Goal: Task Accomplishment & Management: Use online tool/utility

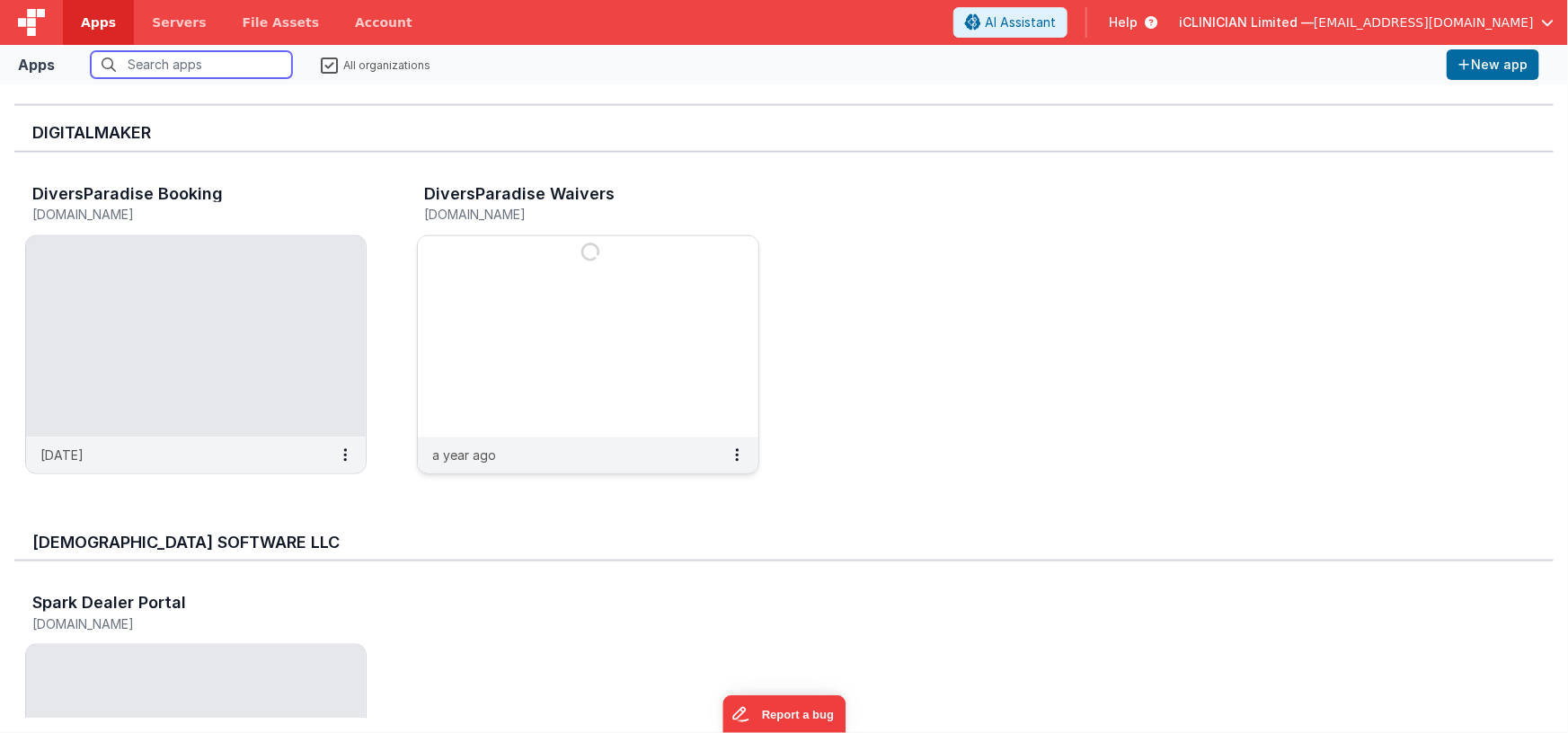
scroll to position [1024, 0]
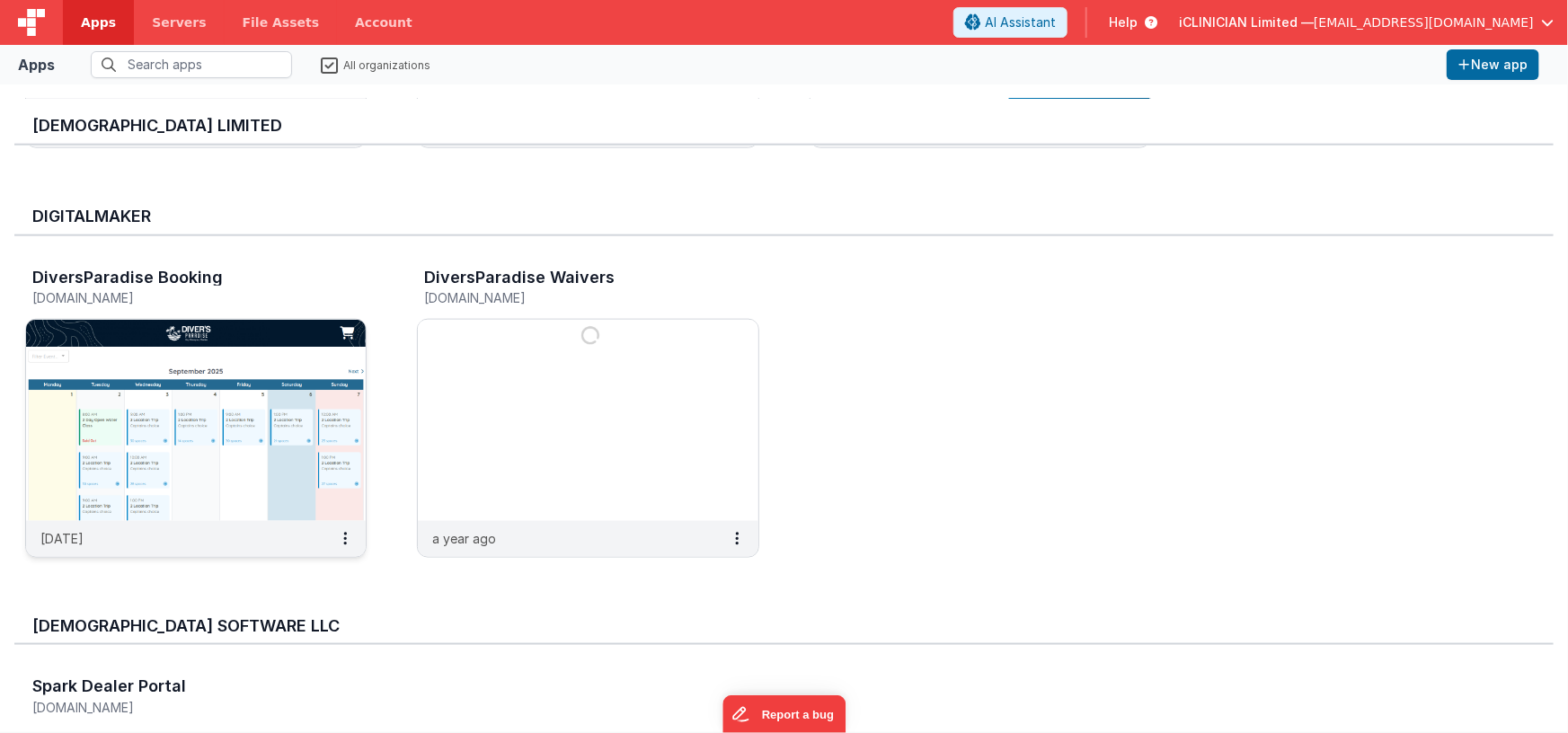
click at [304, 423] on img at bounding box center [196, 421] width 340 height 201
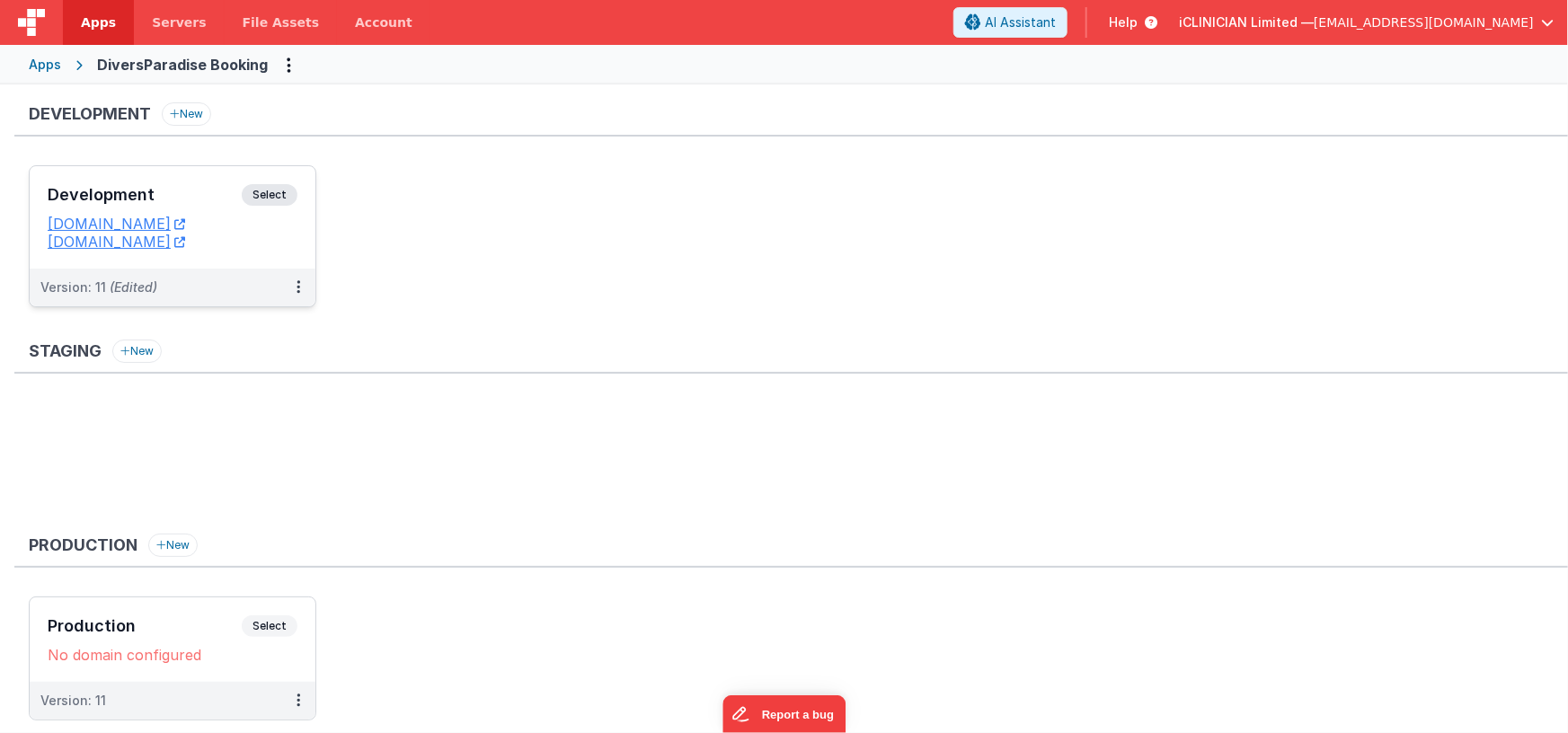
click at [209, 186] on h3 "Development" at bounding box center [144, 195] width 194 height 18
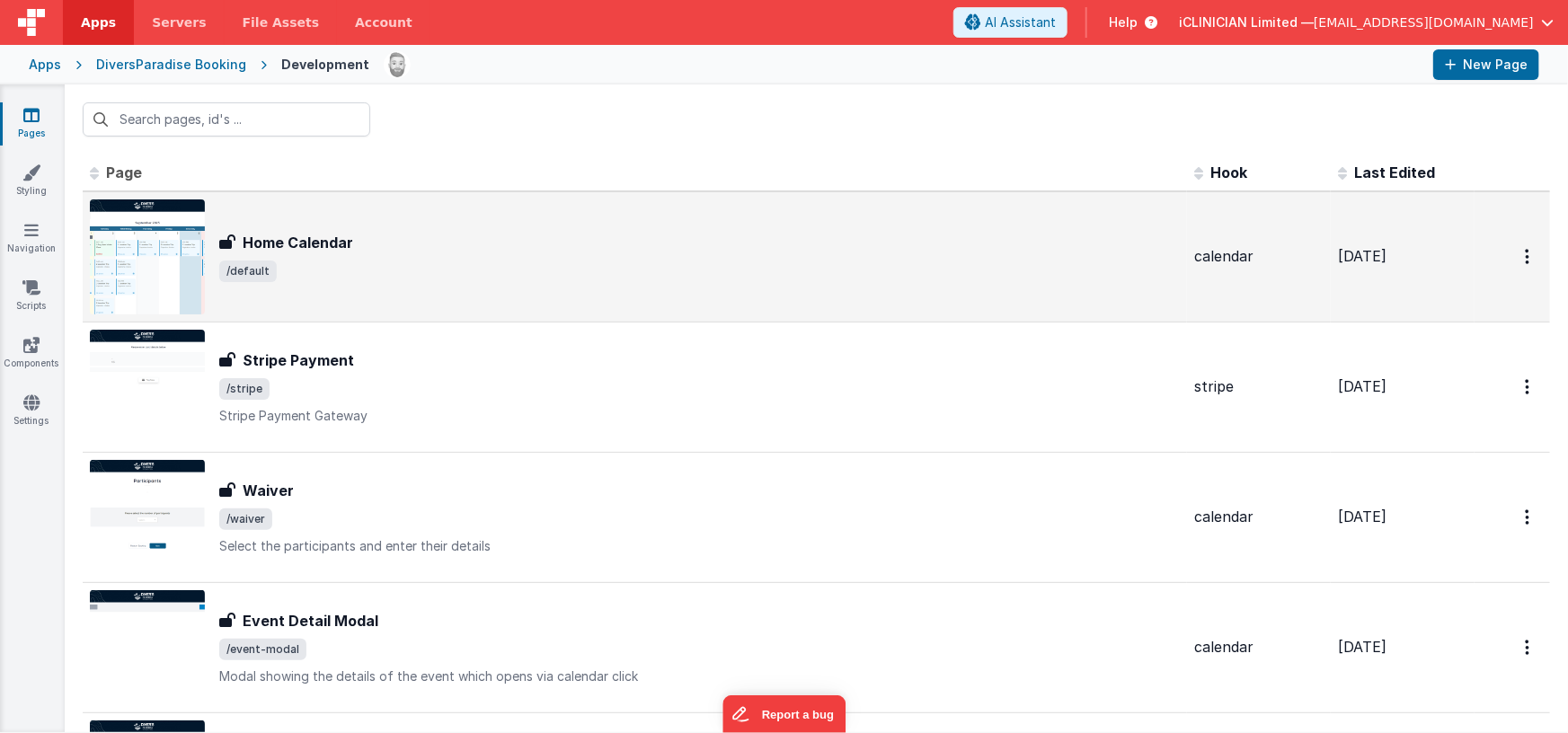
click at [329, 255] on div "Home Calendar Home Calendar /default" at bounding box center [699, 256] width 960 height 50
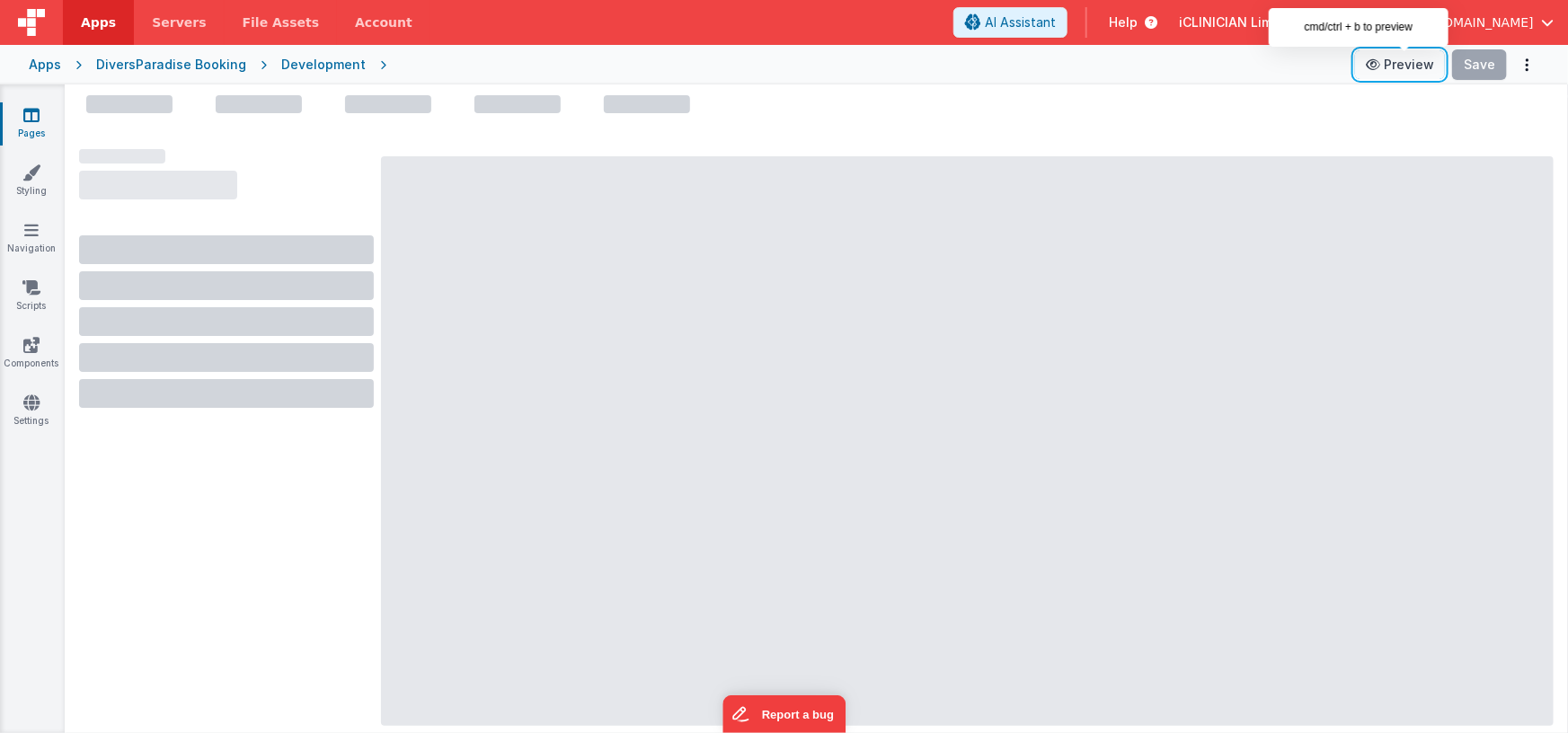
click at [1410, 59] on button "Preview" at bounding box center [1400, 65] width 90 height 28
click at [1389, 68] on button "Preview" at bounding box center [1400, 65] width 90 height 28
click at [298, 61] on div "Development" at bounding box center [323, 65] width 85 height 18
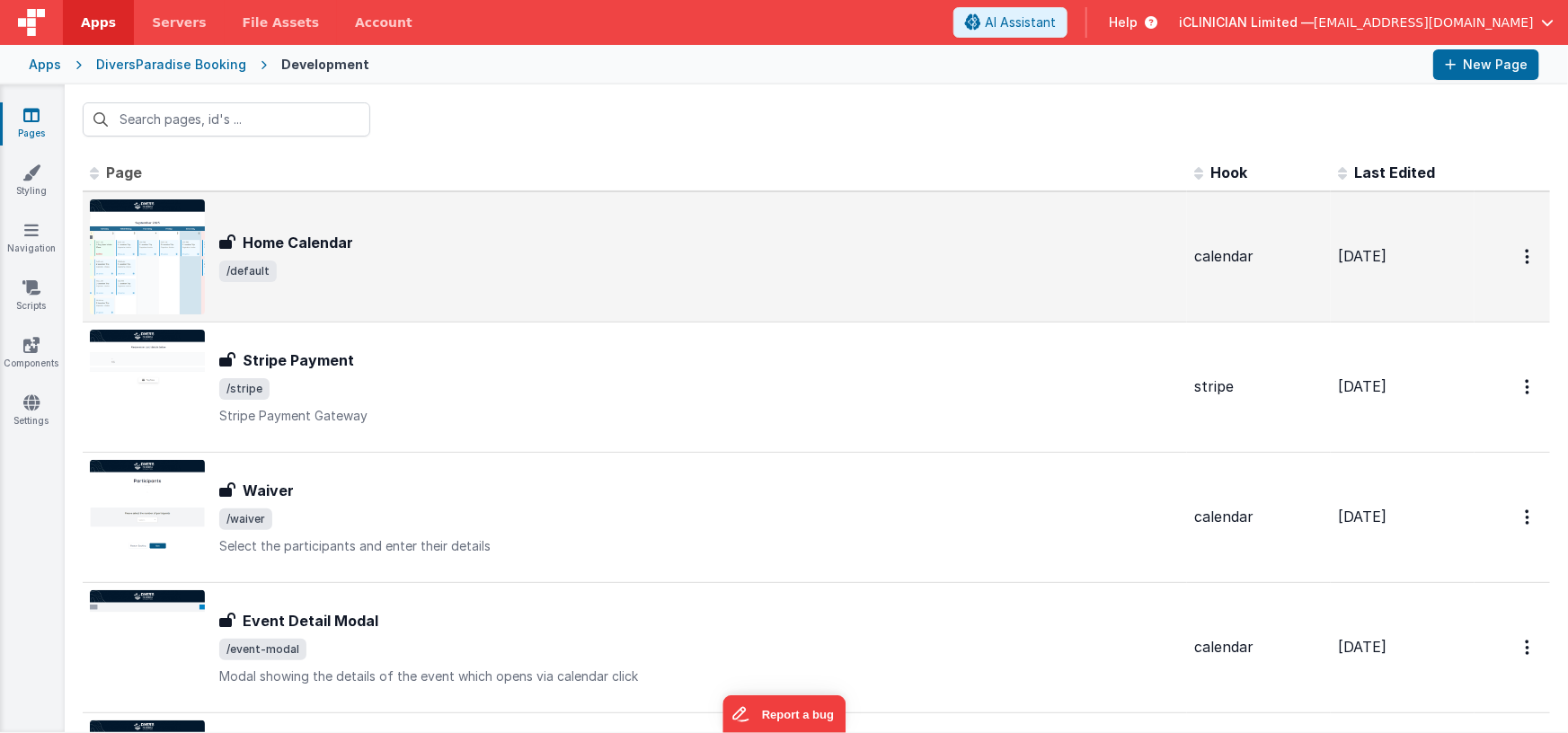
click at [293, 224] on div "Home Calendar Home Calendar /default" at bounding box center [635, 256] width 1090 height 115
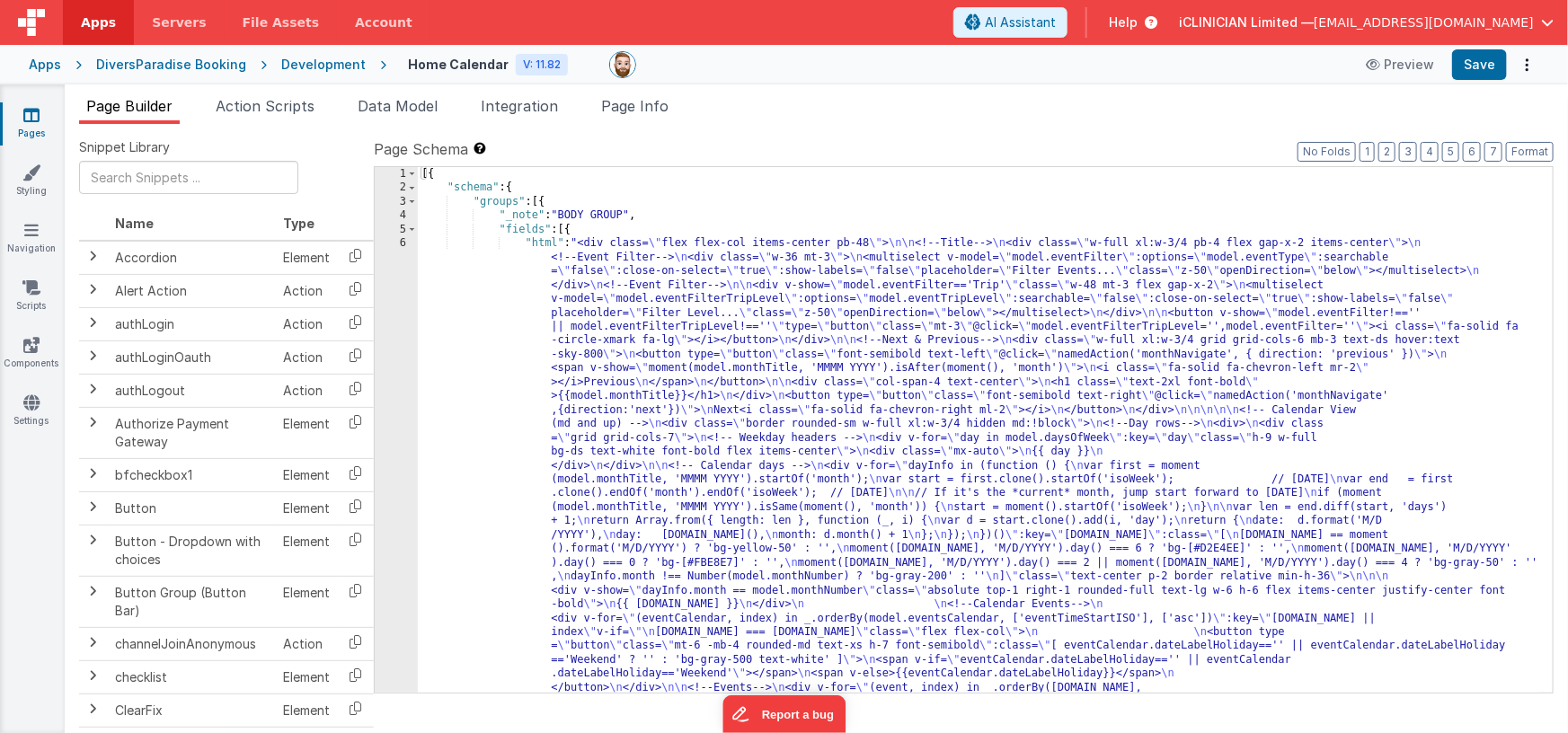
click at [16, 119] on link "Pages" at bounding box center [31, 124] width 65 height 36
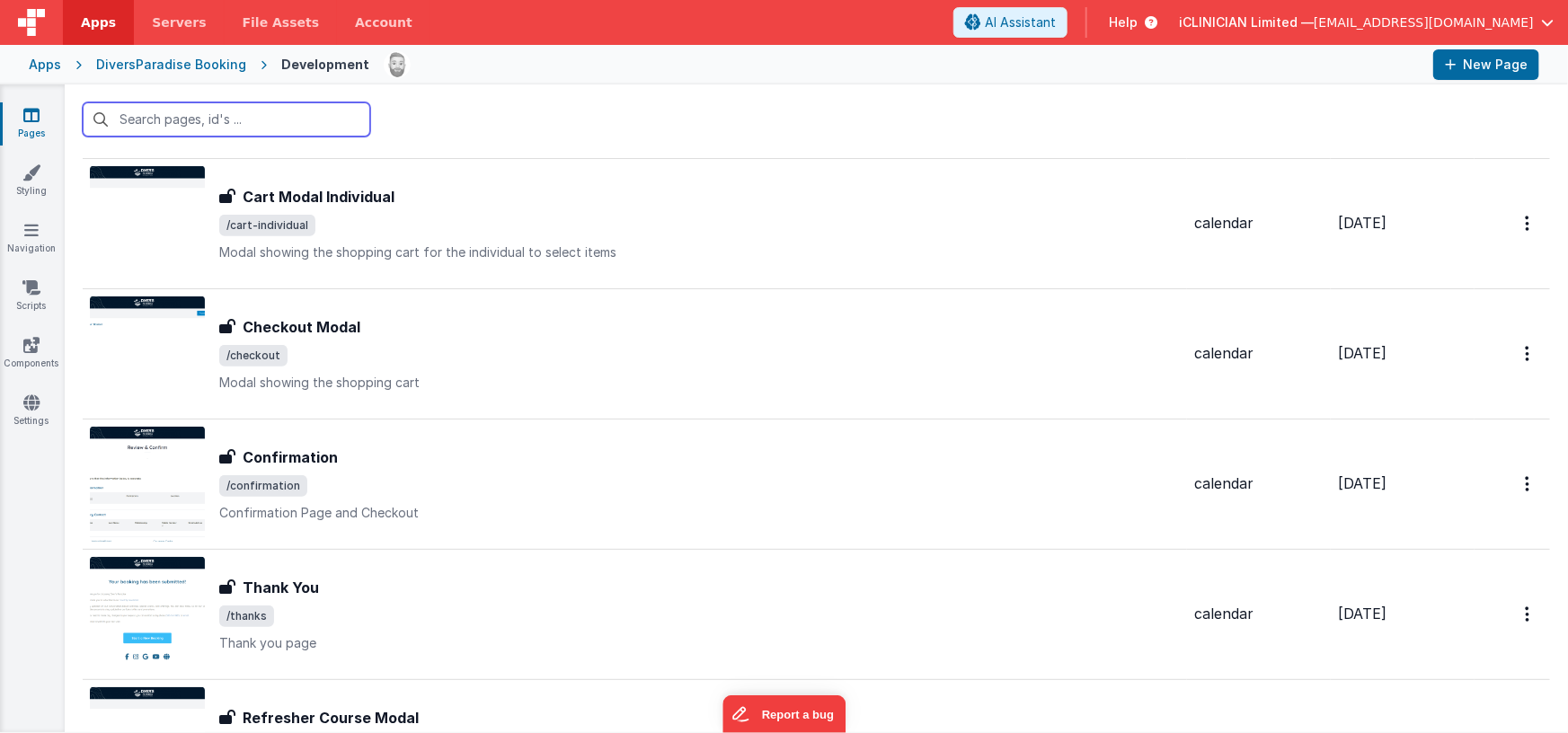
scroll to position [627, 0]
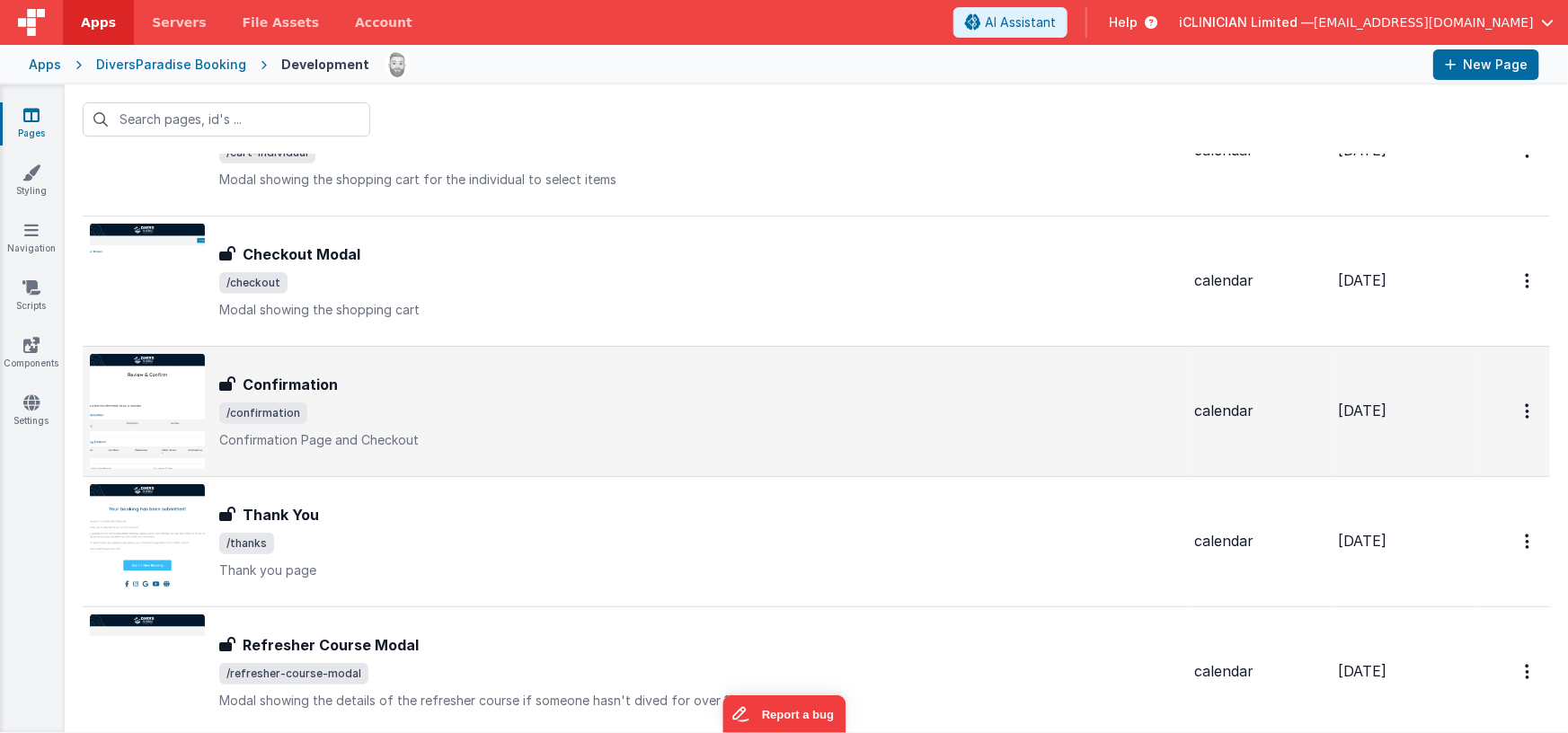
click at [362, 404] on span "/confirmation" at bounding box center [699, 413] width 960 height 22
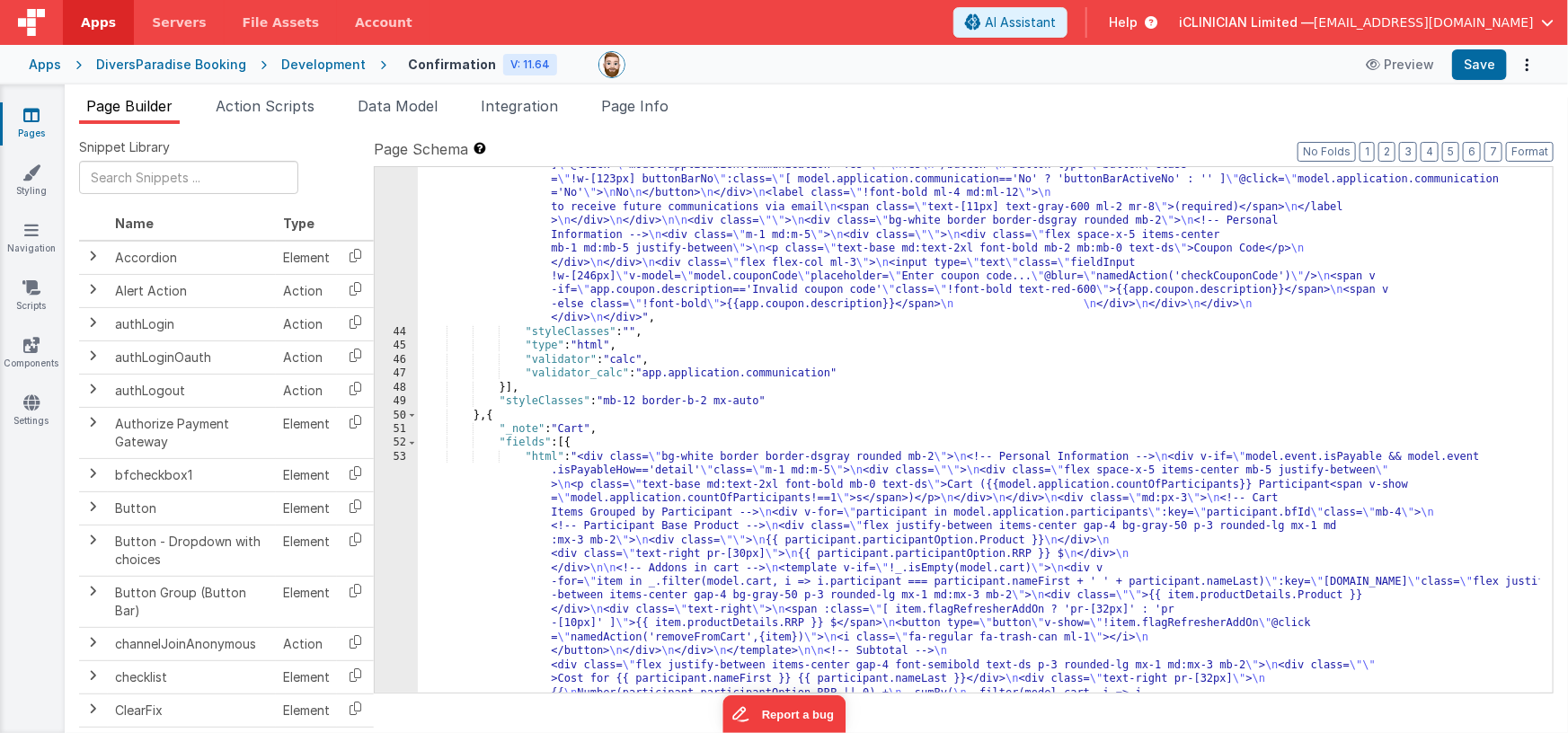
scroll to position [1319, 0]
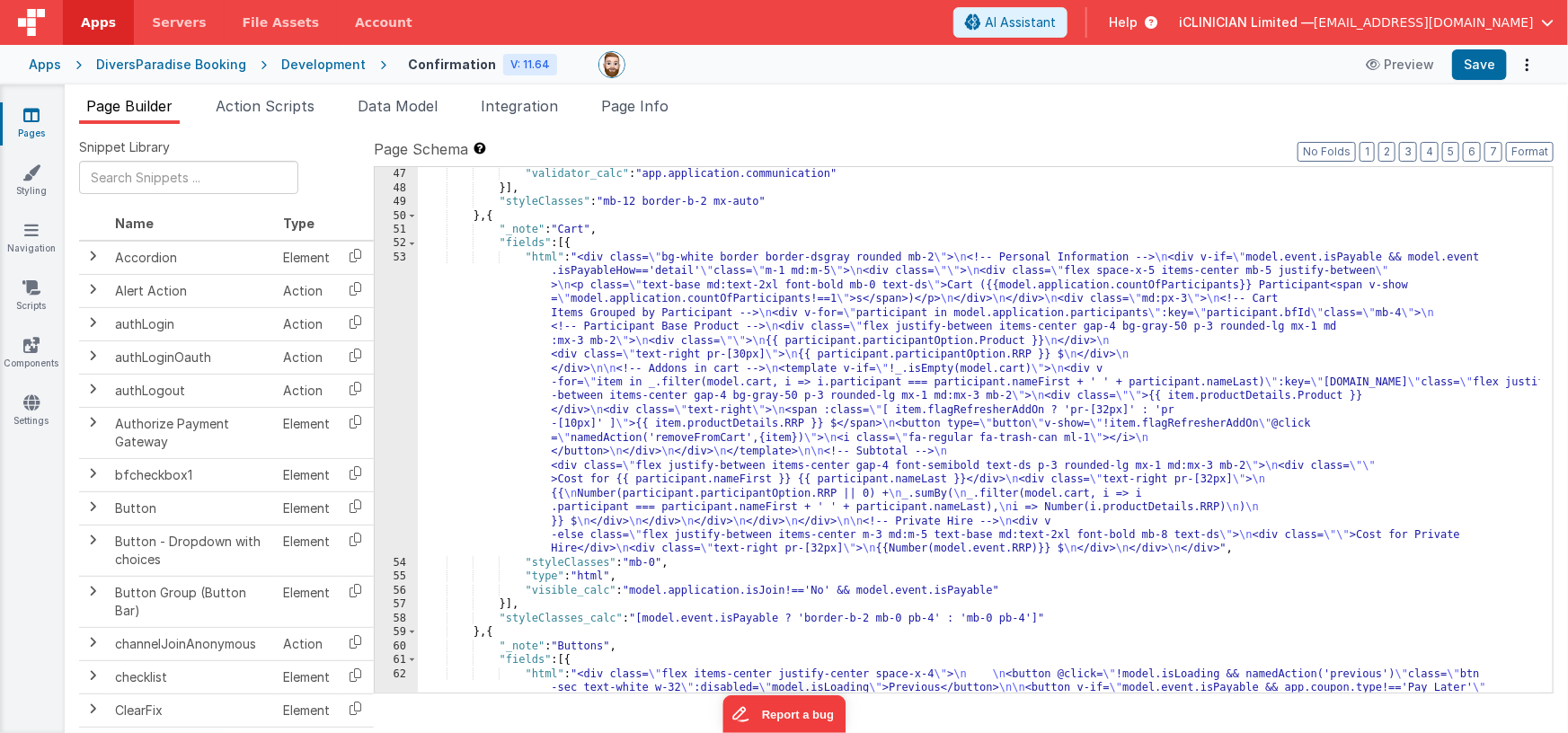
click at [633, 449] on div ""validator" : "calc" , "validator_calc" : "app.application.communication" }] , …" at bounding box center [979, 451] width 1124 height 595
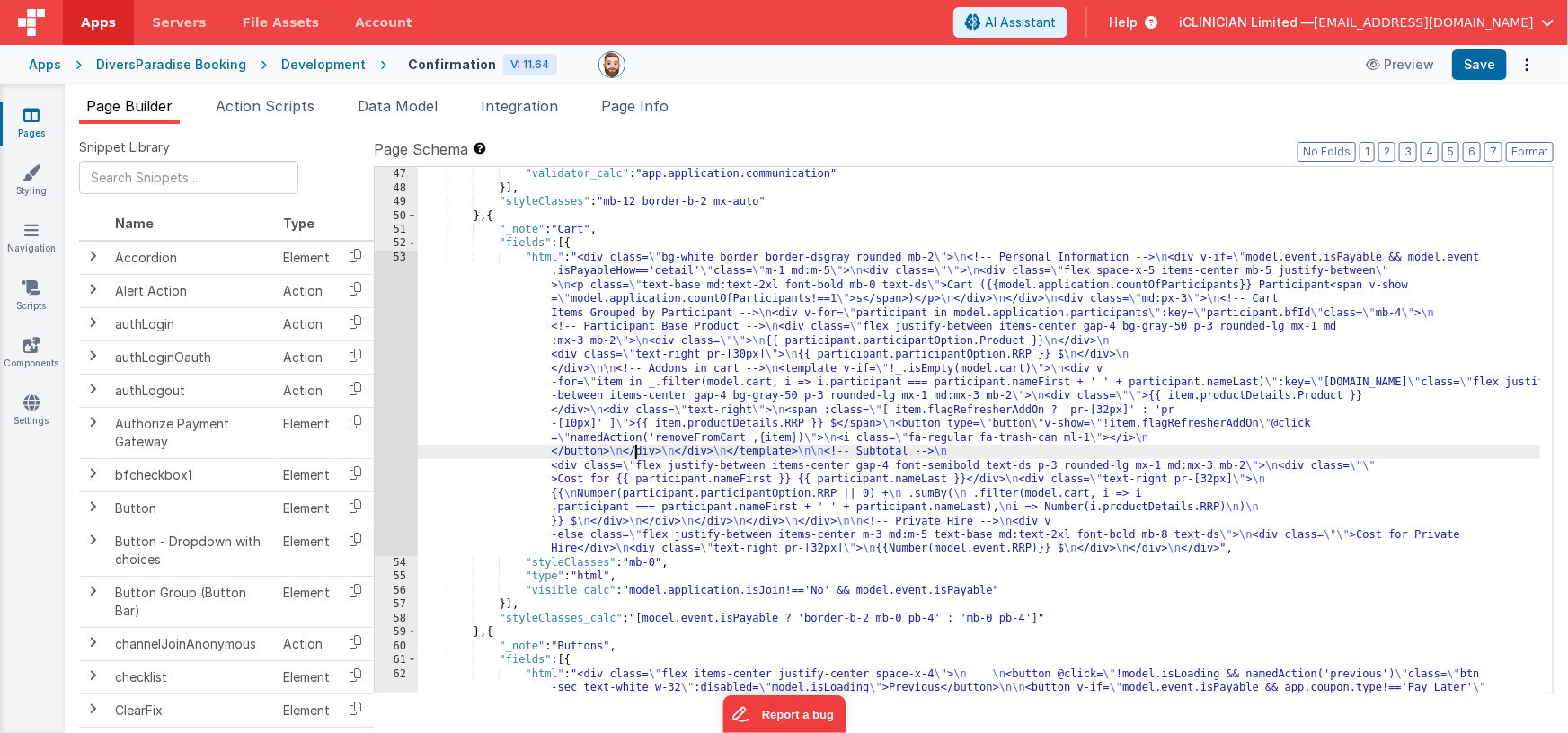
click at [398, 417] on div "53" at bounding box center [396, 404] width 43 height 306
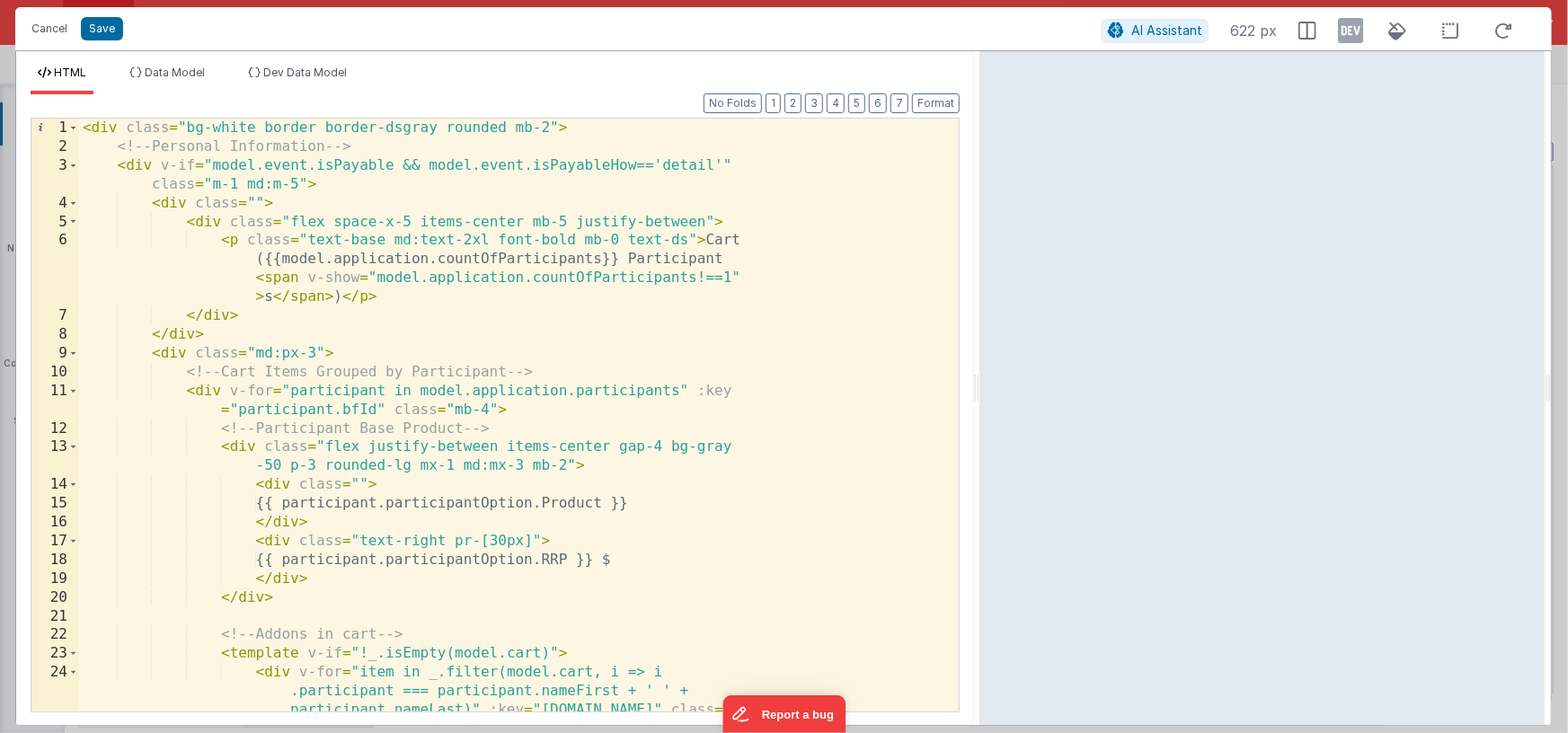
drag, startPoint x: 781, startPoint y: 386, endPoint x: 926, endPoint y: 377, distance: 145.3
click at [980, 375] on html "Cancel Save AI Assistant 622 px HTML Data Model Dev Data Model Format 7 6 5 4 3…" at bounding box center [784, 366] width 1568 height 733
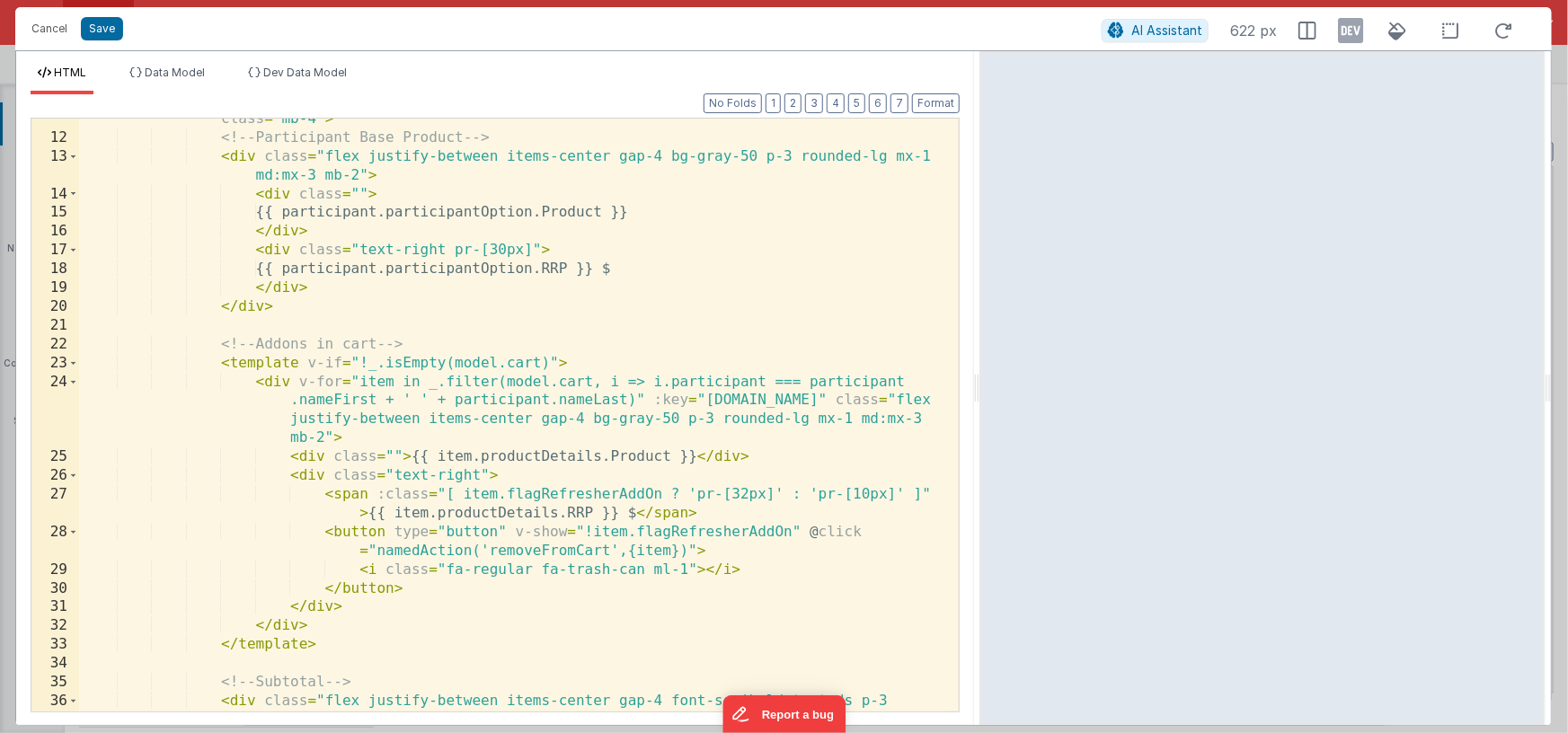
scroll to position [0, 0]
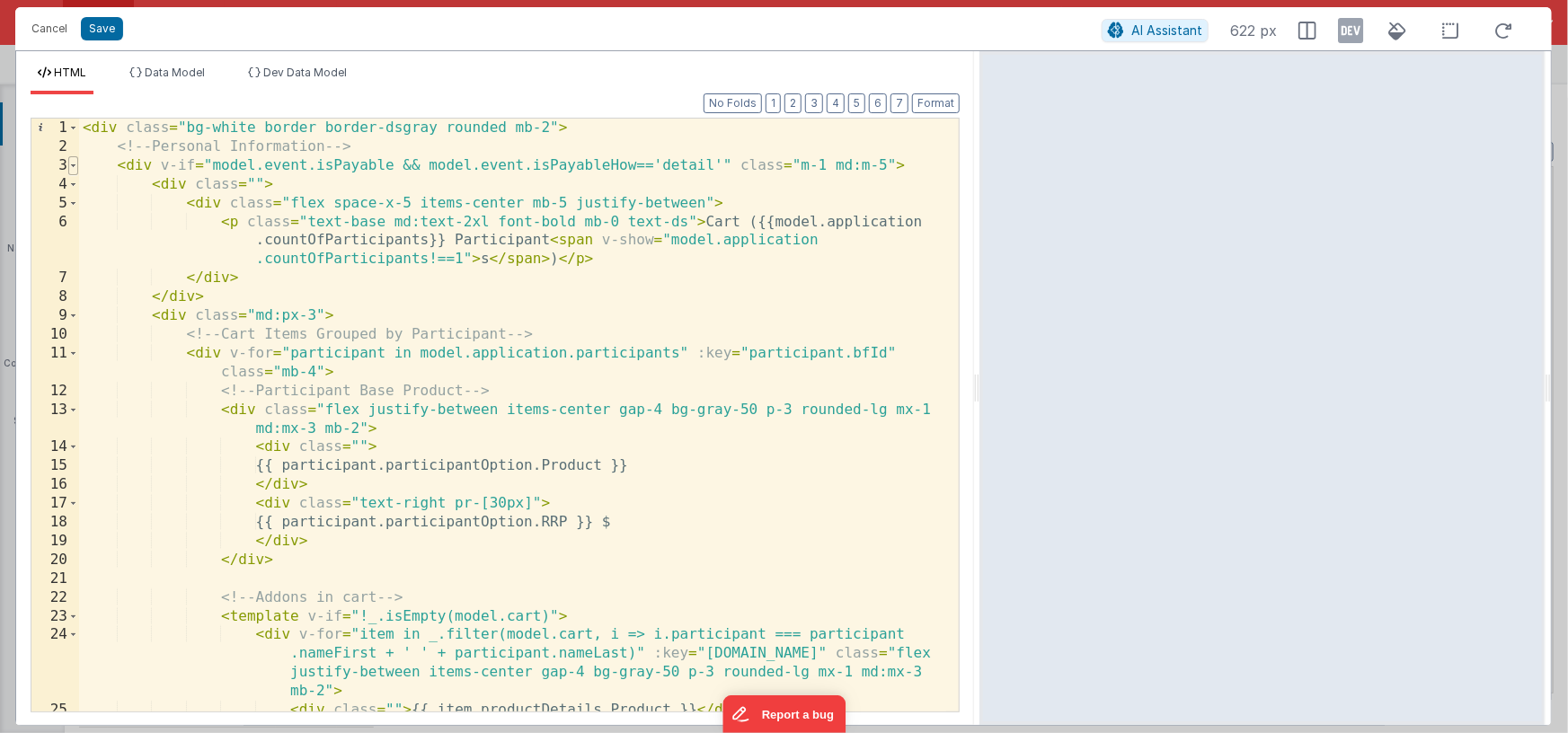
click at [73, 168] on span at bounding box center [73, 166] width 9 height 19
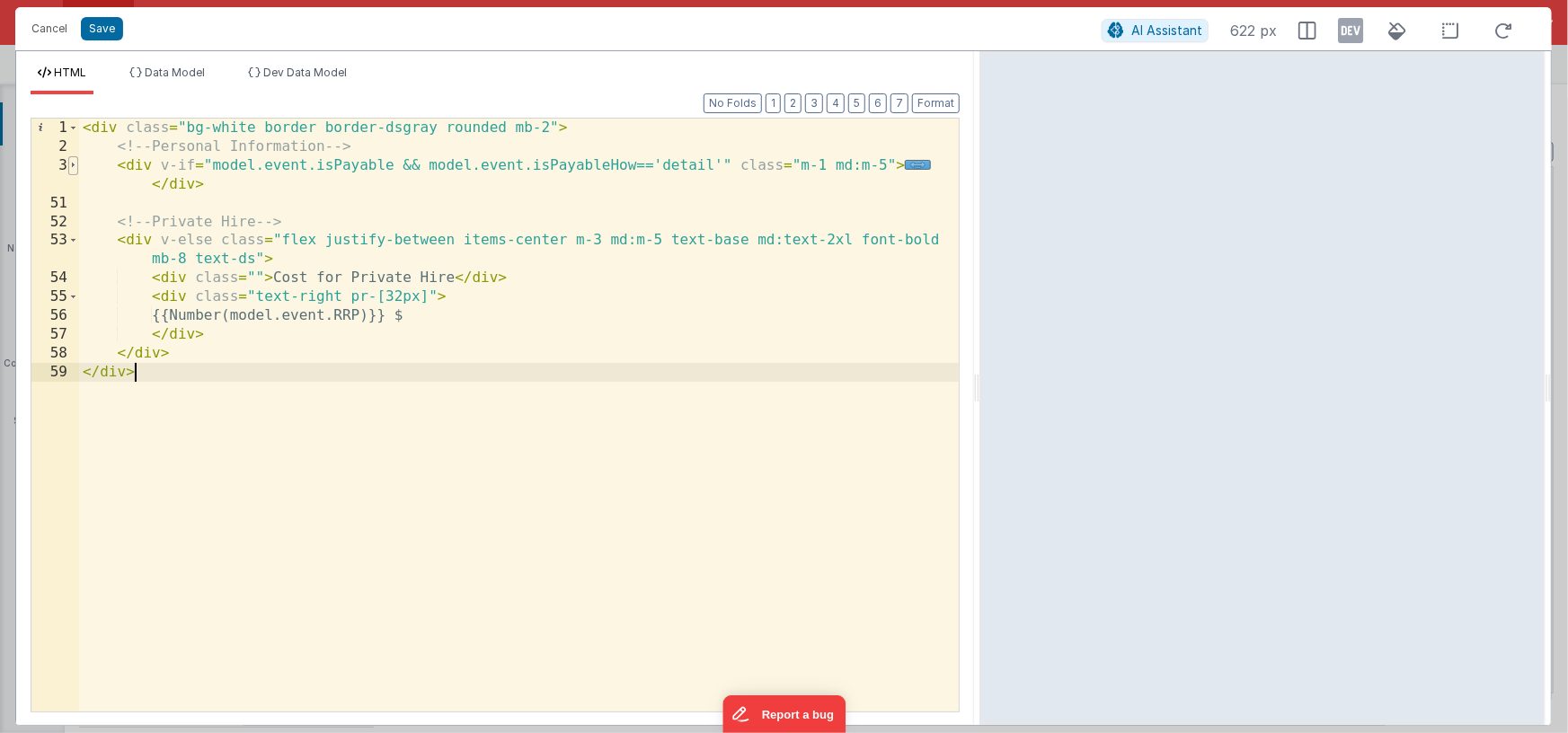
click at [70, 163] on span at bounding box center [73, 166] width 9 height 19
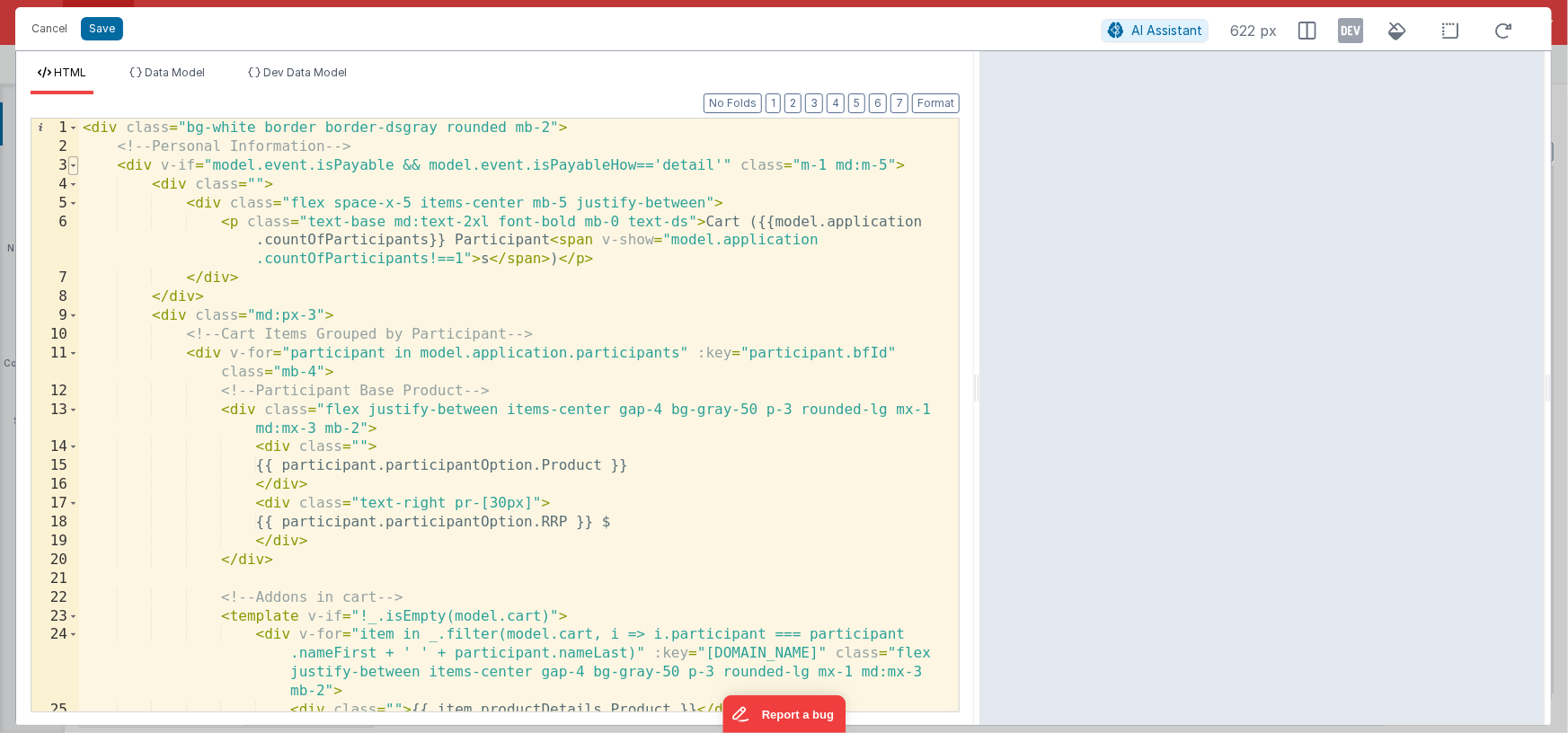
click at [70, 163] on span at bounding box center [73, 166] width 9 height 19
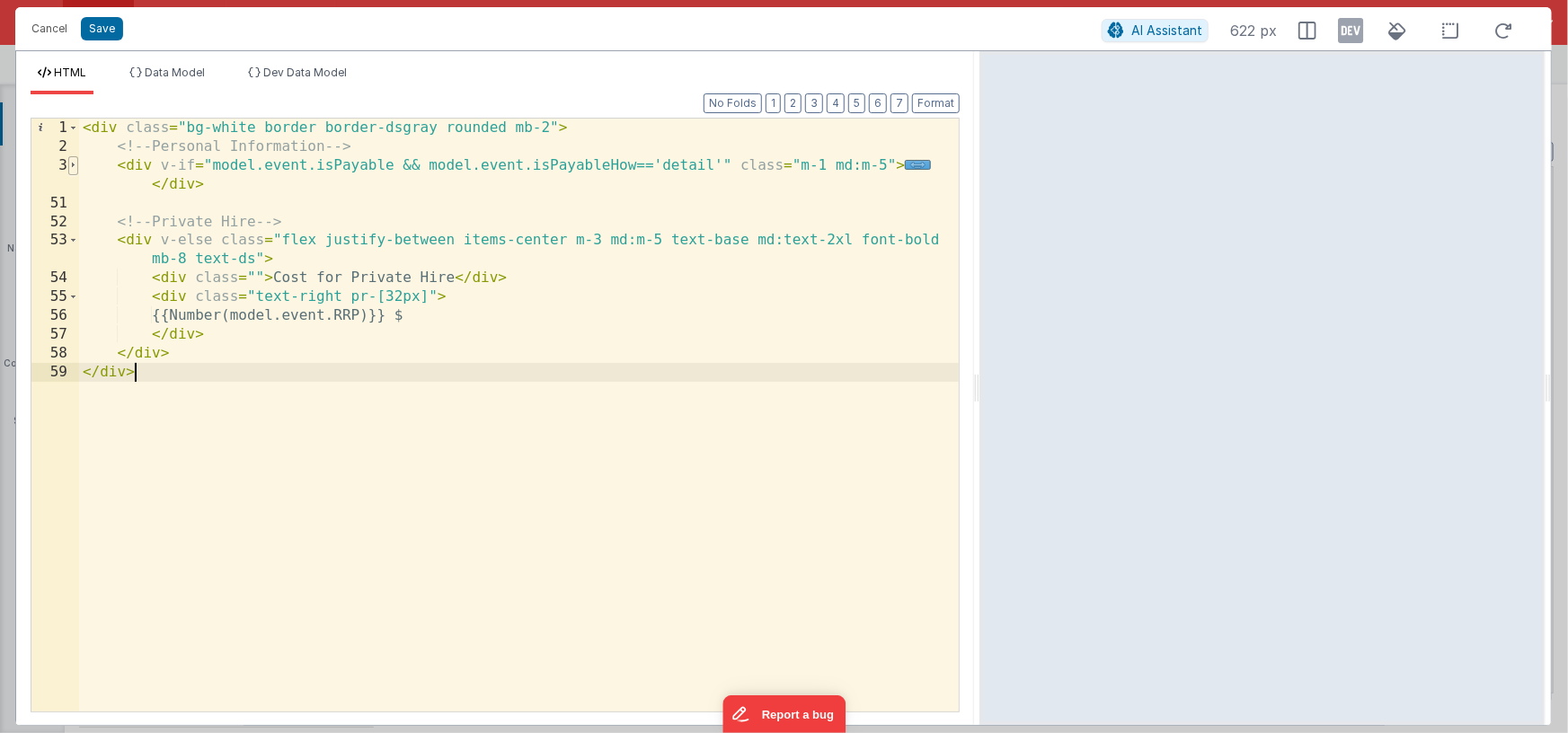
click at [70, 163] on span at bounding box center [73, 166] width 9 height 19
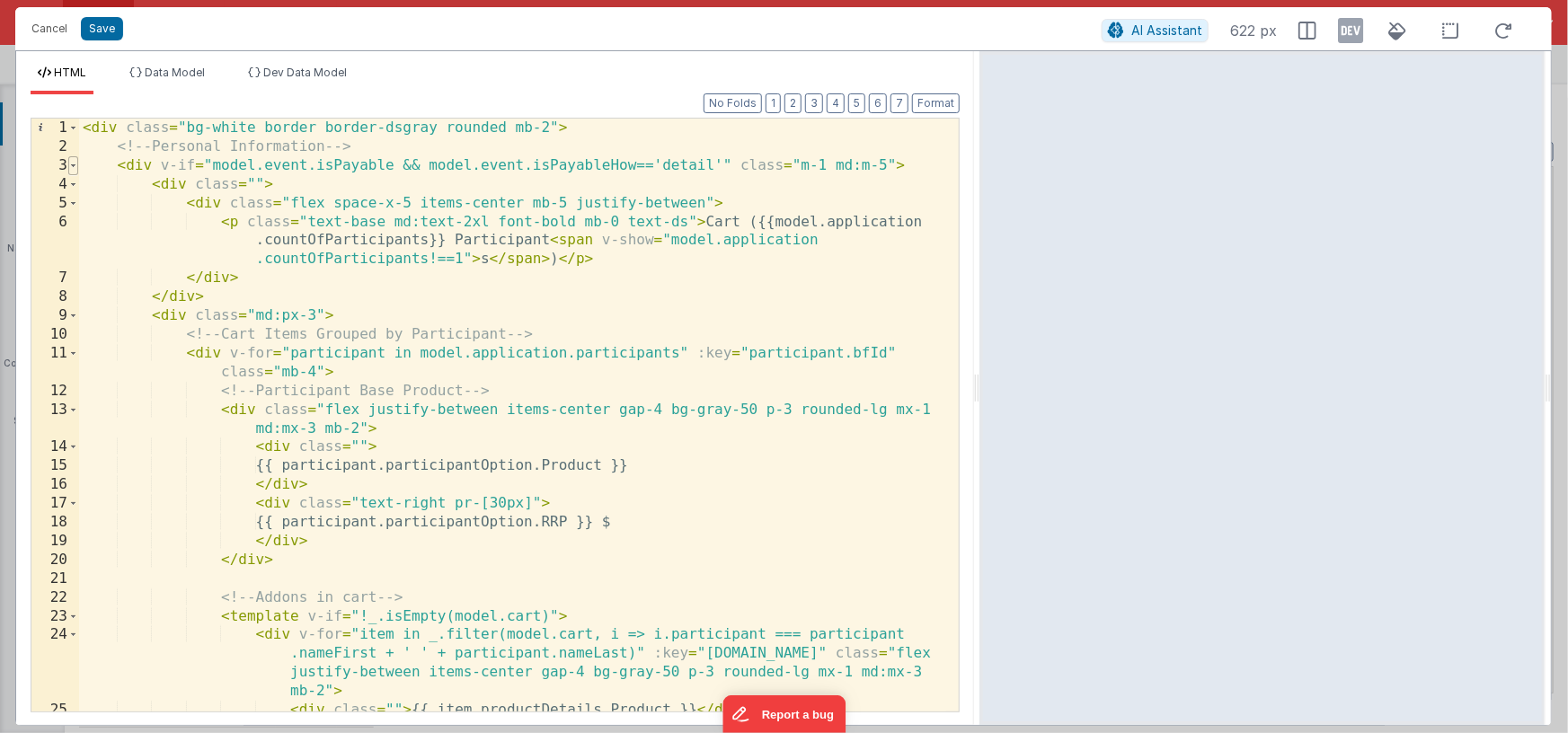
click at [70, 163] on span at bounding box center [73, 166] width 9 height 19
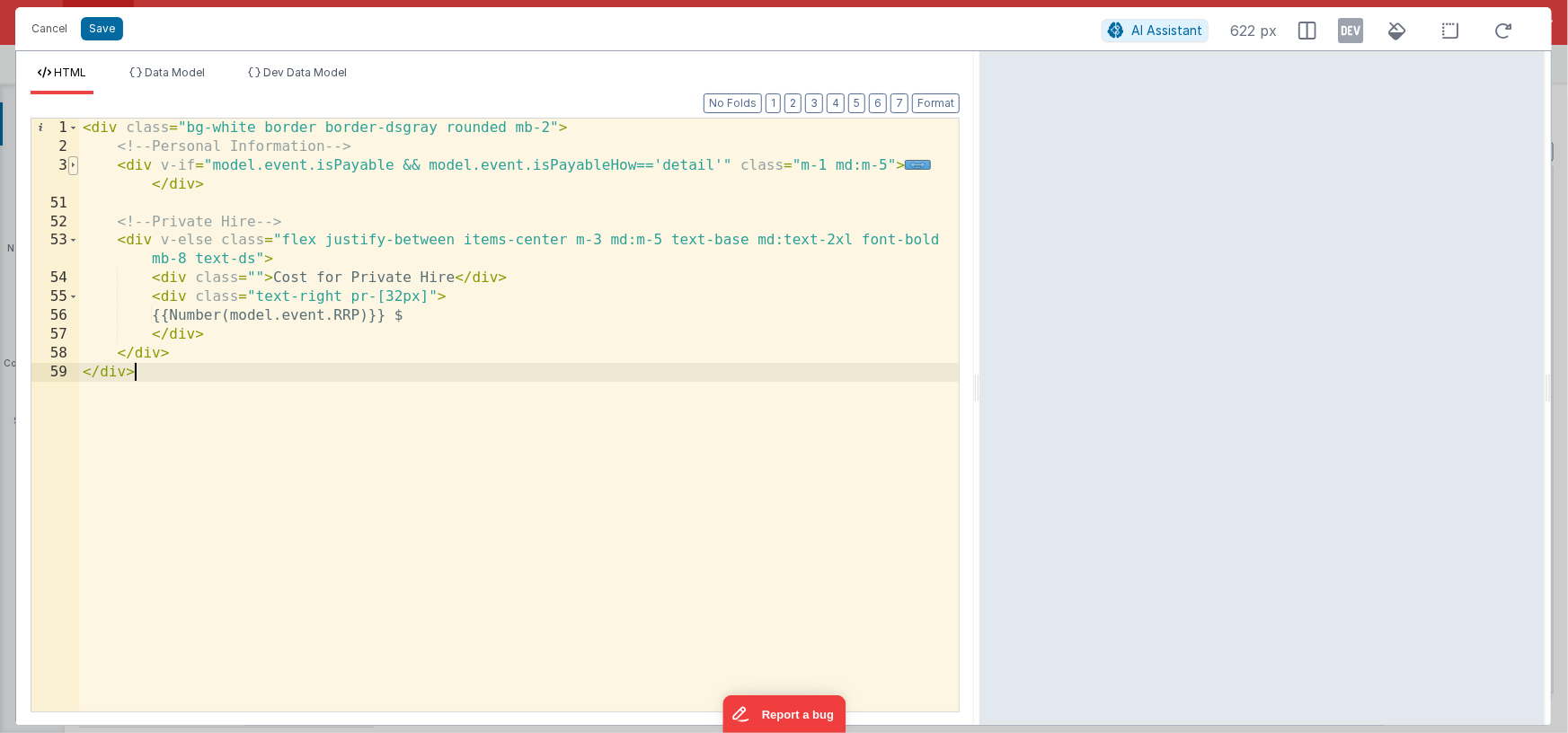
click at [70, 163] on span at bounding box center [73, 166] width 9 height 19
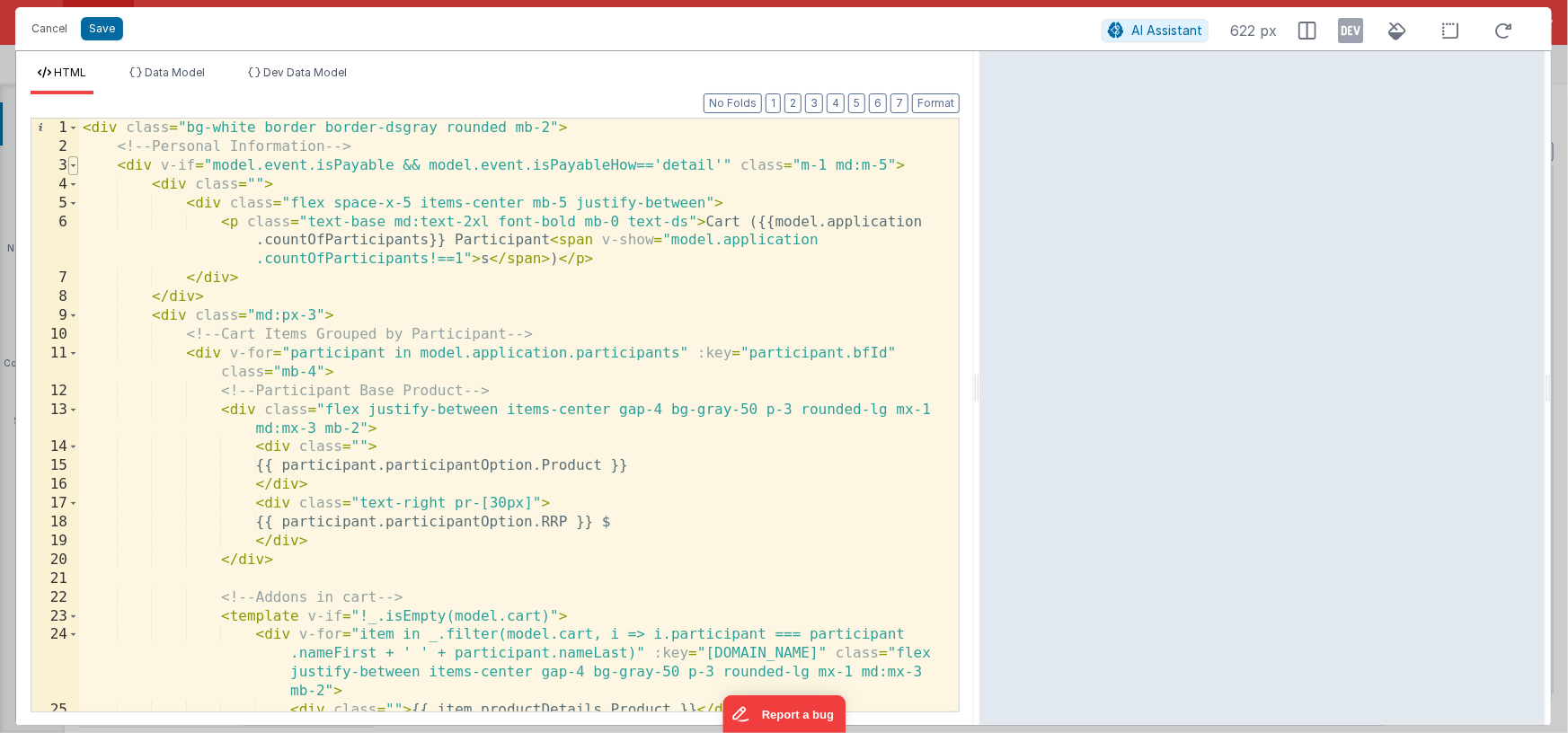
click at [70, 163] on span at bounding box center [73, 166] width 9 height 19
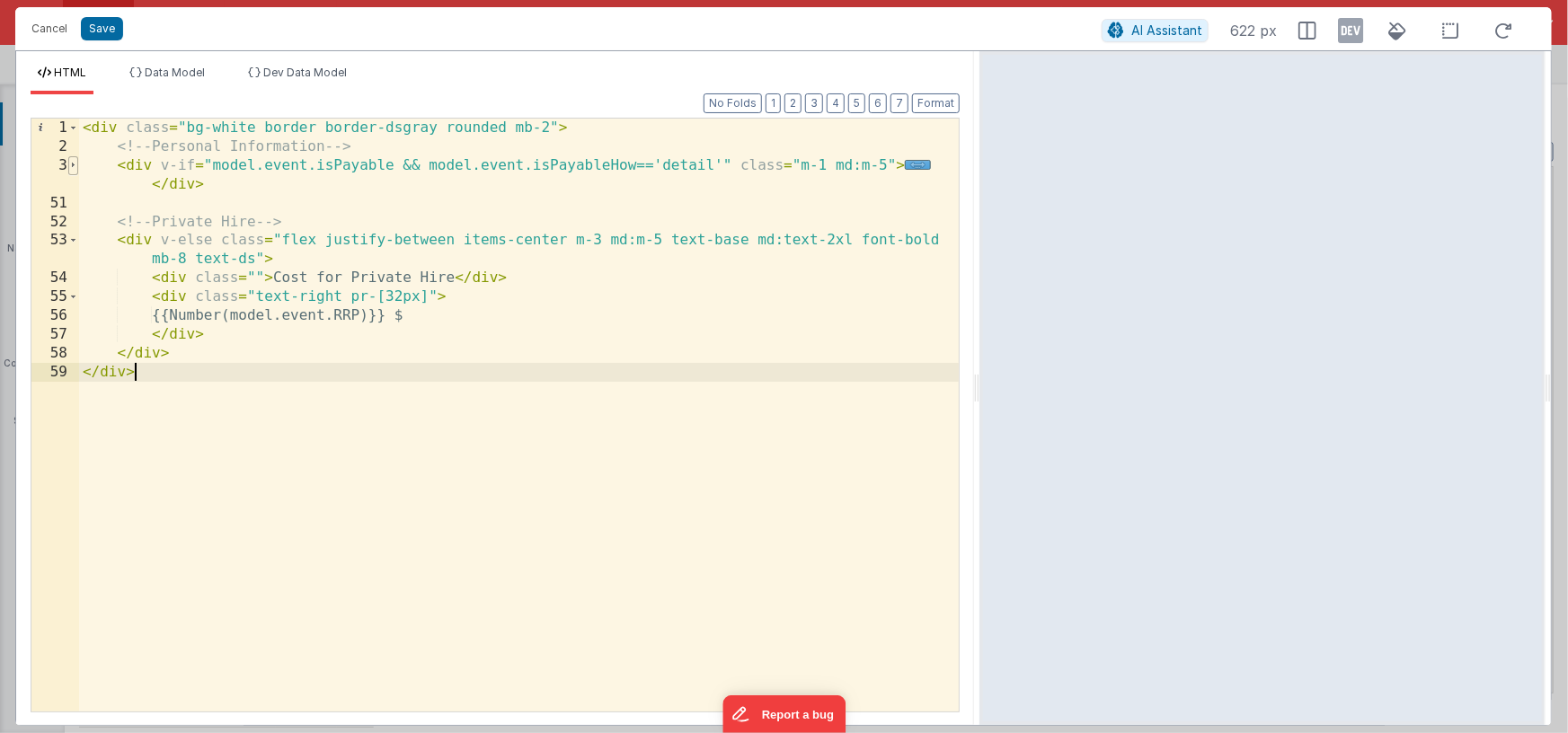
click at [70, 163] on span at bounding box center [73, 166] width 9 height 19
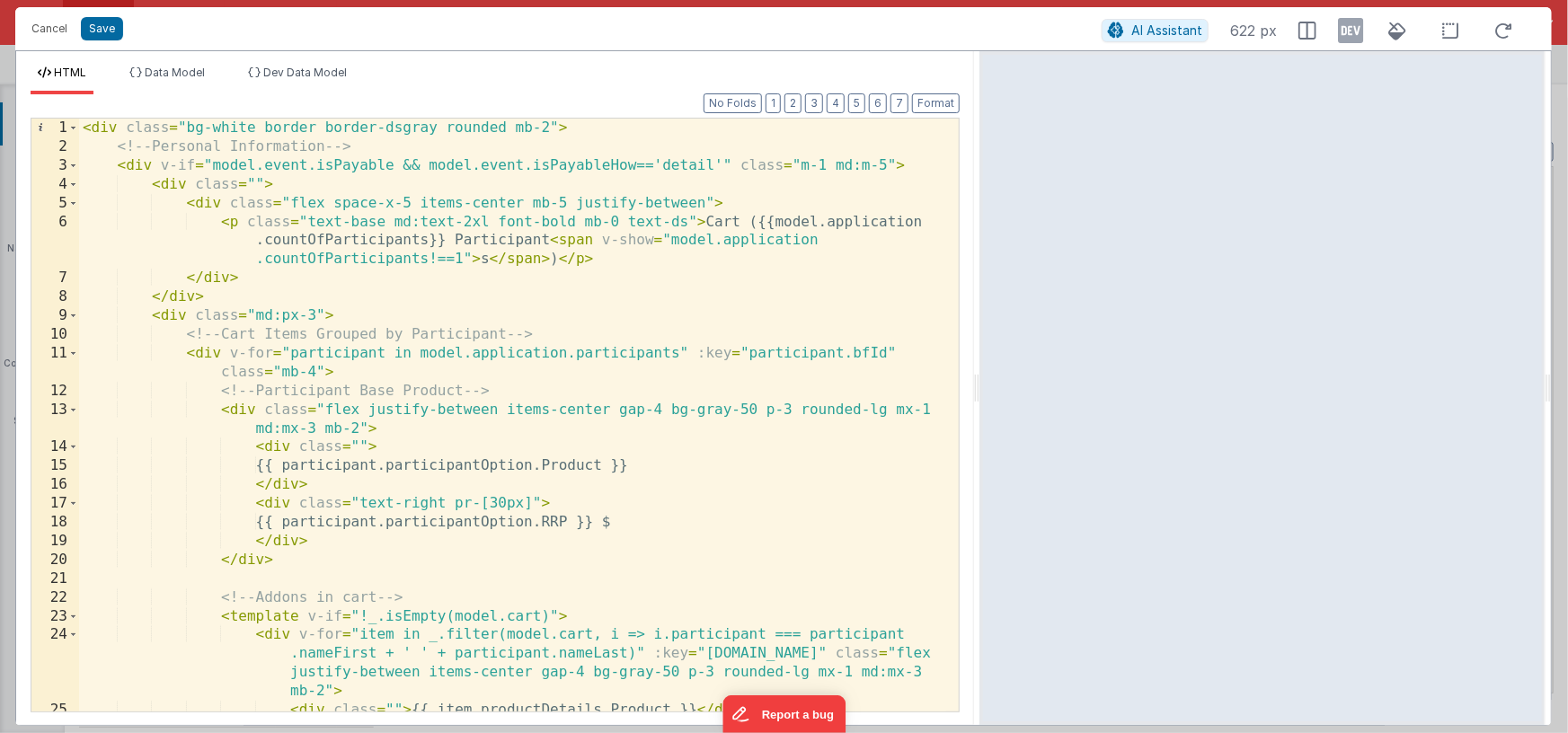
click at [1355, 34] on icon at bounding box center [1351, 30] width 25 height 28
click at [72, 160] on span at bounding box center [73, 166] width 9 height 19
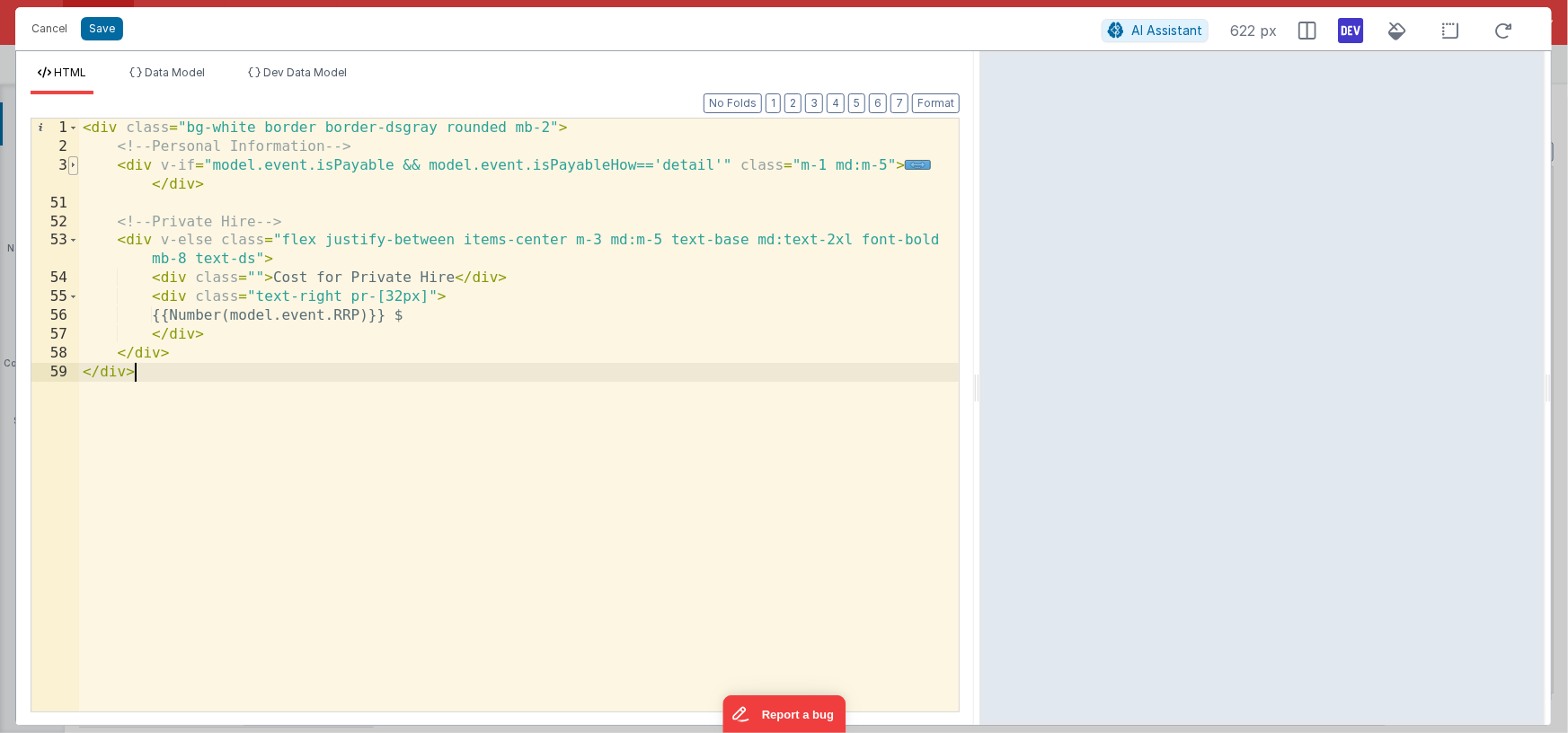
click at [76, 163] on span at bounding box center [73, 166] width 9 height 19
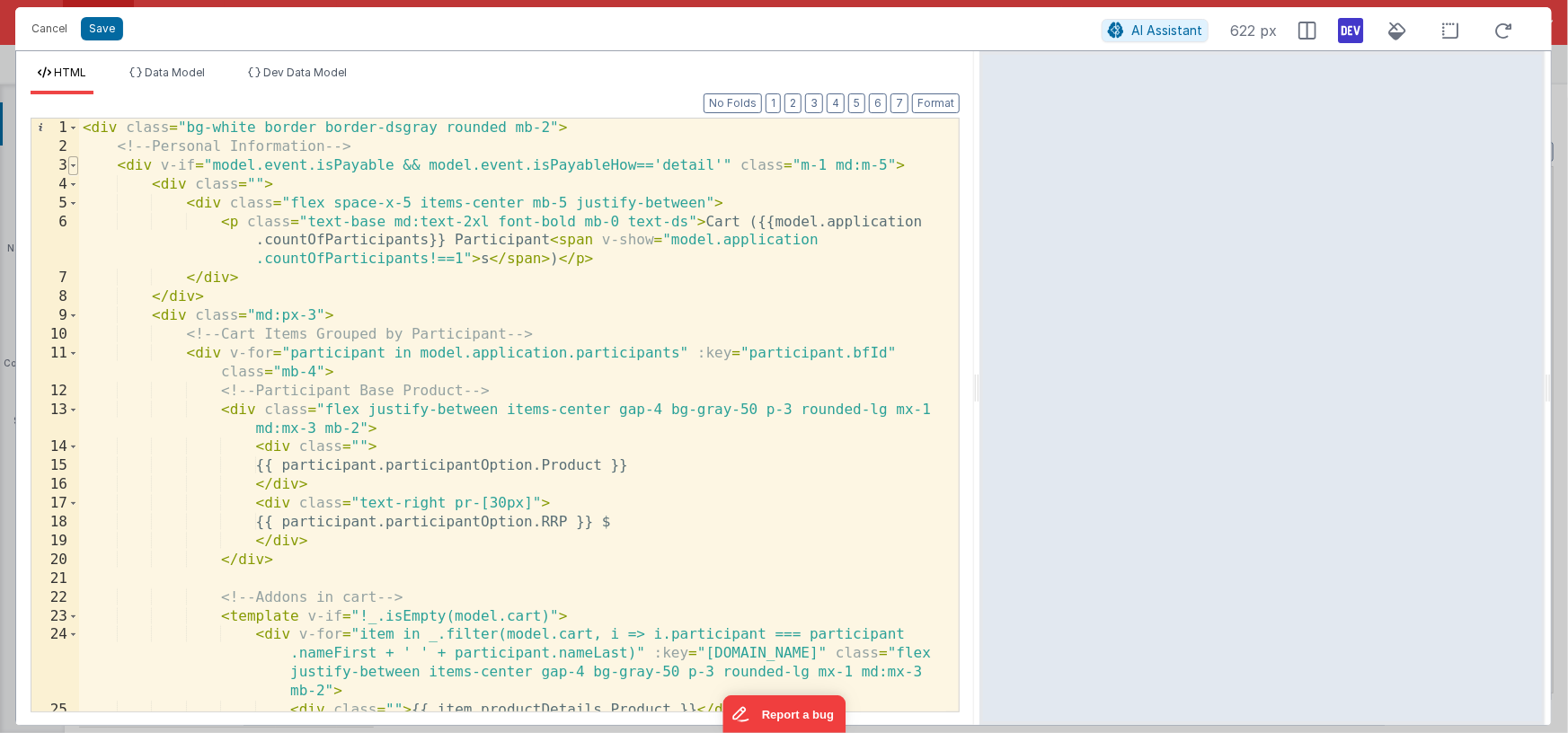
click at [75, 165] on span at bounding box center [73, 166] width 9 height 19
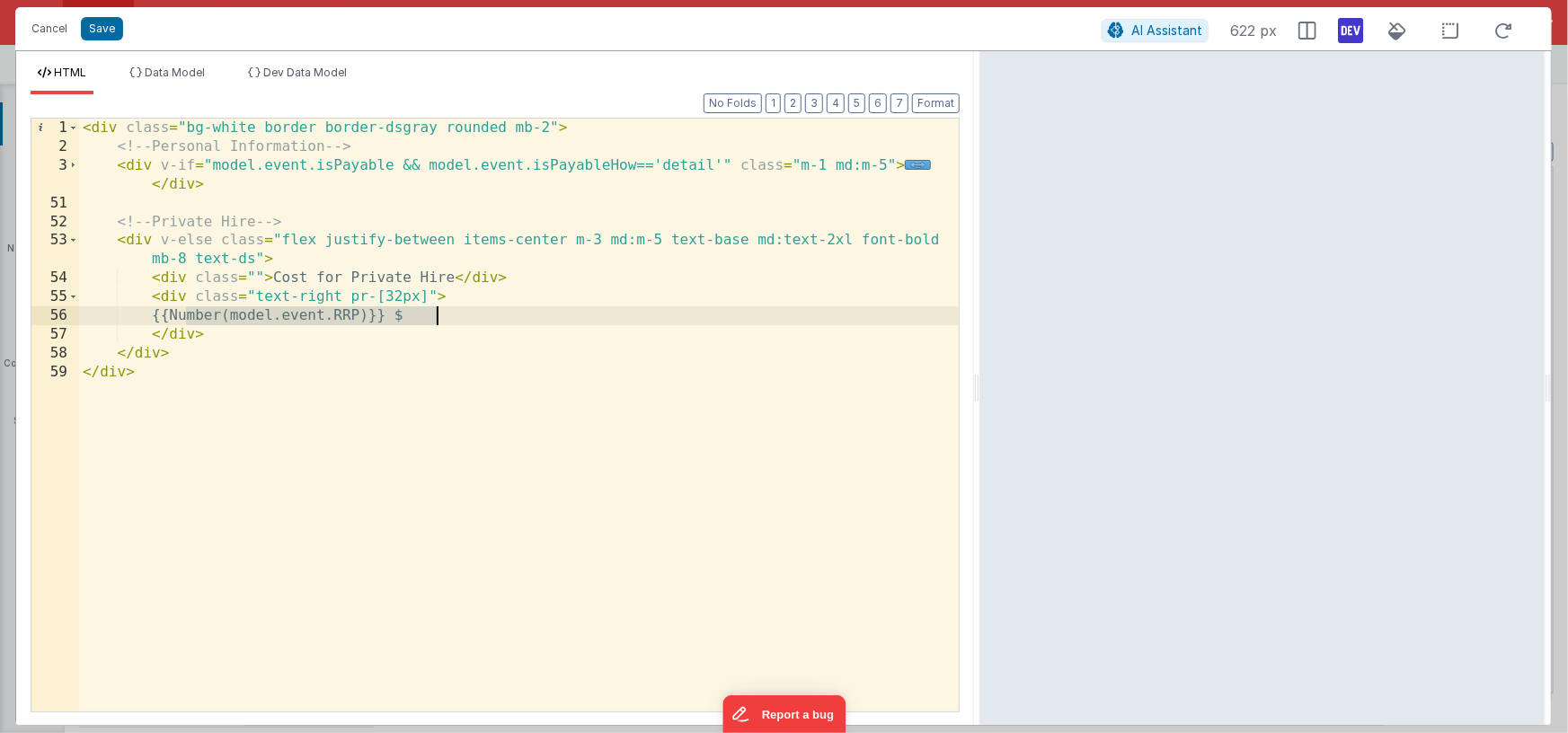
drag, startPoint x: 187, startPoint y: 313, endPoint x: 444, endPoint y: 315, distance: 257.0
click at [444, 315] on div "< div class = "bg-white border border-dsgray rounded mb-2" > <!-- Personal Info…" at bounding box center [519, 434] width 880 height 630
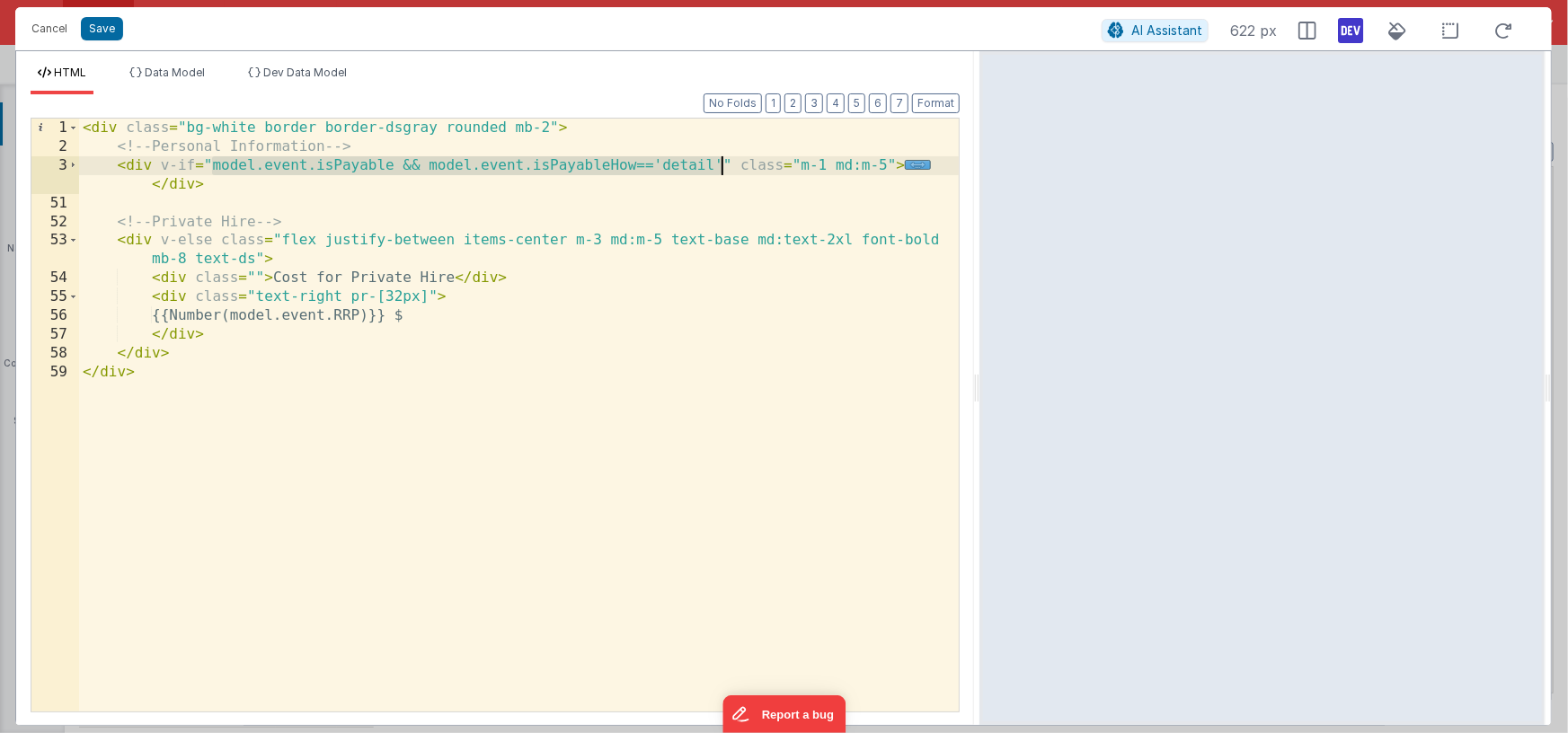
drag, startPoint x: 211, startPoint y: 164, endPoint x: 721, endPoint y: 161, distance: 510.0
click at [721, 161] on div "< div class = "bg-white border border-dsgray rounded mb-2" > <!-- Personal Info…" at bounding box center [519, 434] width 880 height 630
click at [55, 30] on button "Cancel" at bounding box center [49, 28] width 54 height 25
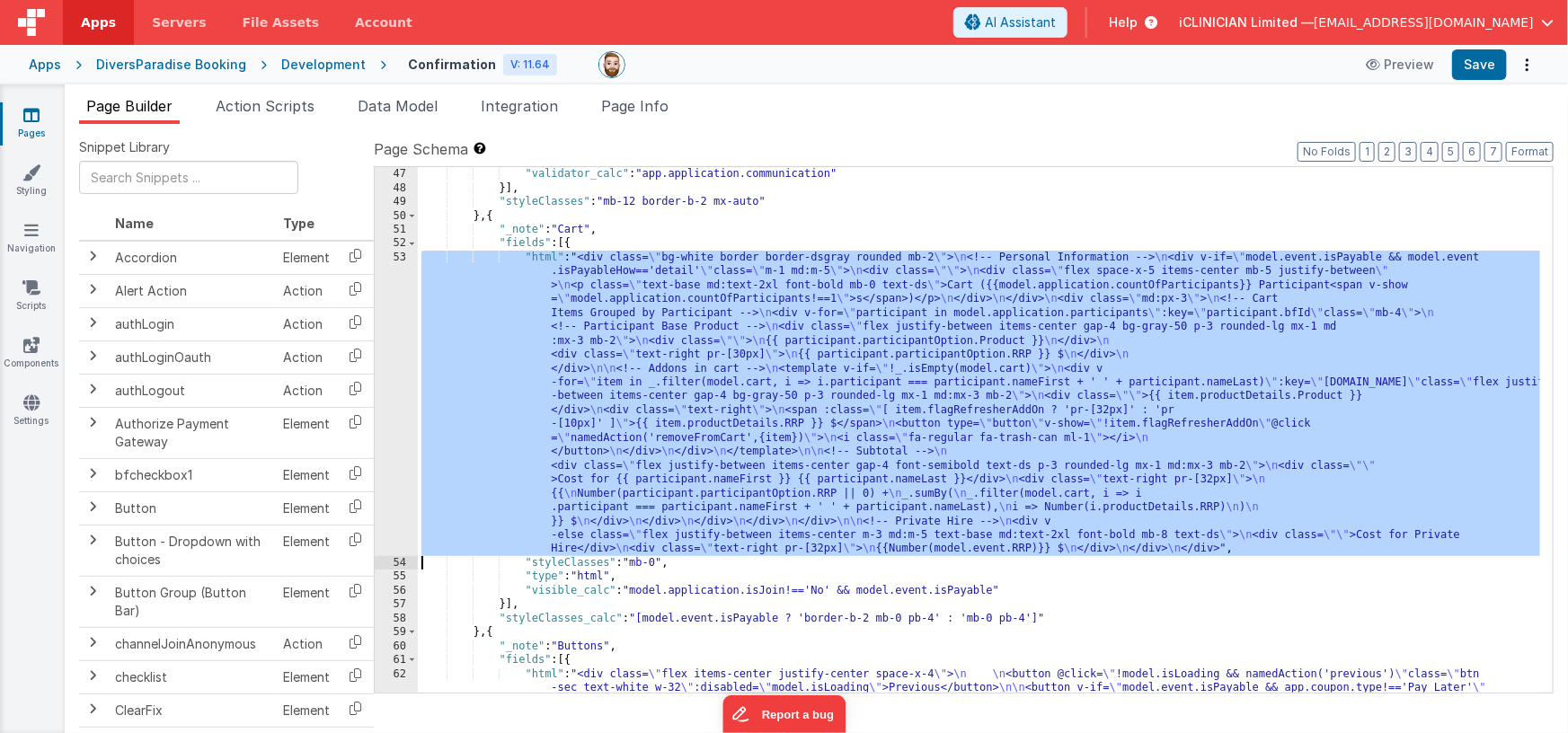
click at [749, 376] on div ""validator" : "calc" , "validator_calc" : "app.application.communication" }] , …" at bounding box center [979, 451] width 1124 height 595
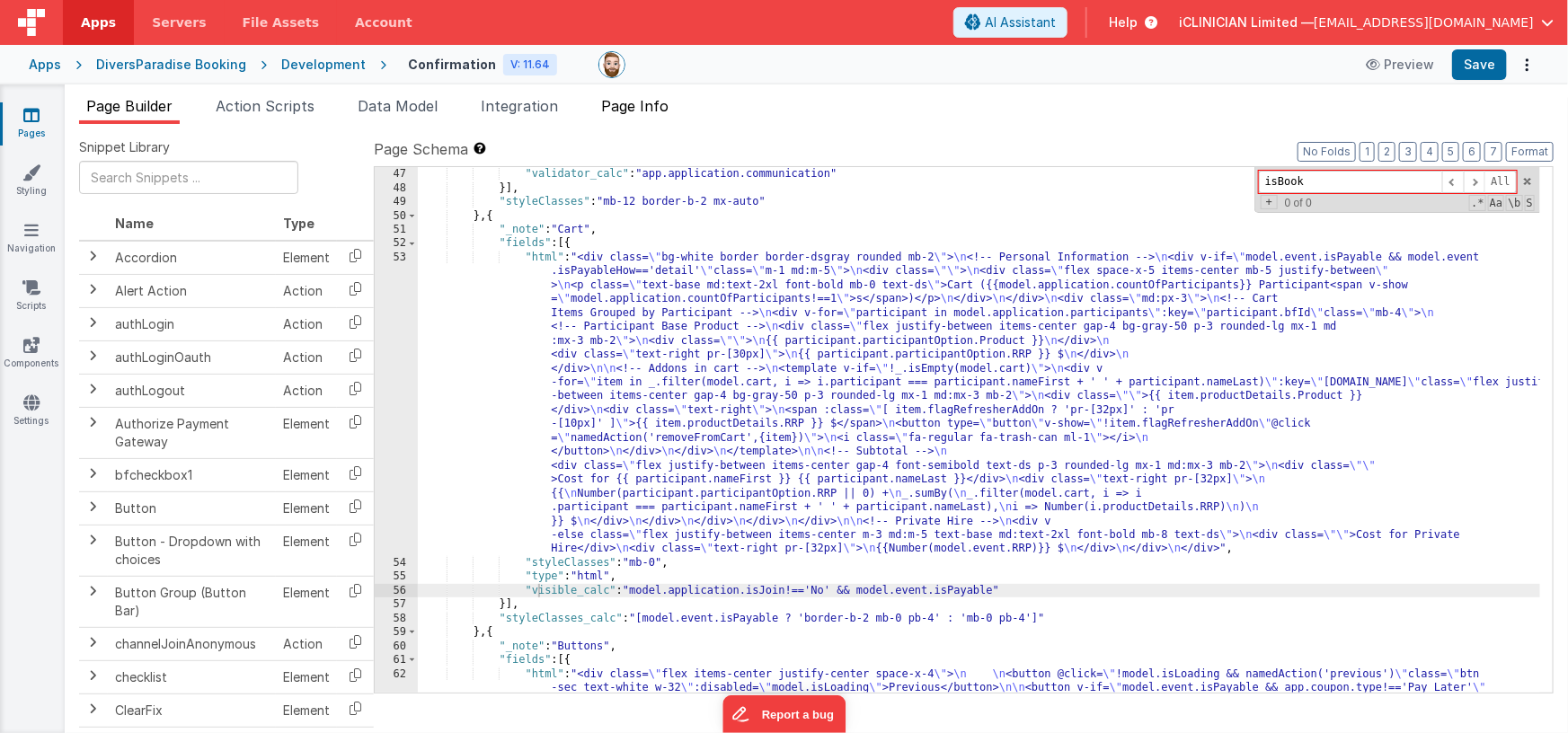
type input "isBook"
drag, startPoint x: 622, startPoint y: 108, endPoint x: 644, endPoint y: 114, distance: 22.8
click at [623, 107] on span "Page Info" at bounding box center [634, 105] width 67 height 18
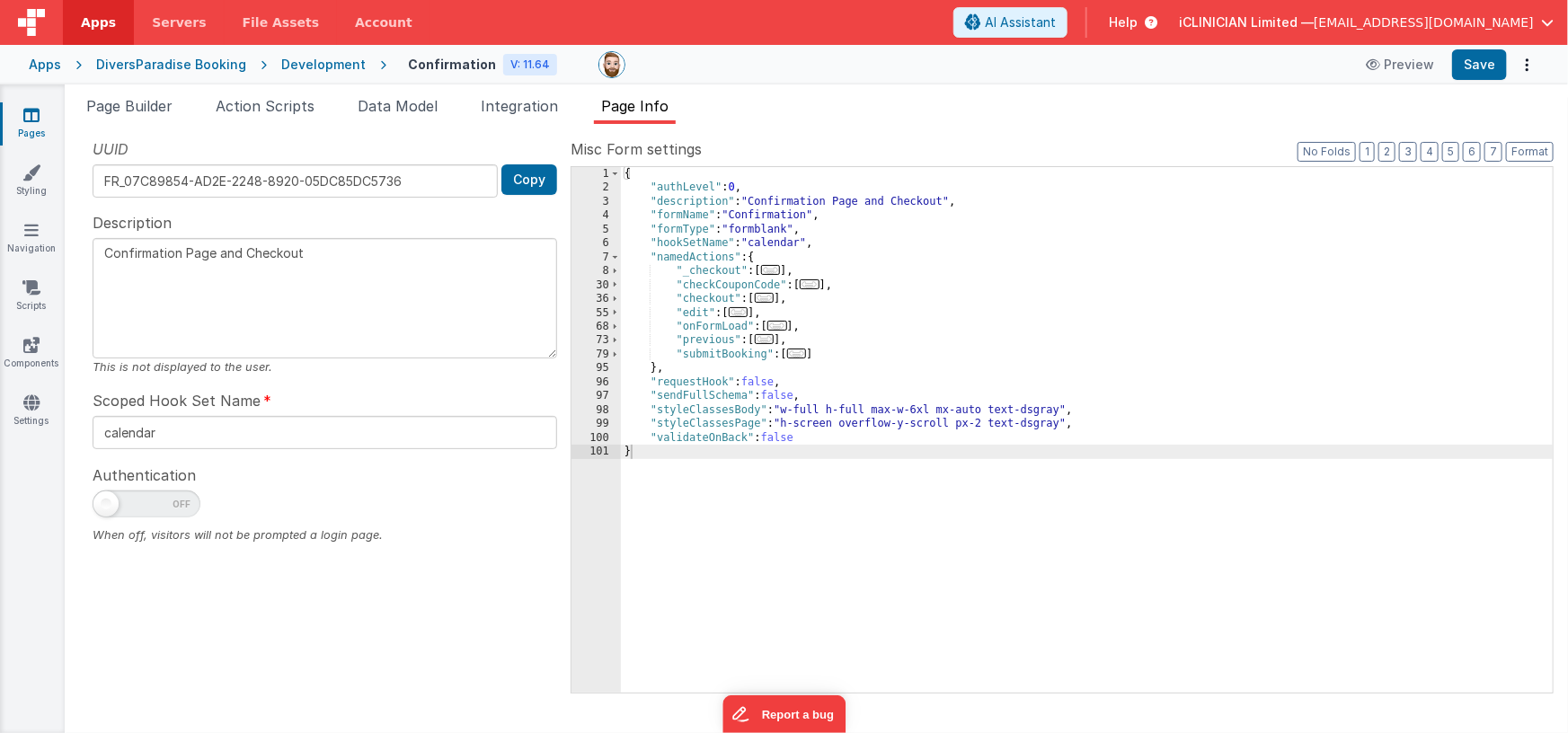
click at [820, 339] on div "{ "authLevel" : 0 , "description" : "Confirmation Page and Checkout" , "formNam…" at bounding box center [1087, 444] width 933 height 554
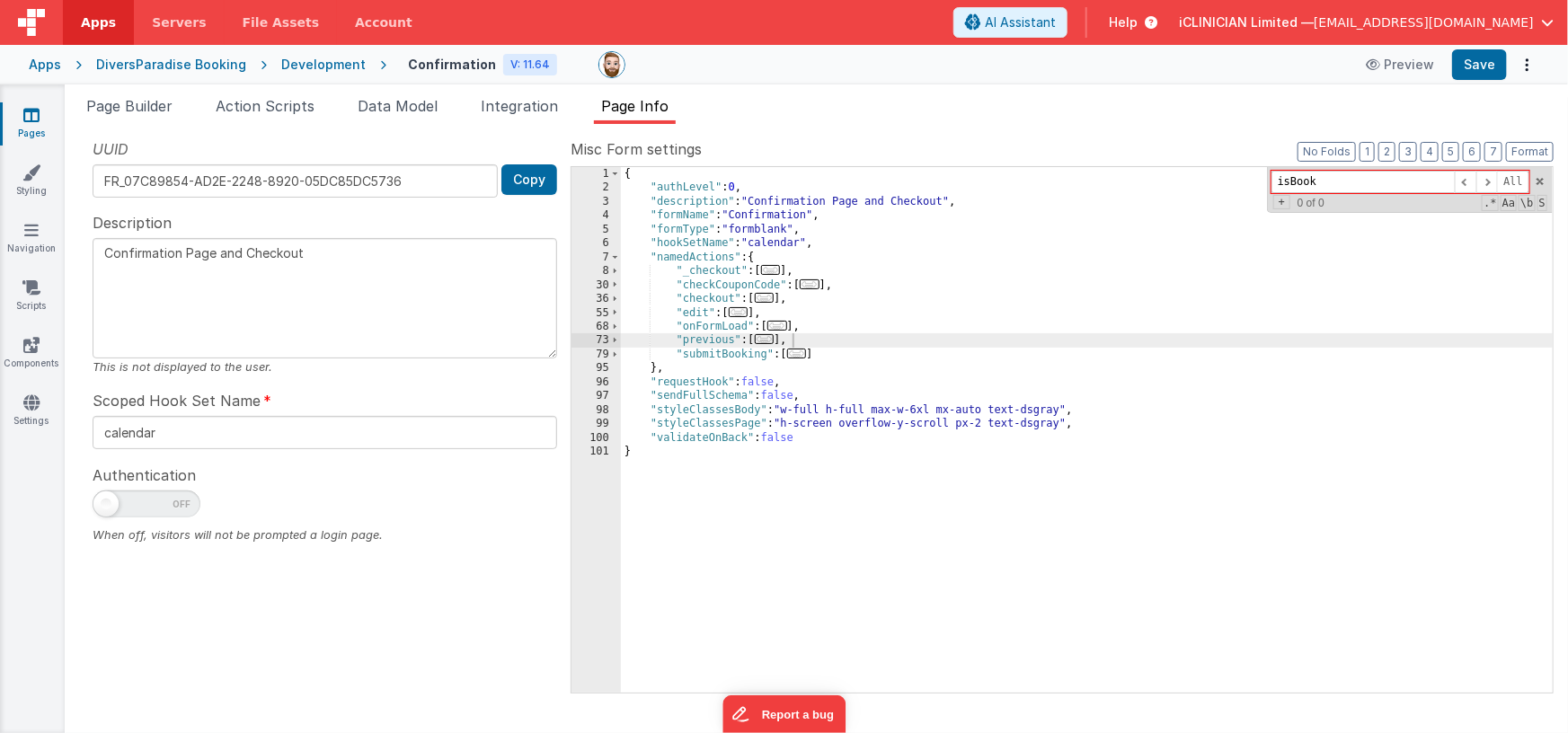
type input "isBook"
click at [35, 121] on icon at bounding box center [31, 115] width 16 height 18
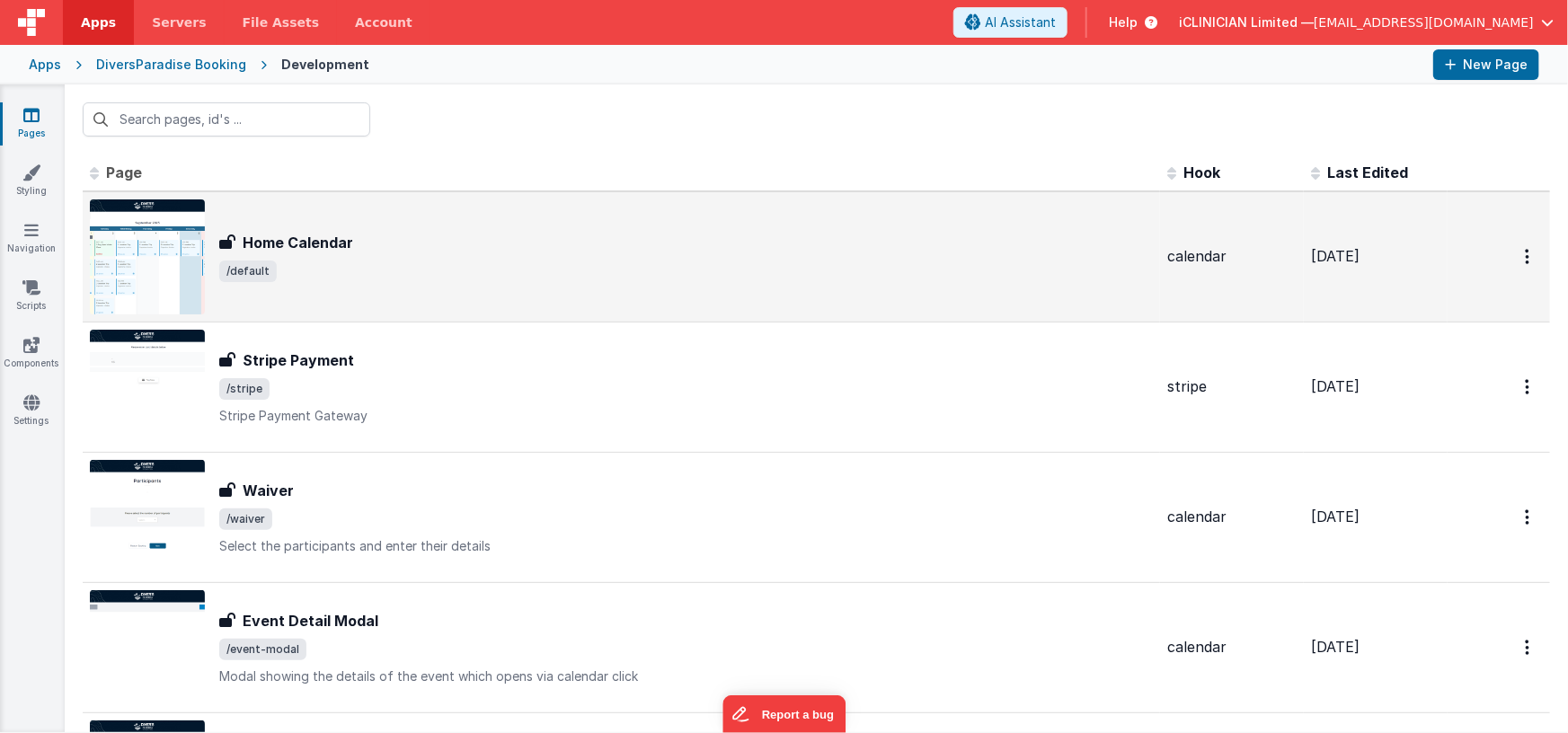
click at [419, 239] on div "Home Calendar" at bounding box center [686, 242] width 934 height 22
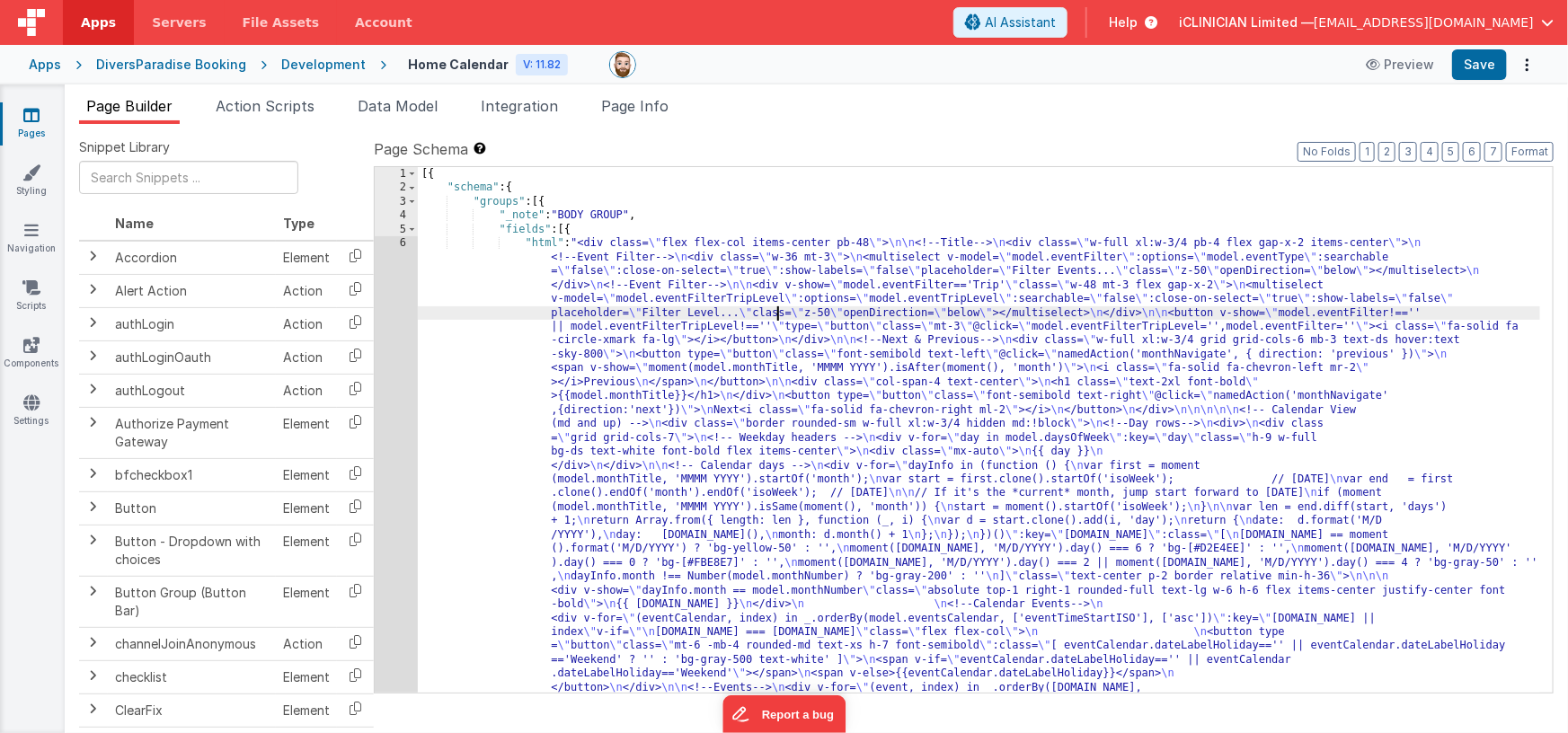
type input "isBook"
click at [650, 99] on span "Page Info" at bounding box center [634, 105] width 67 height 18
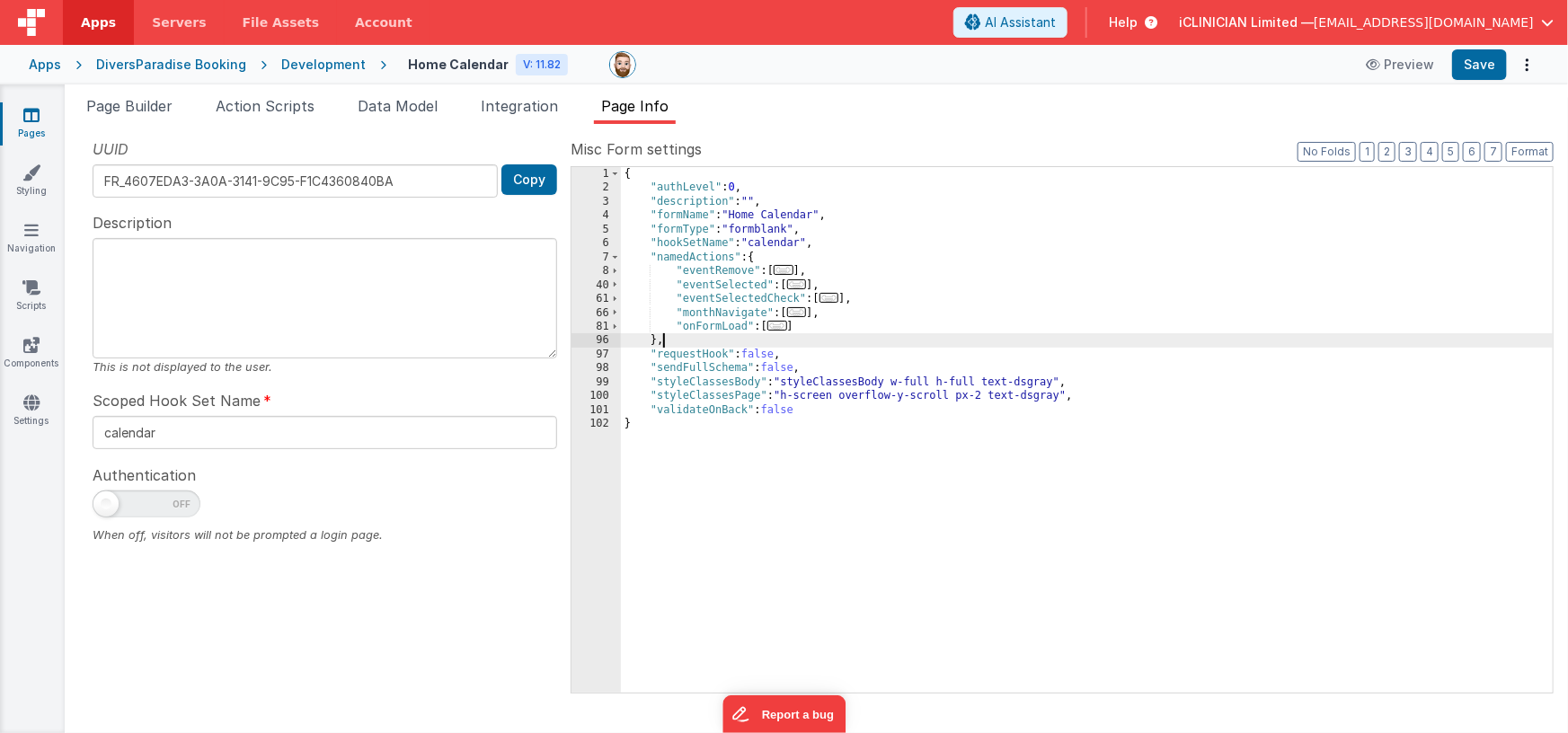
click at [808, 344] on div "{ "authLevel" : 0 , "description" : "" , "formName" : "Home Calendar" , "formTy…" at bounding box center [1087, 444] width 933 height 554
type input "isBook"
click at [35, 110] on icon at bounding box center [31, 115] width 16 height 18
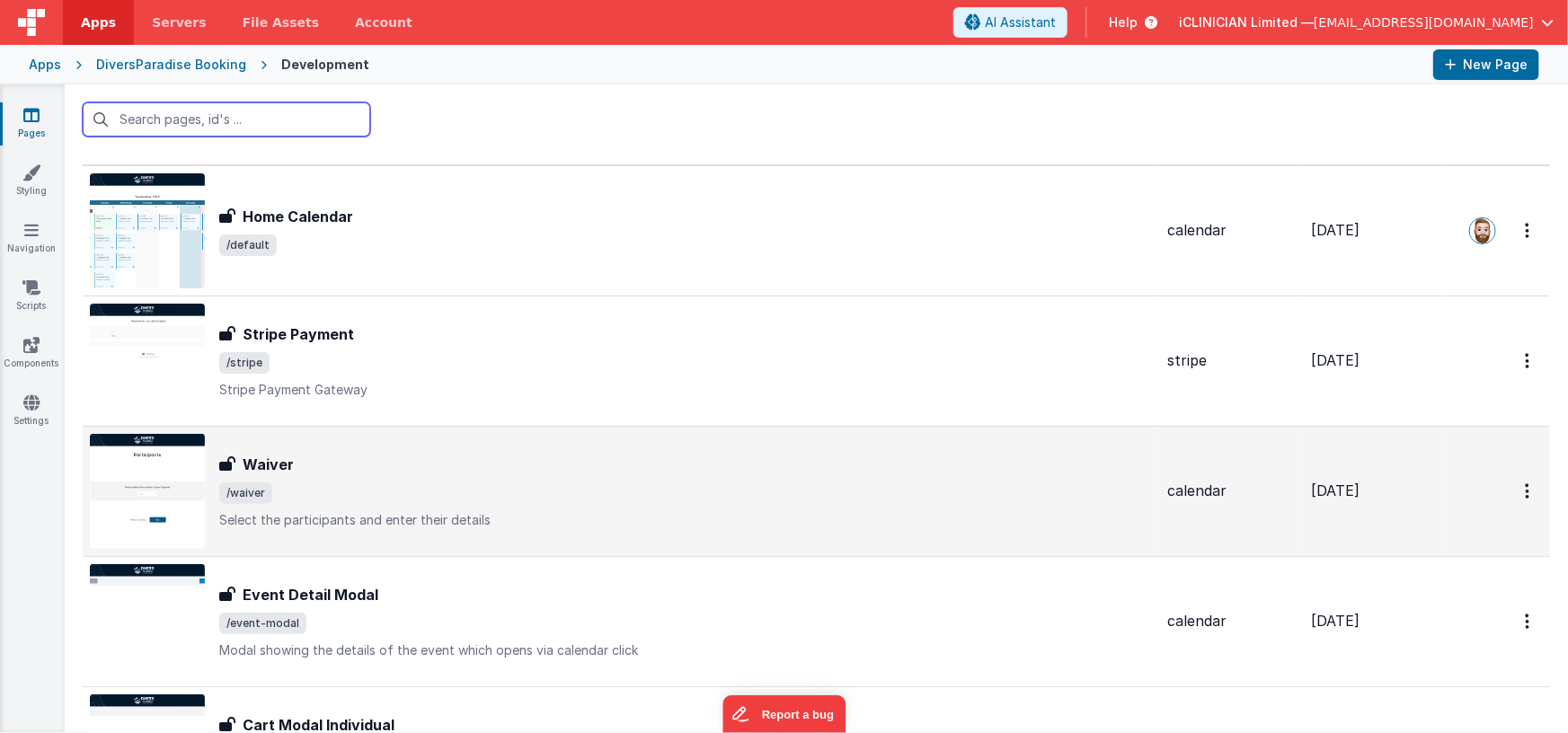
scroll to position [24, 0]
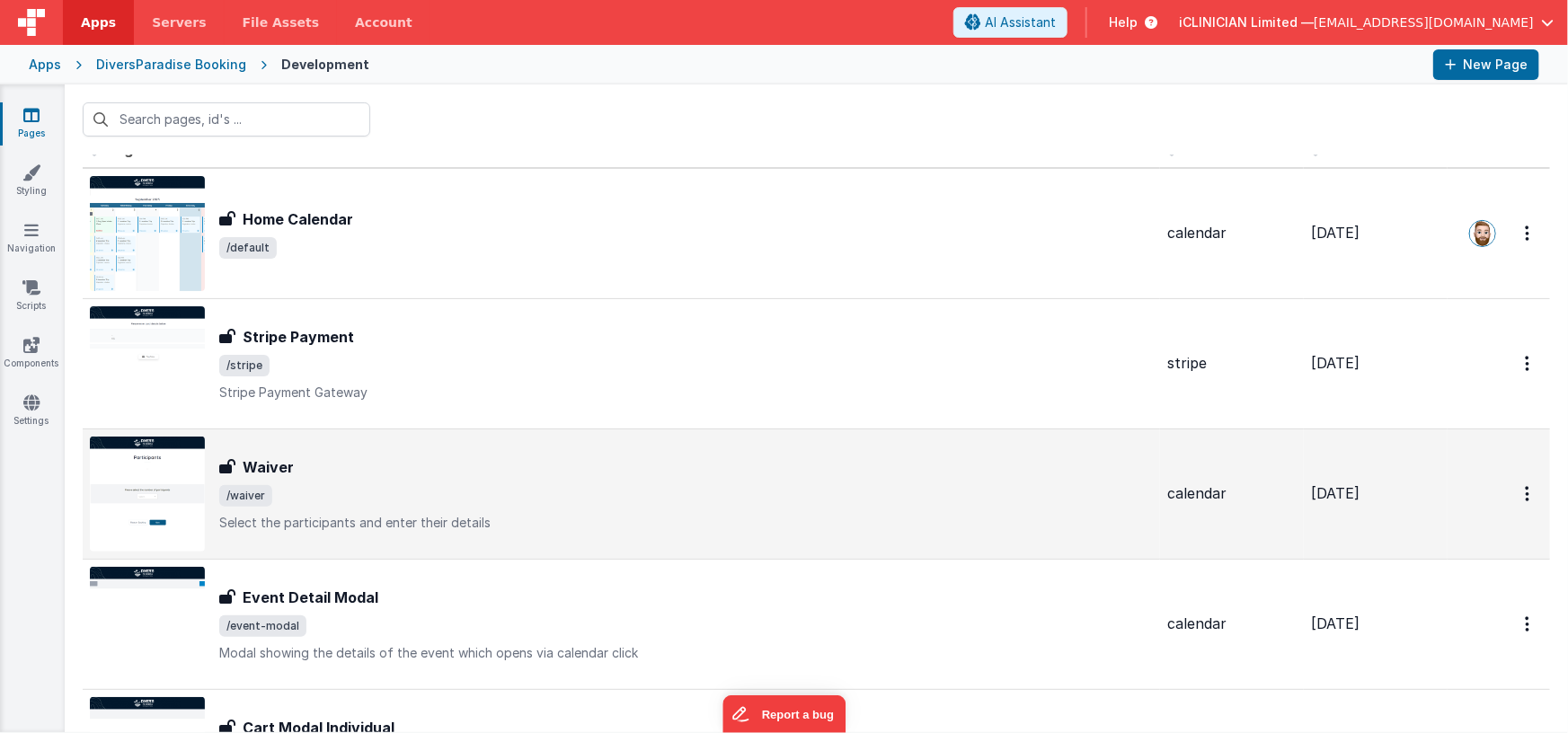
click at [368, 459] on div "Waiver" at bounding box center [686, 467] width 934 height 22
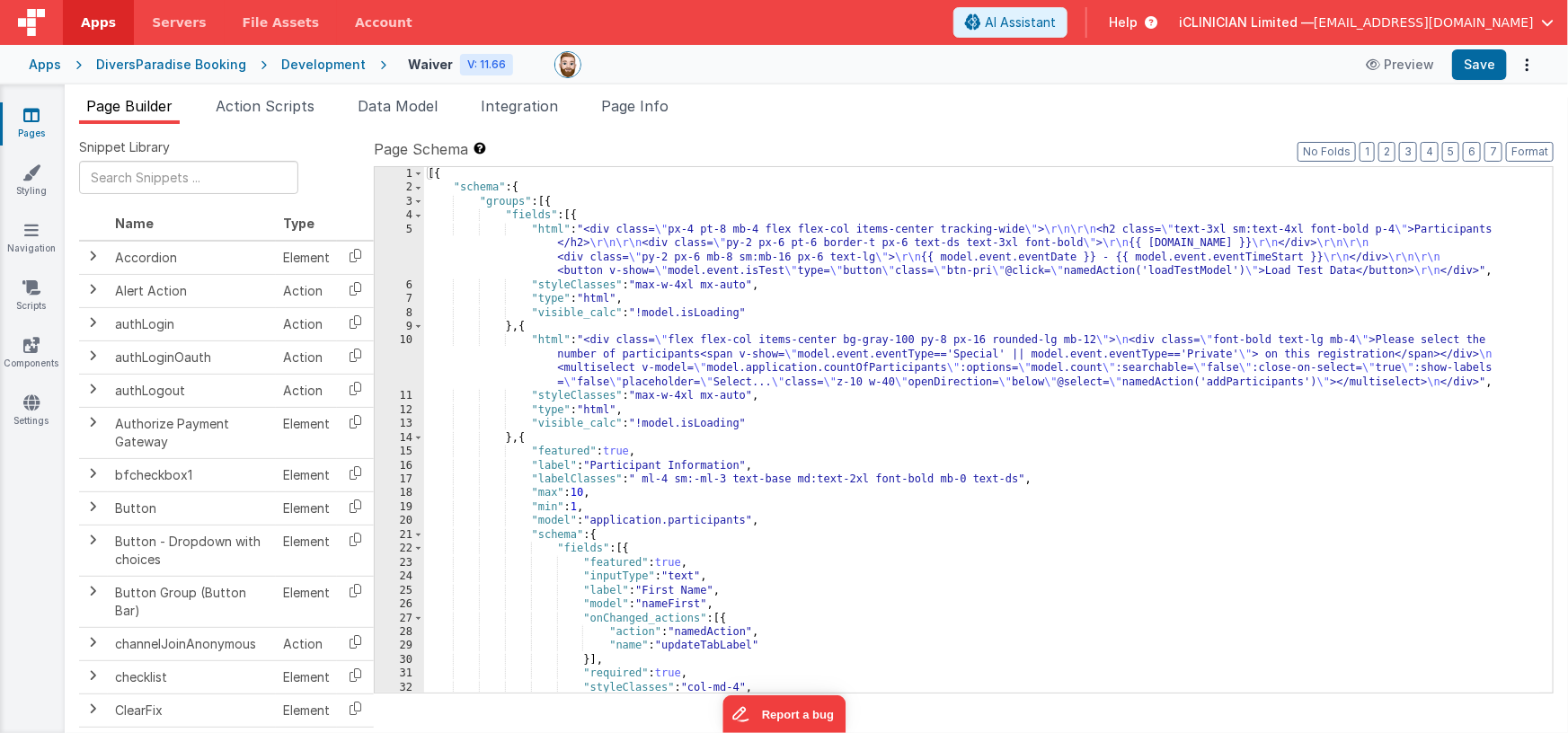
click at [851, 321] on div "[{ "schema" : { "groups" : [{ "fields" : [{ "html" : "<div class= \" px-4 pt-8 …" at bounding box center [983, 444] width 1117 height 554
type input "isBook"
click at [663, 101] on span "Page Info" at bounding box center [634, 105] width 67 height 18
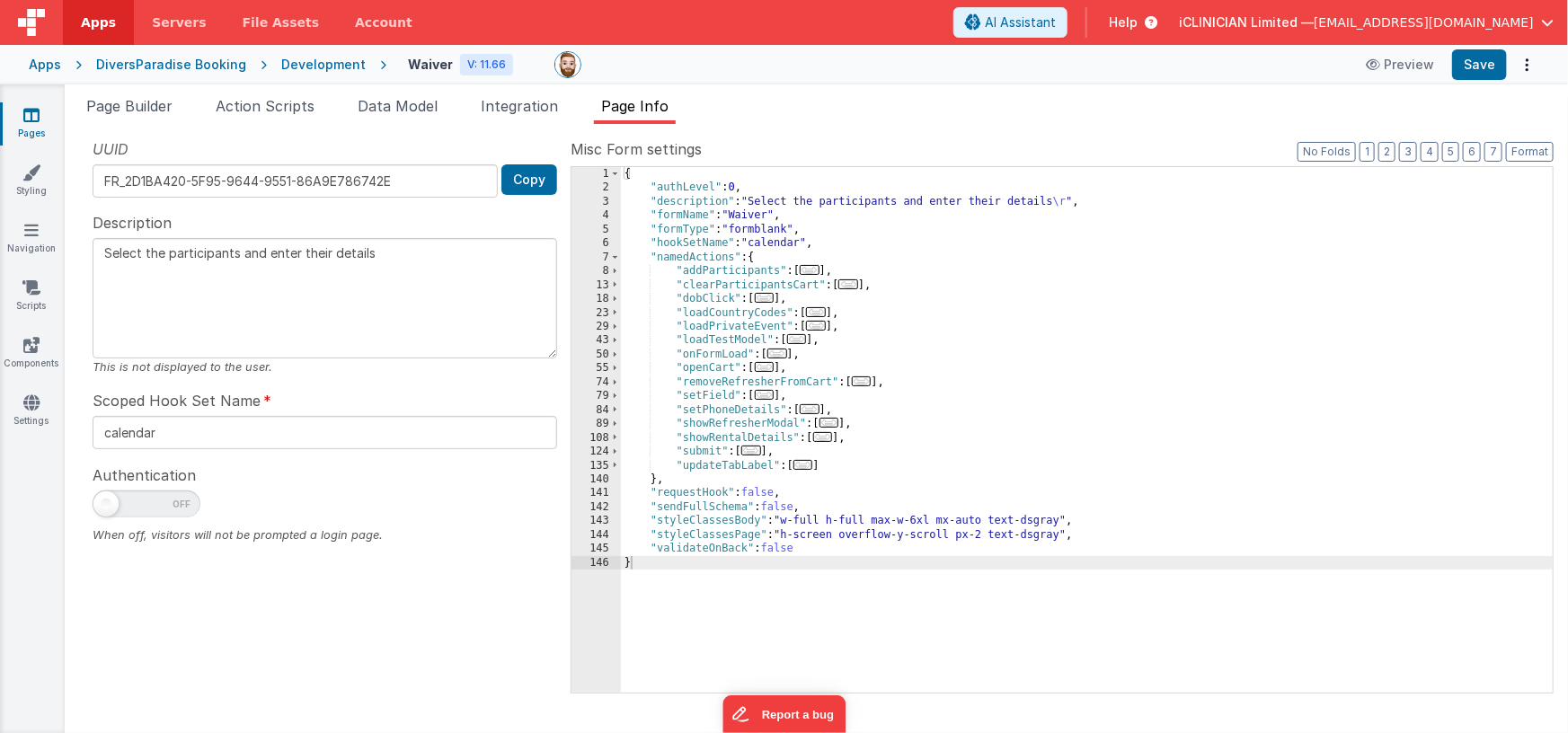
click at [830, 301] on div "{ "authLevel" : 0 , "description" : "Select the participants and enter their de…" at bounding box center [1087, 444] width 933 height 554
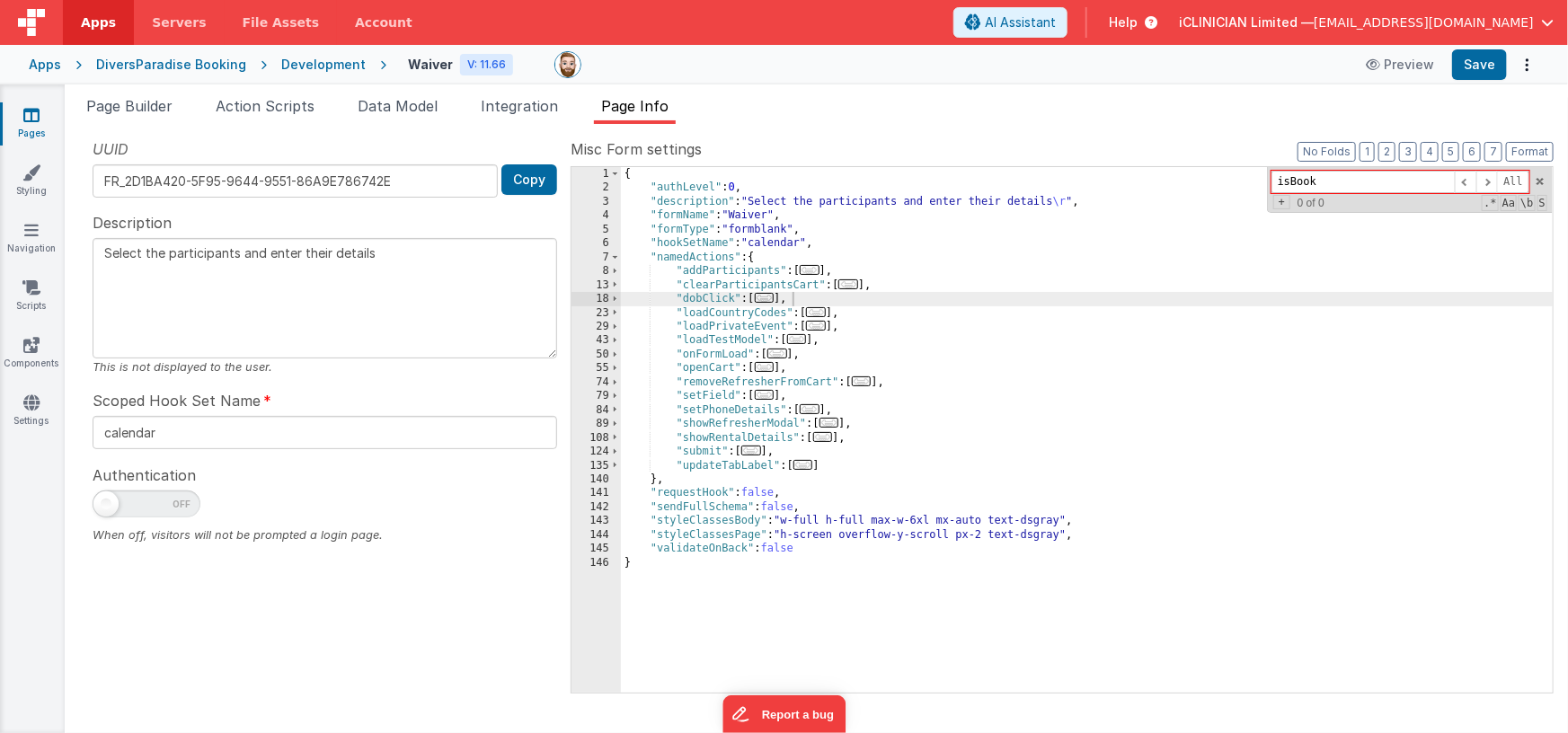
type input "isBook"
click at [41, 116] on link "Pages" at bounding box center [31, 124] width 65 height 36
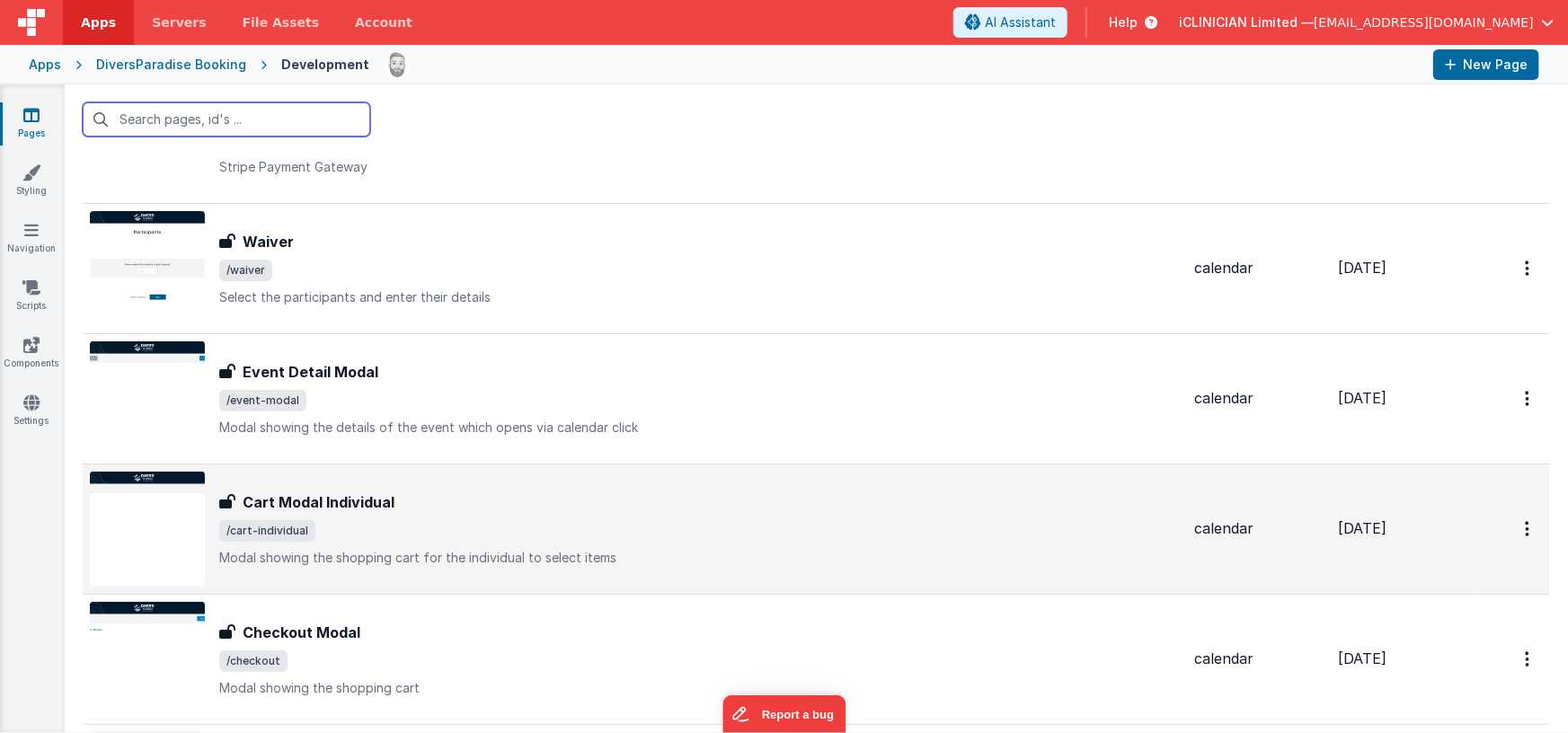
scroll to position [327, 0]
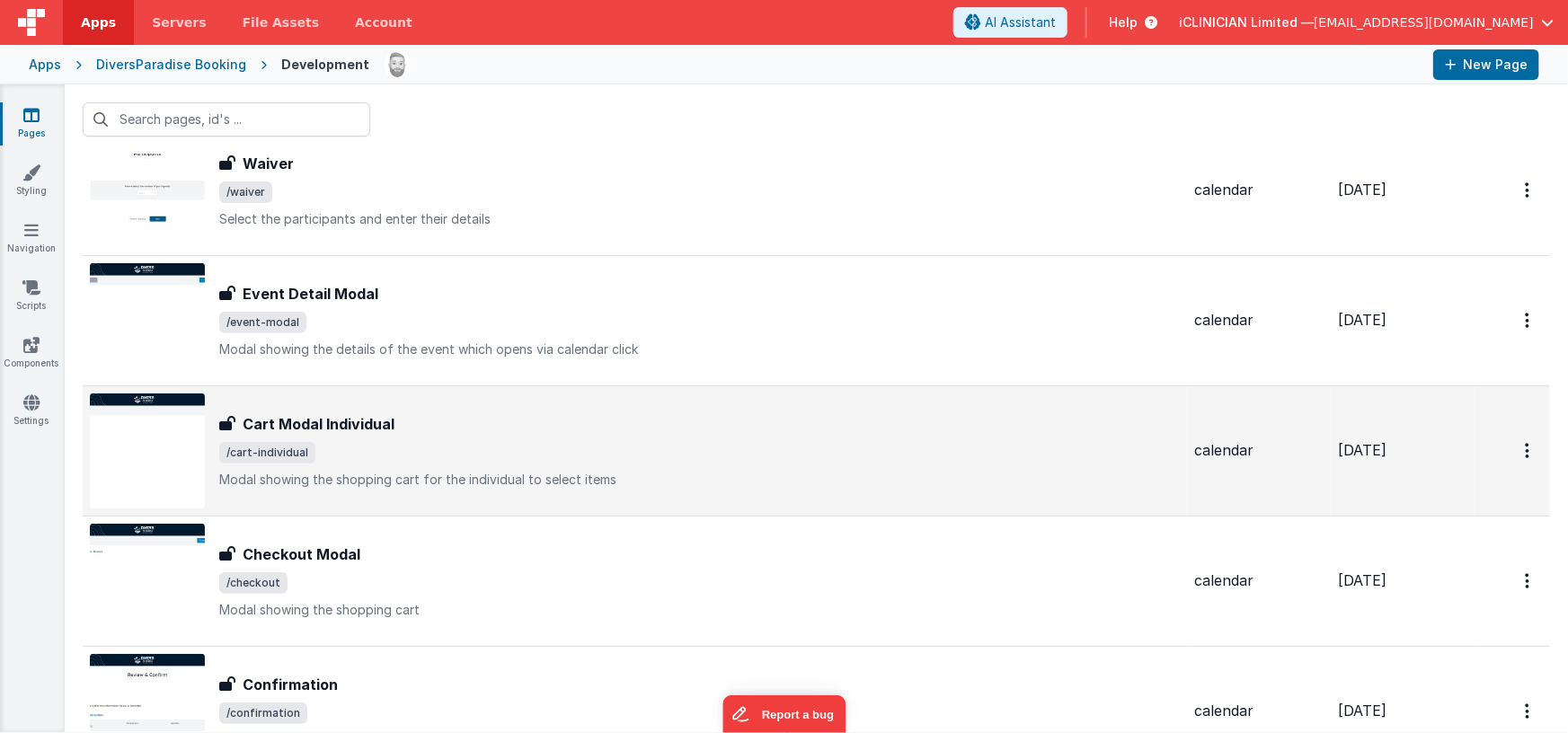
click at [499, 438] on div "Cart Modal Individual Cart Modal Individual /cart-individual Modal showing the …" at bounding box center [699, 450] width 960 height 75
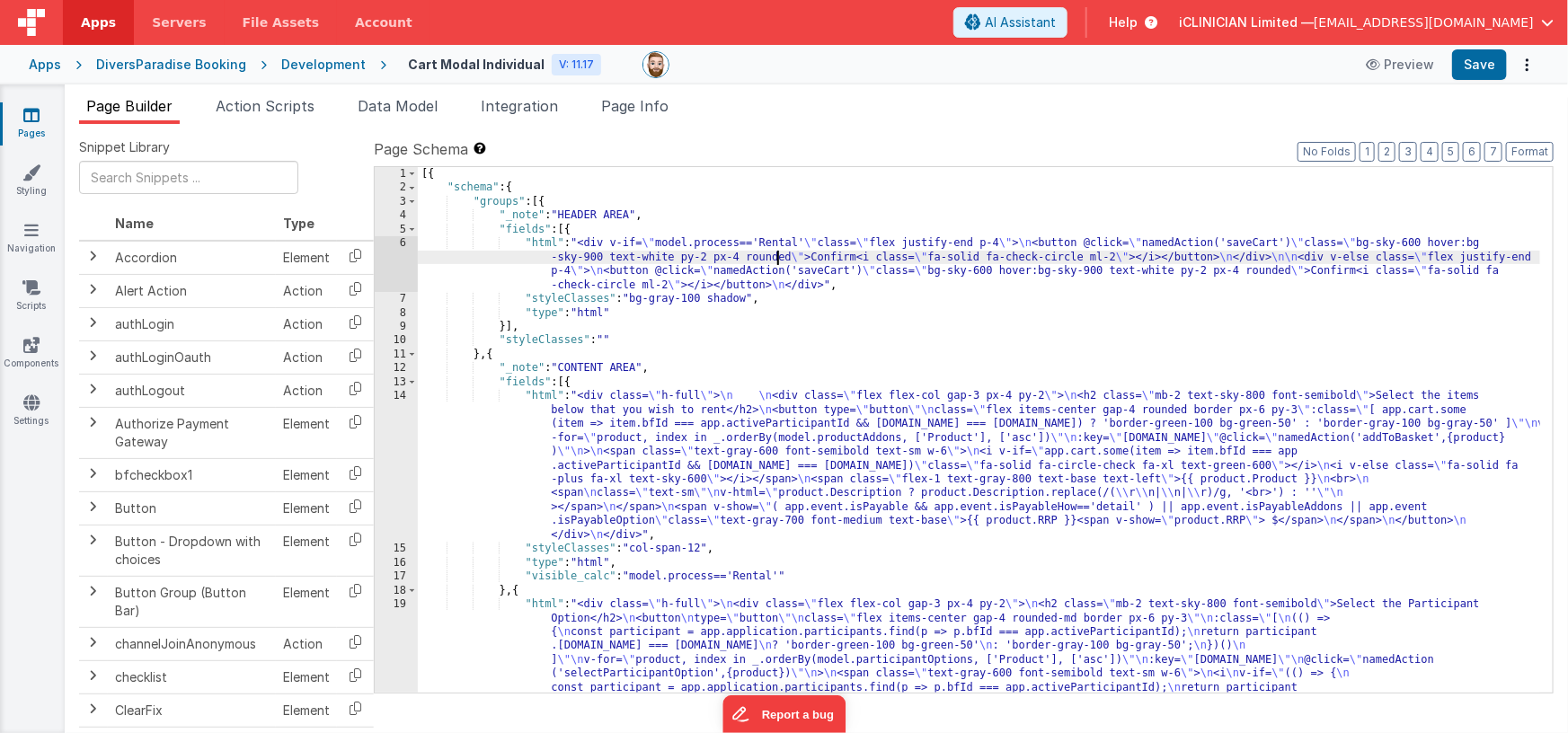
click at [777, 260] on div "[{ "schema" : { "groups" : [{ "_note" : "HEADER AREA" , "fields" : [{ "html" : …" at bounding box center [979, 527] width 1124 height 721
type input "isBook"
click at [654, 106] on span "Page Info" at bounding box center [634, 105] width 67 height 18
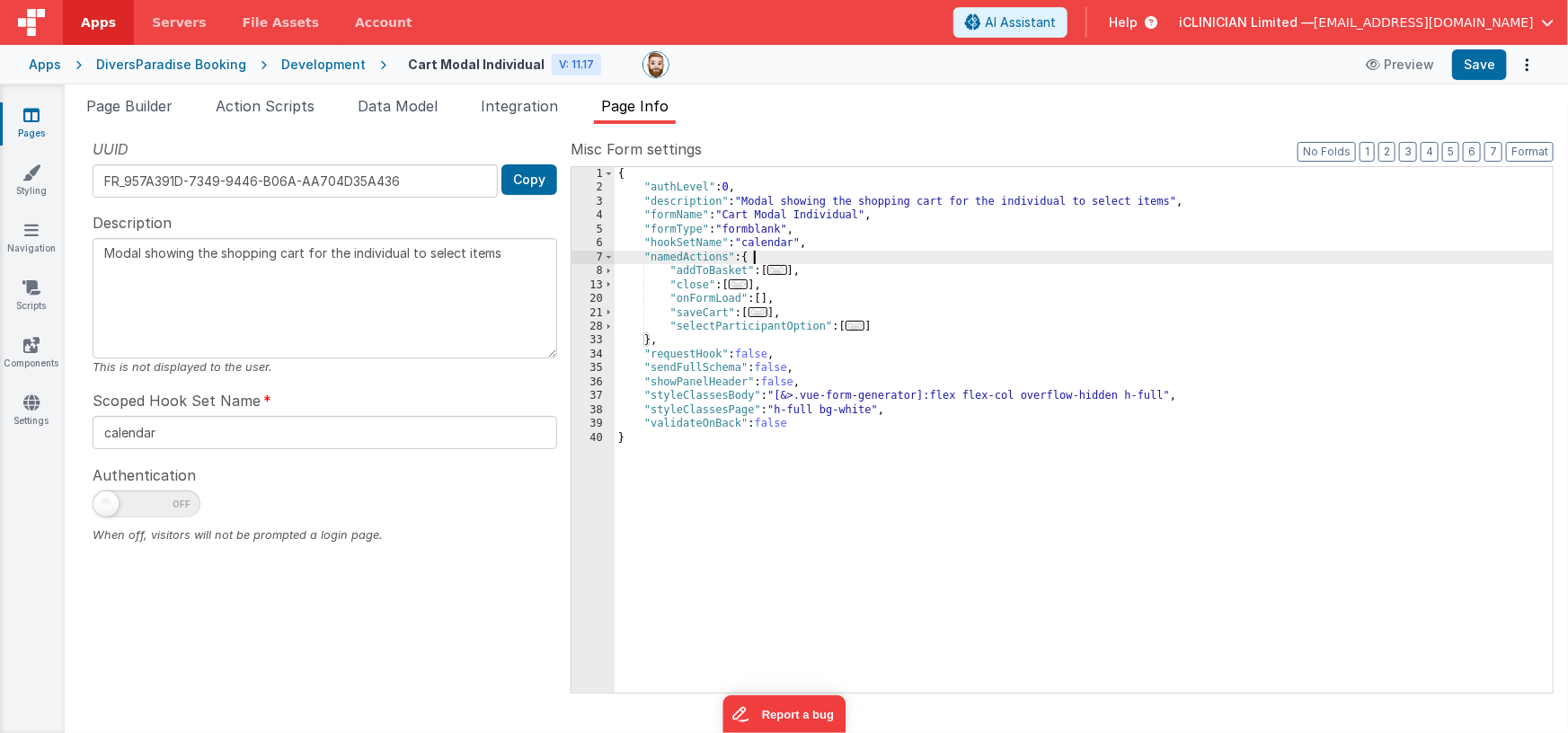
click at [993, 254] on div "{ "authLevel" : 0 , "description" : "Modal showing the shopping cart for the in…" at bounding box center [1084, 444] width 939 height 554
type input "isBook"
click at [147, 98] on span "Page Builder" at bounding box center [129, 105] width 86 height 18
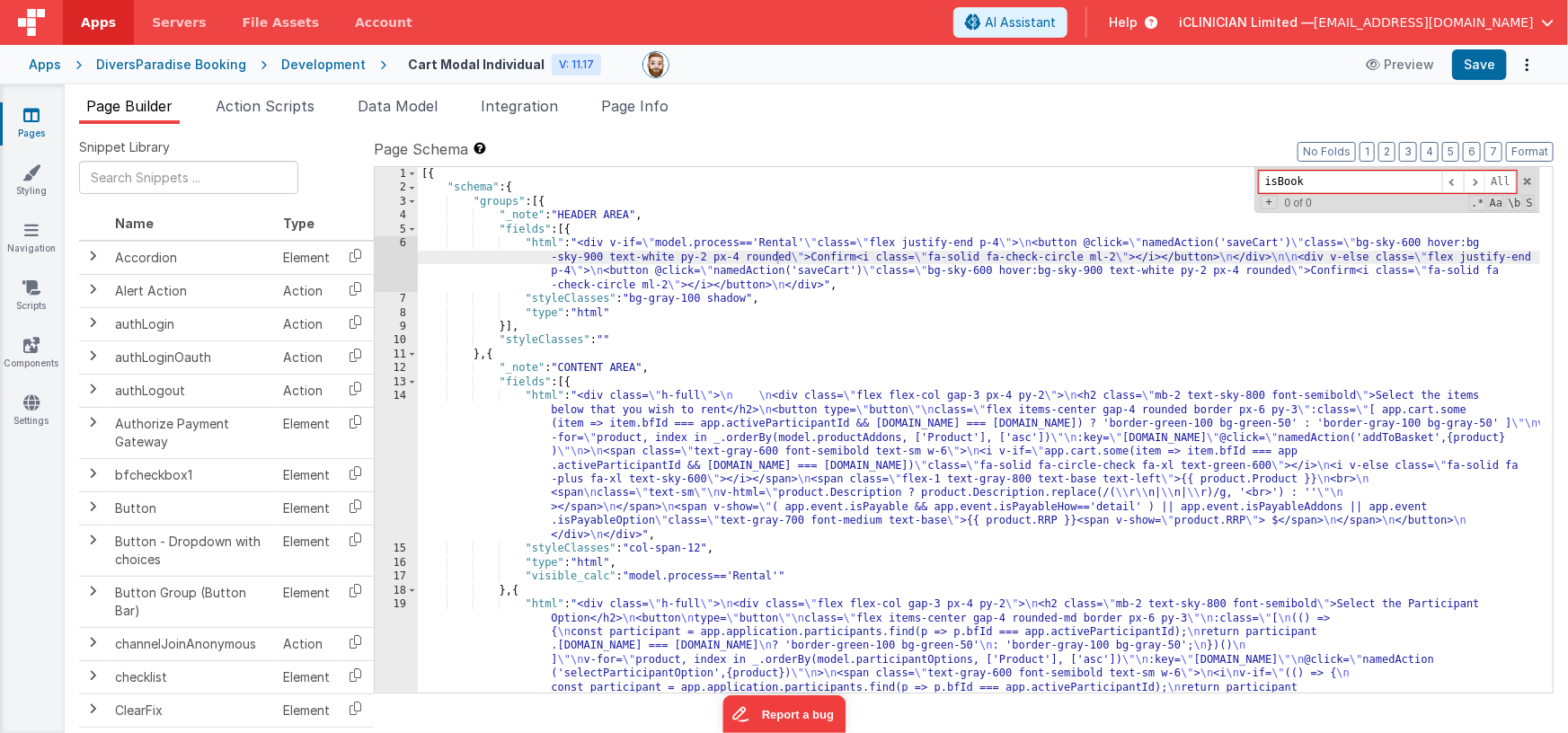
click at [19, 116] on link "Pages" at bounding box center [31, 124] width 65 height 36
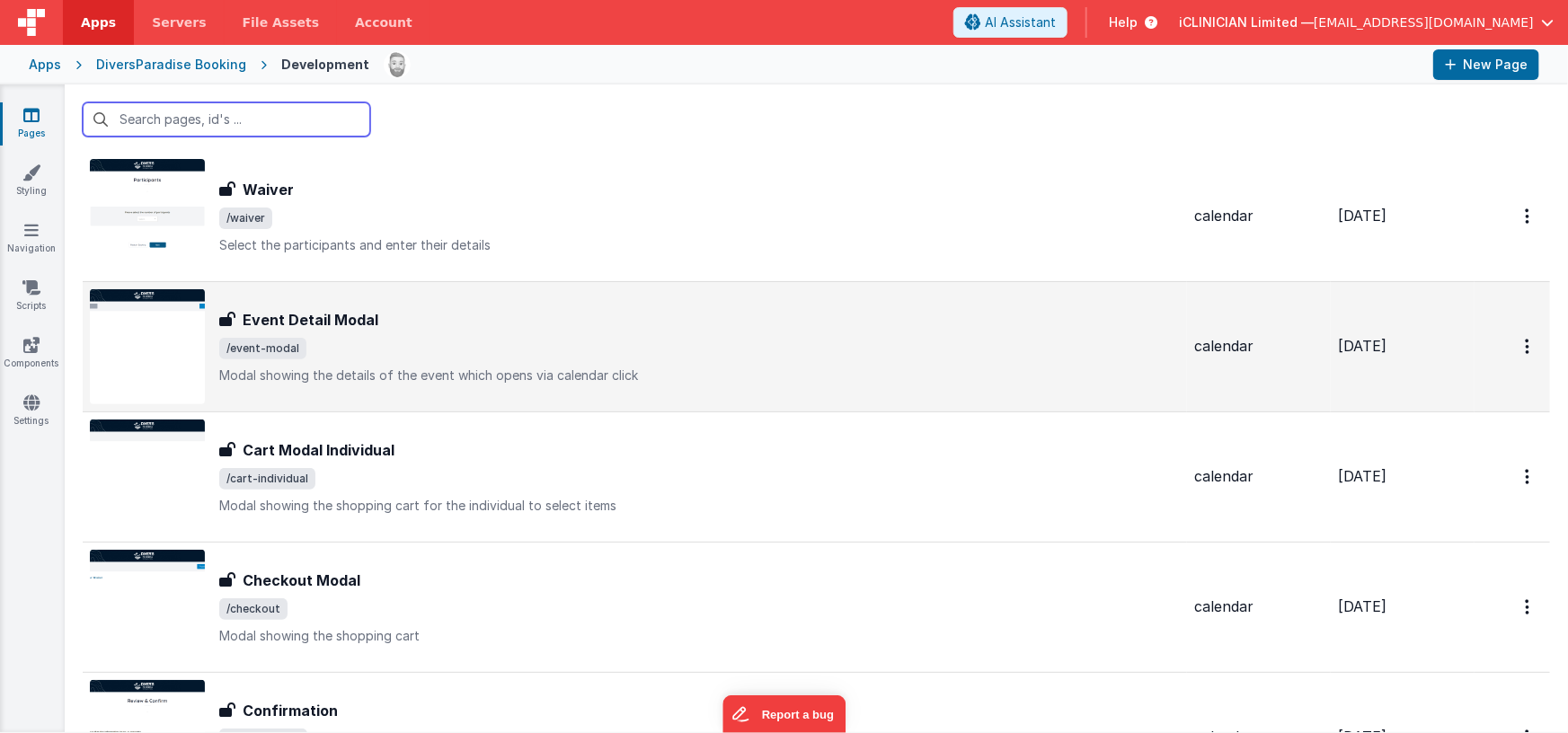
scroll to position [329, 0]
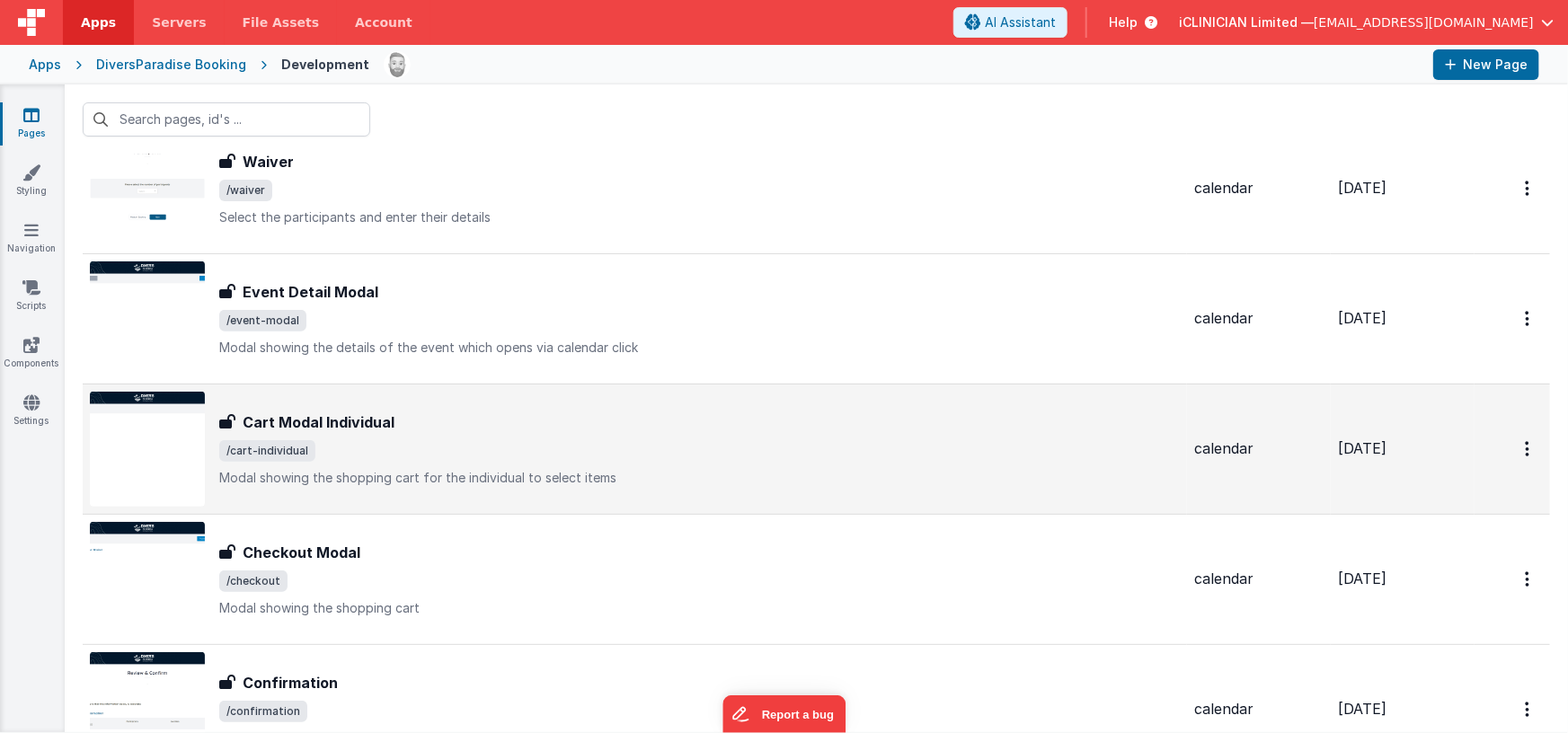
click at [482, 438] on div "Cart Modal Individual Cart Modal Individual /cart-individual Modal showing the …" at bounding box center [699, 448] width 960 height 75
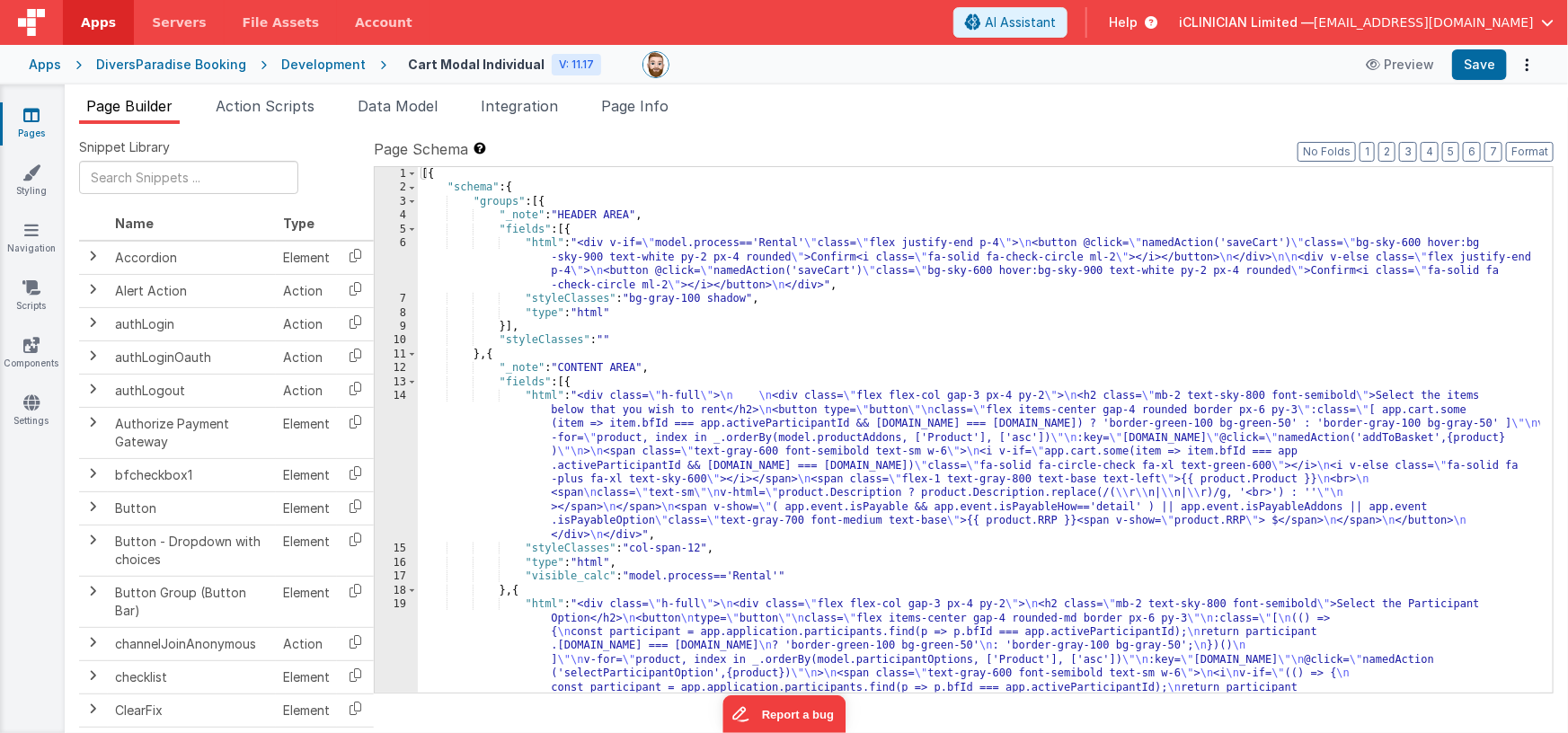
click at [771, 265] on div "[{ "schema" : { "groups" : [{ "_note" : "HEADER AREA" , "fields" : [{ "html" : …" at bounding box center [979, 527] width 1124 height 721
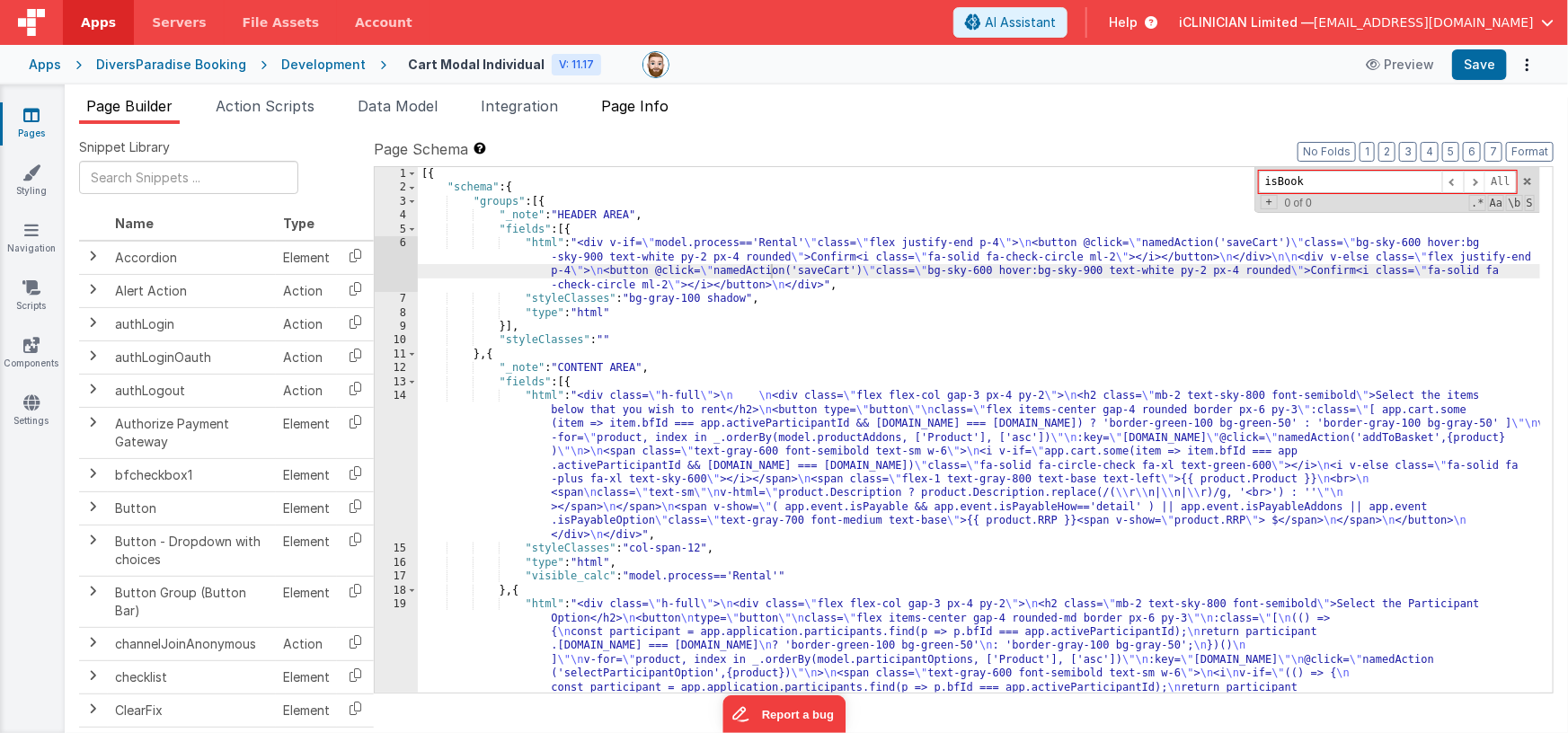
type input "isBook"
click at [635, 113] on span "Page Info" at bounding box center [634, 105] width 67 height 18
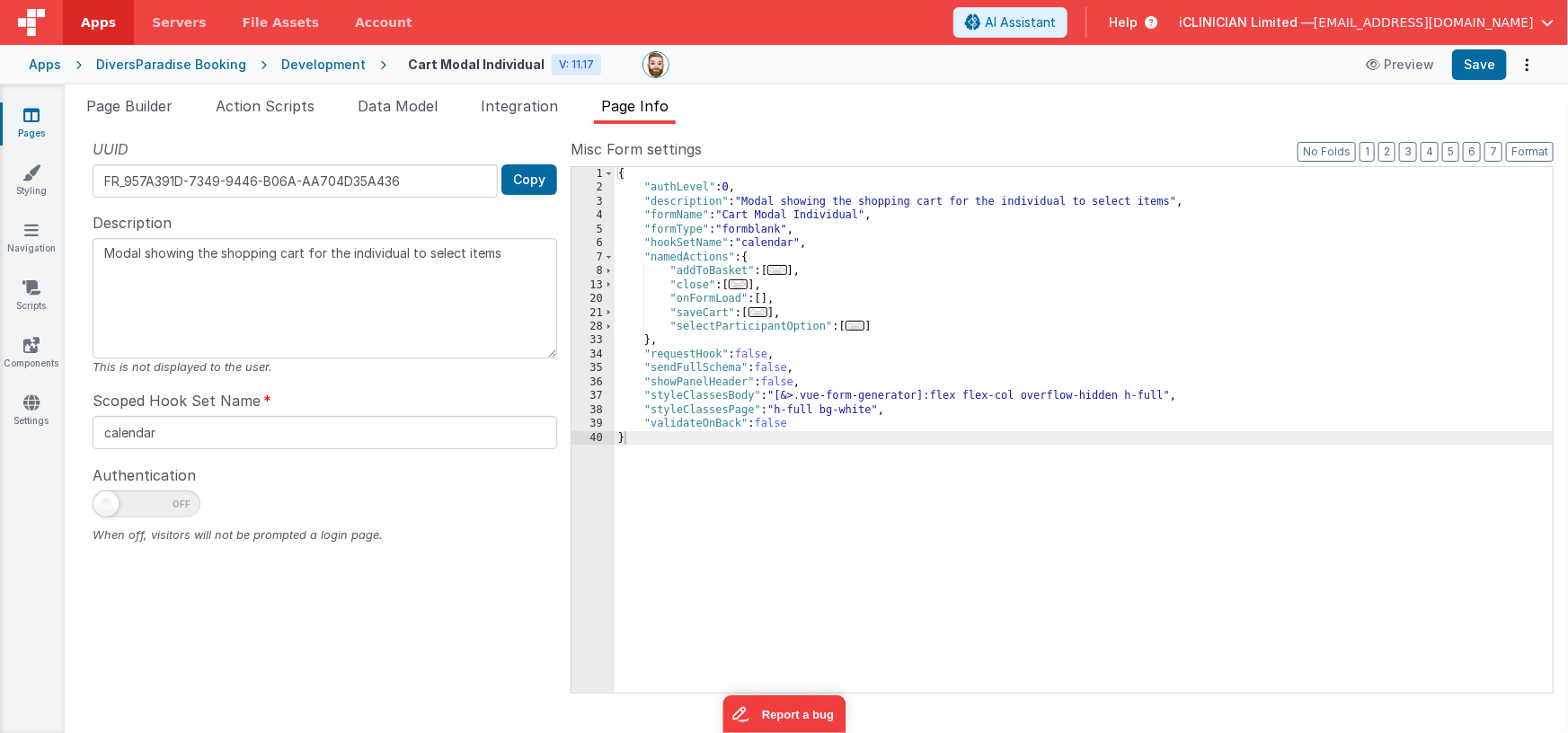
click at [785, 285] on div "{ "authLevel" : 0 , "description" : "Modal showing the shopping cart for the in…" at bounding box center [1084, 444] width 939 height 554
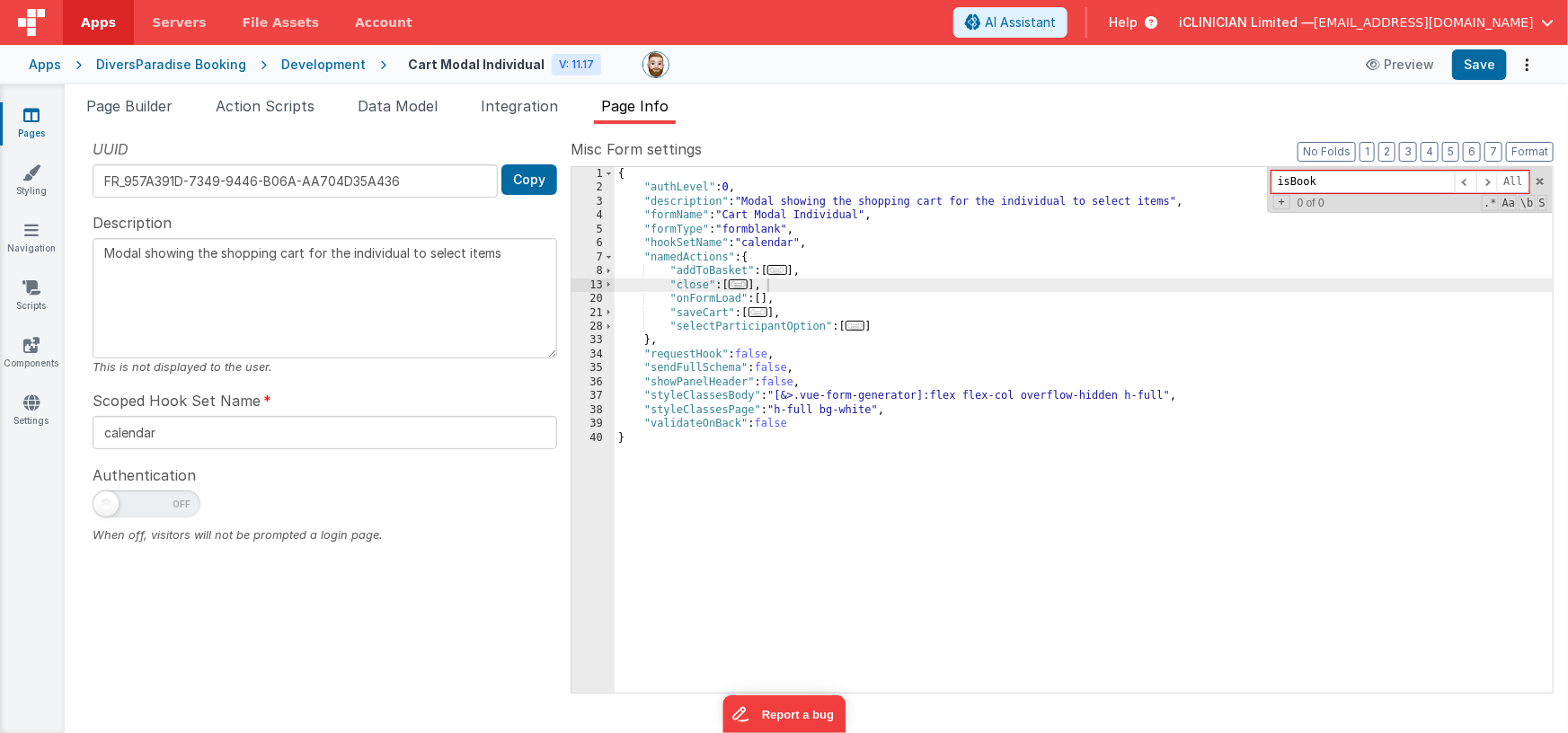
type input "isBook"
click at [22, 115] on link "Pages" at bounding box center [31, 124] width 65 height 36
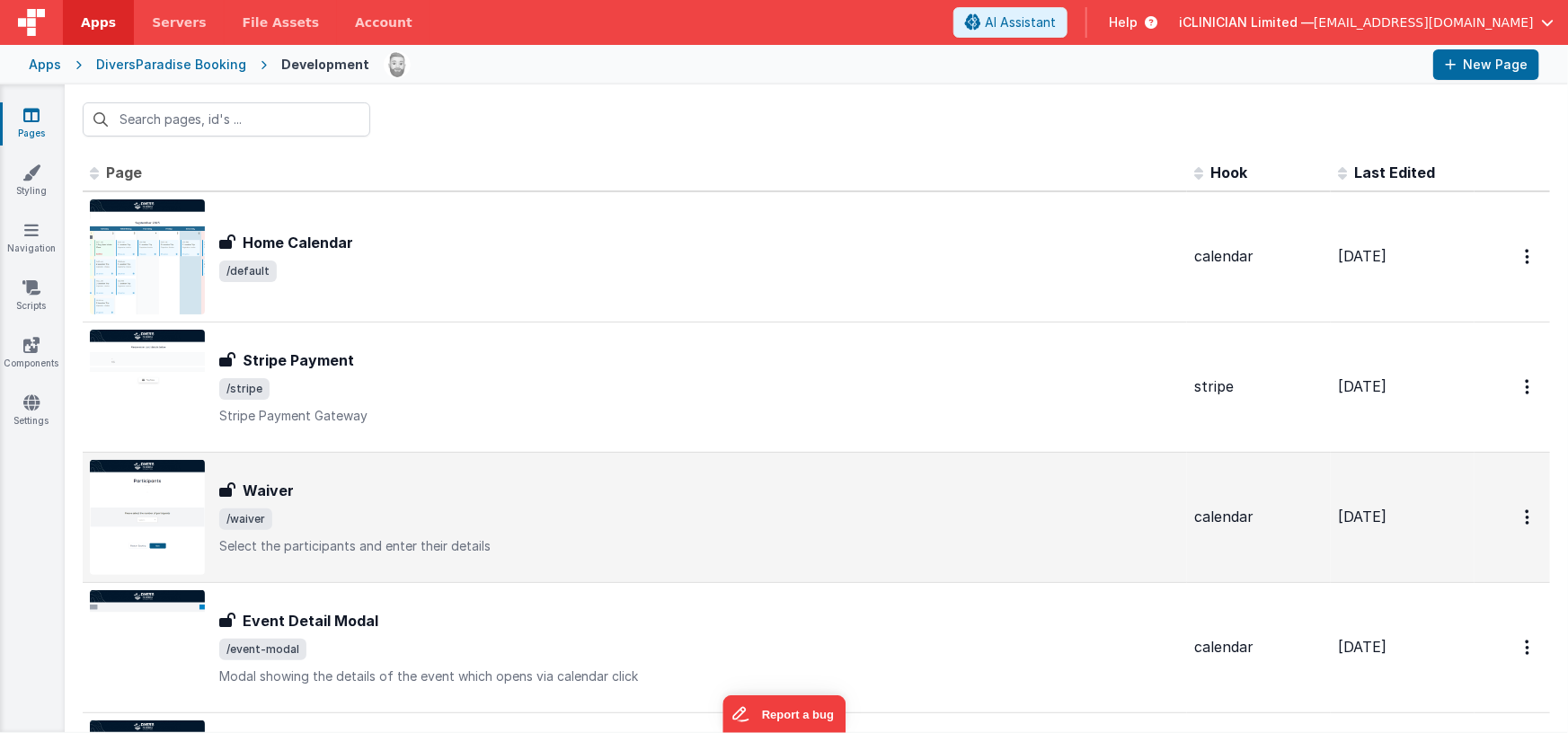
click at [427, 492] on div "Waiver" at bounding box center [699, 490] width 960 height 22
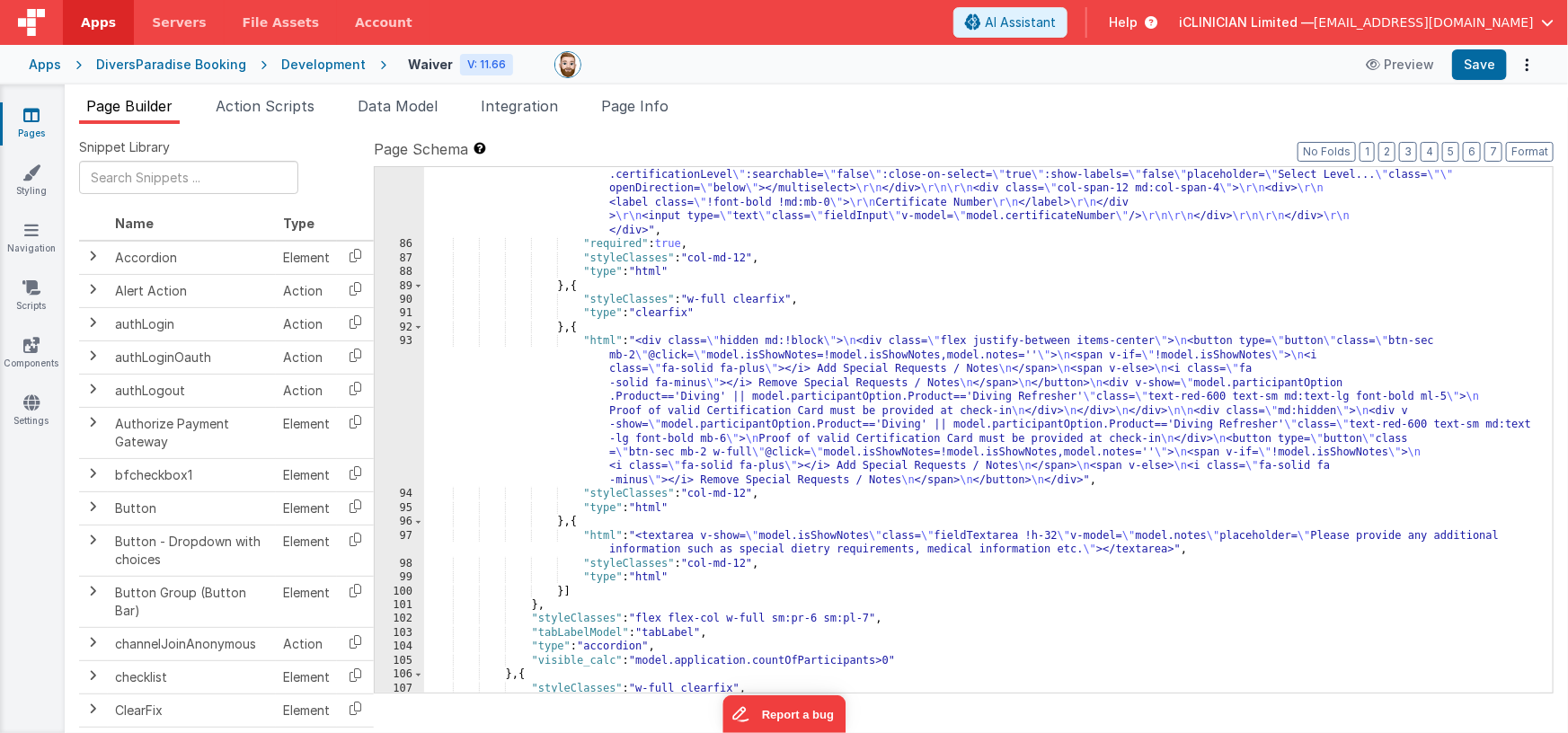
scroll to position [2866, 0]
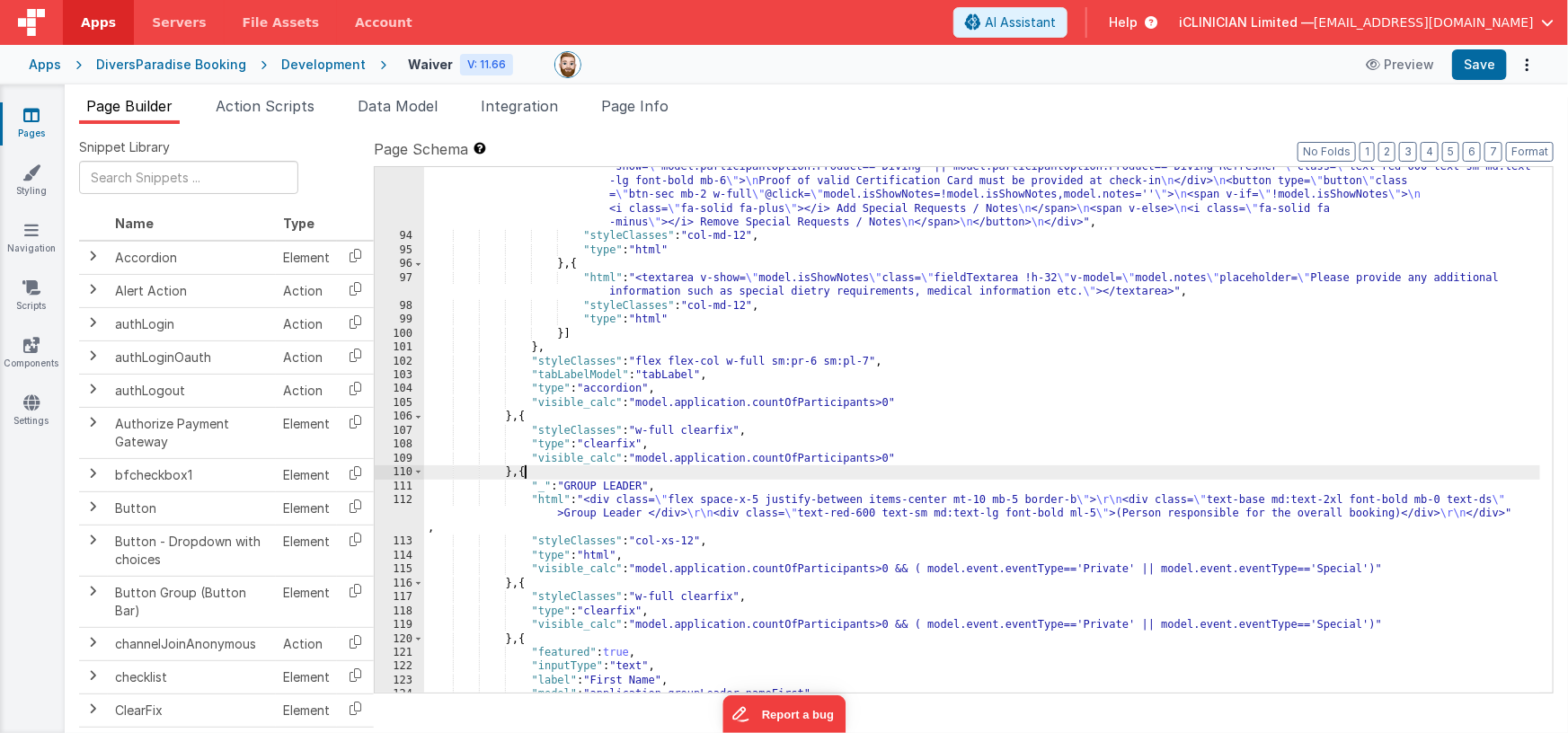
click at [525, 472] on div ""html" : "<div class= \" hidden md:!block \" > \n <div class= \" flex justify-b…" at bounding box center [983, 423] width 1117 height 693
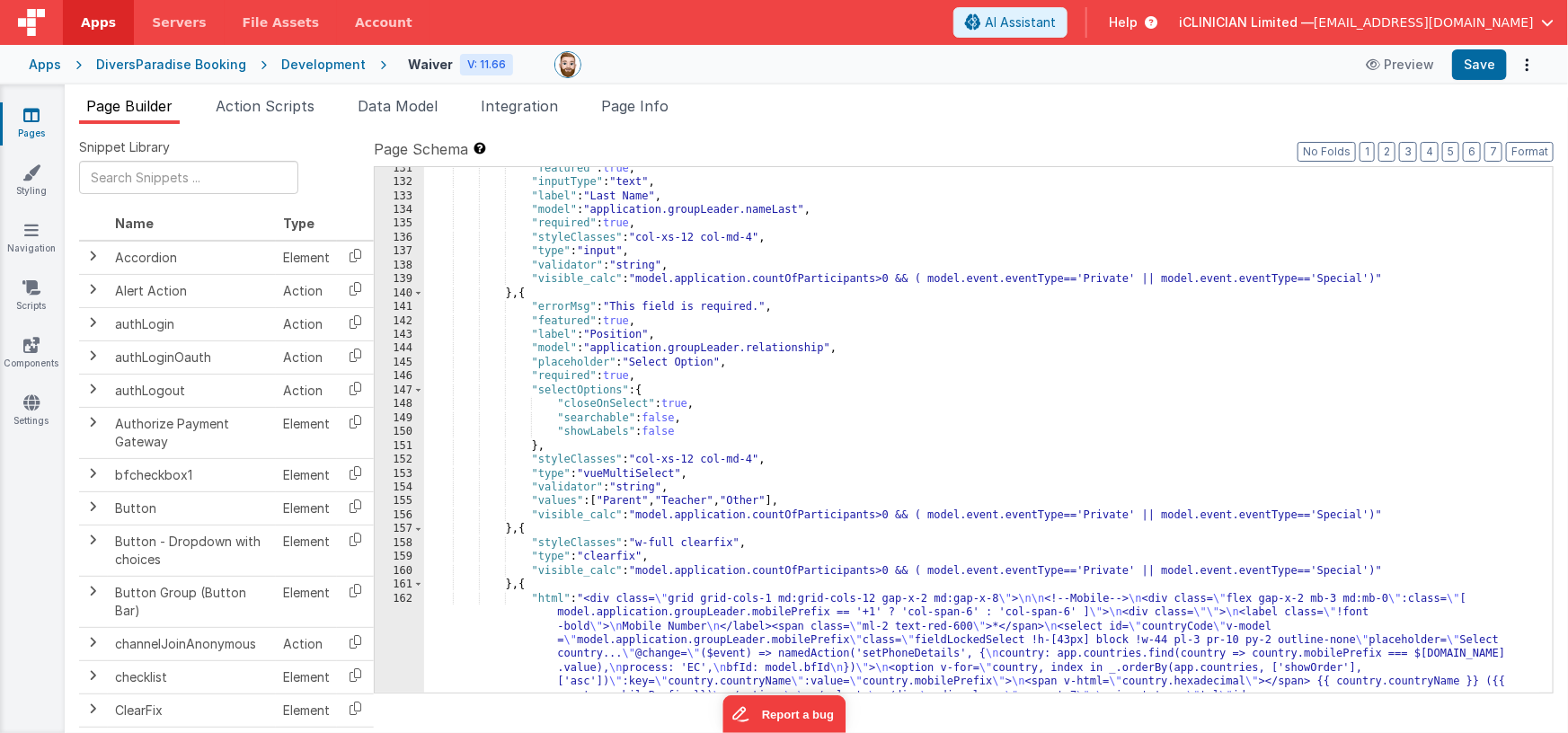
scroll to position [3522, 0]
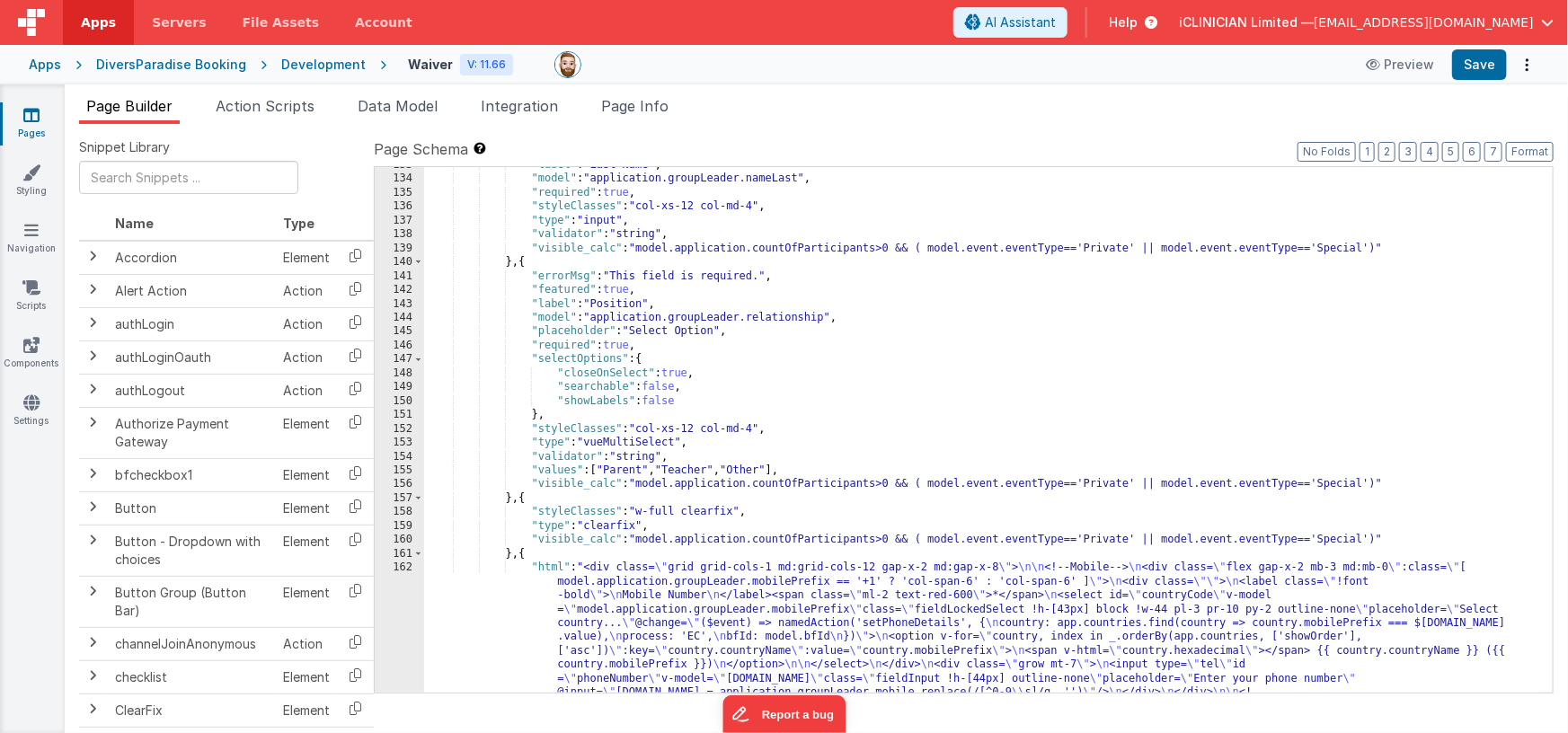
click at [523, 552] on div ""label" : "Last Name" , "model" : "application.groupLeader.nameLast" , "require…" at bounding box center [983, 547] width 1117 height 777
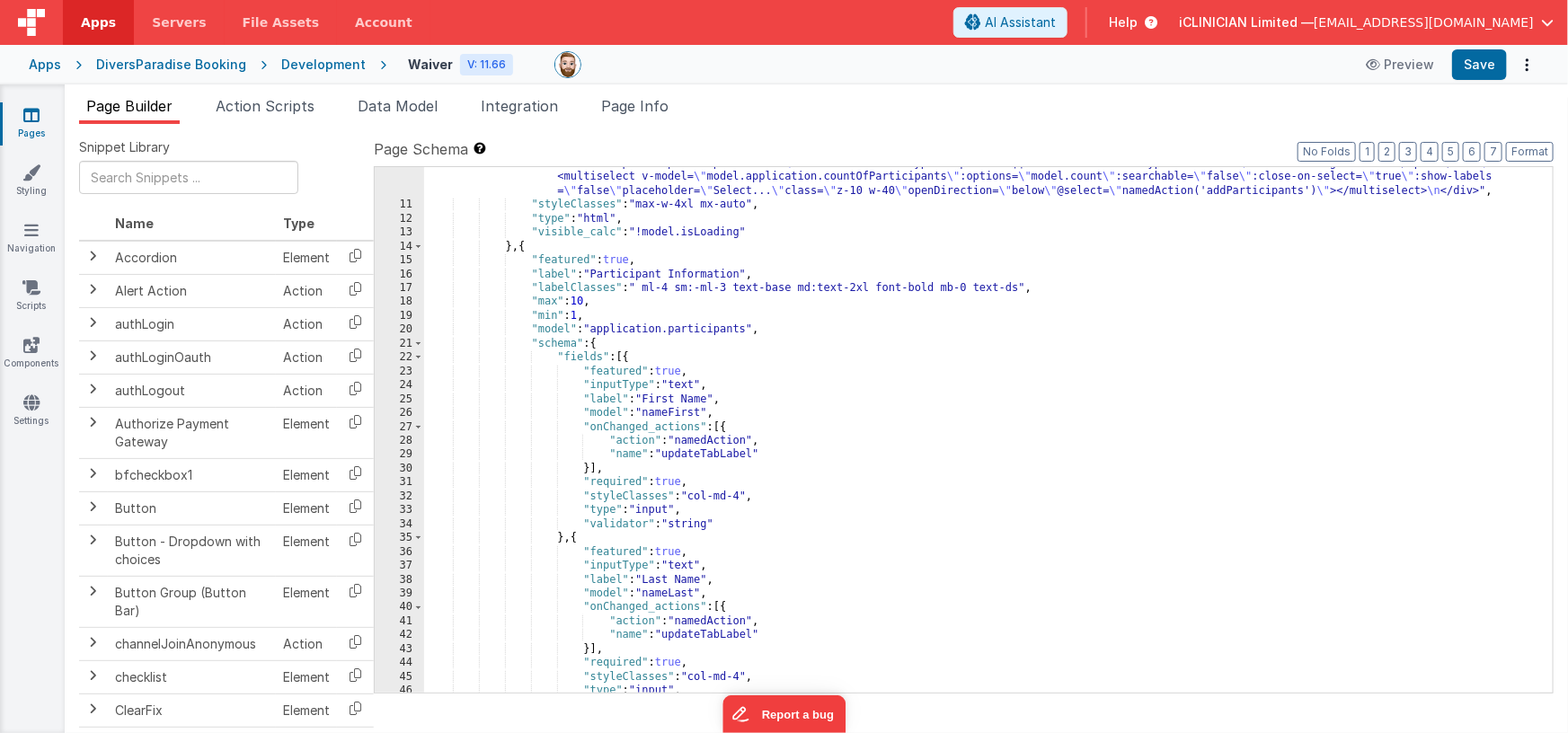
scroll to position [74, 0]
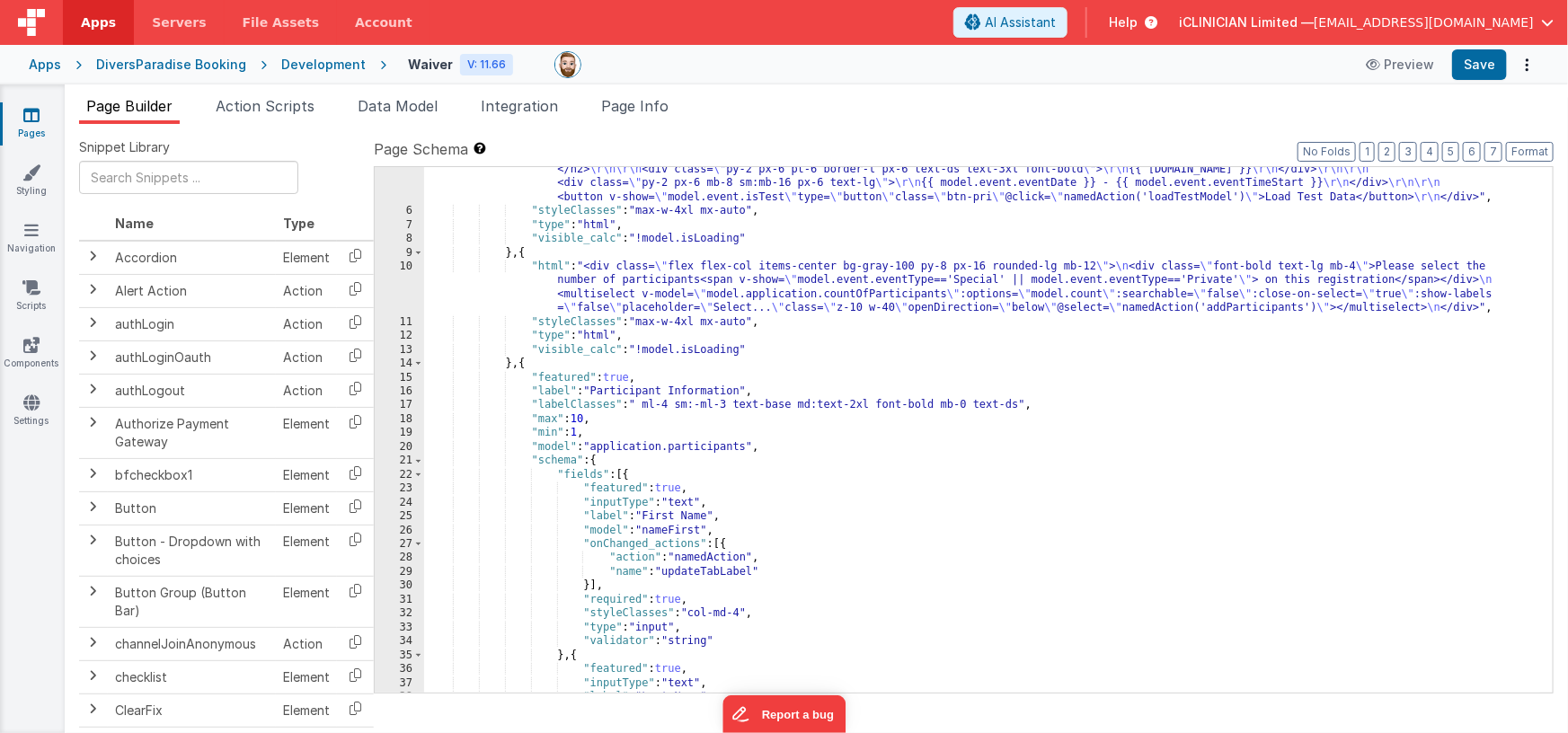
click at [524, 363] on div ""html" : "<div class= \" px-4 pt-8 mb-4 flex flex-col items-center tracking-wid…" at bounding box center [983, 445] width 1117 height 595
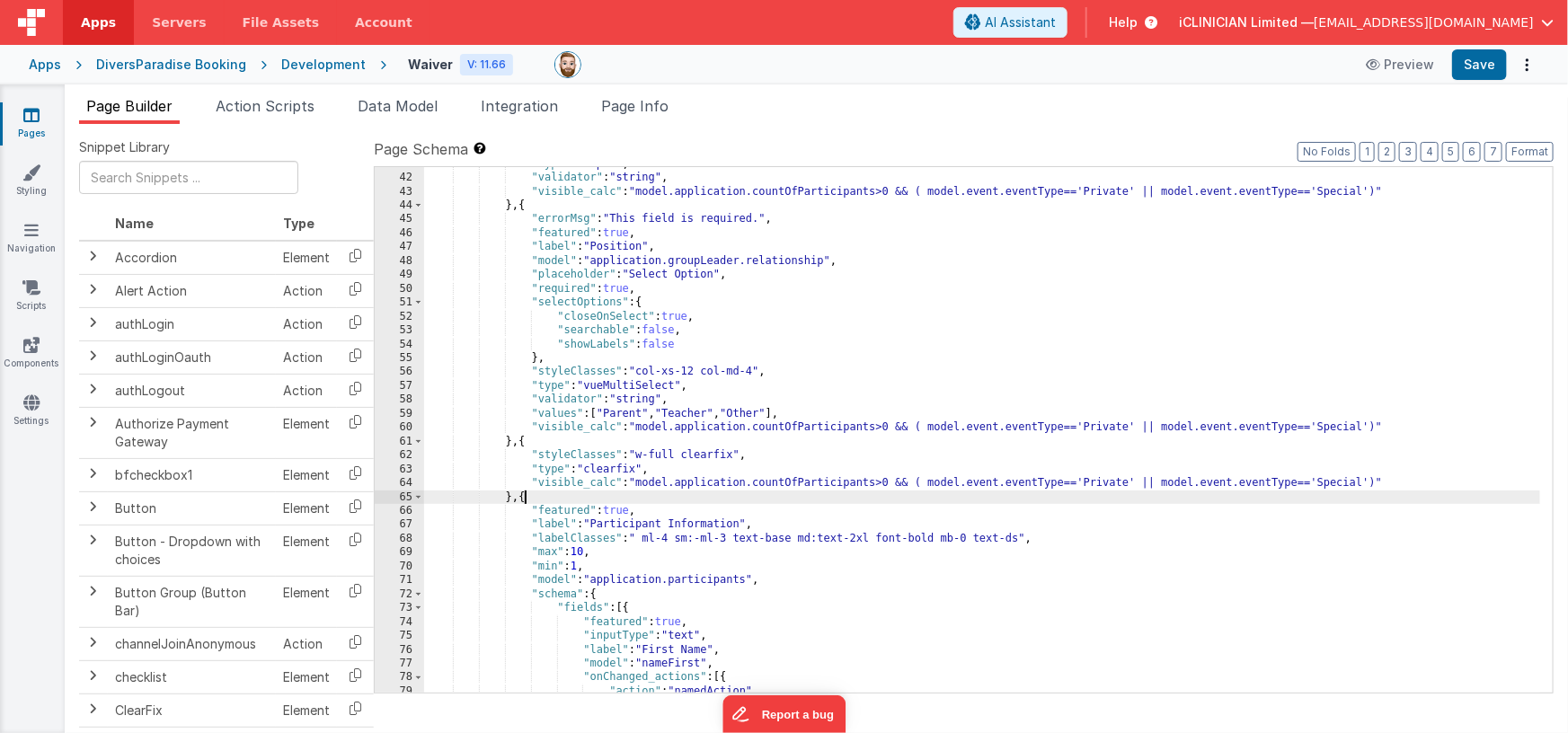
scroll to position [674, 0]
click at [1477, 63] on button "Save" at bounding box center [1480, 65] width 55 height 30
click at [136, 64] on div "DiversParadise Booking" at bounding box center [171, 65] width 150 height 18
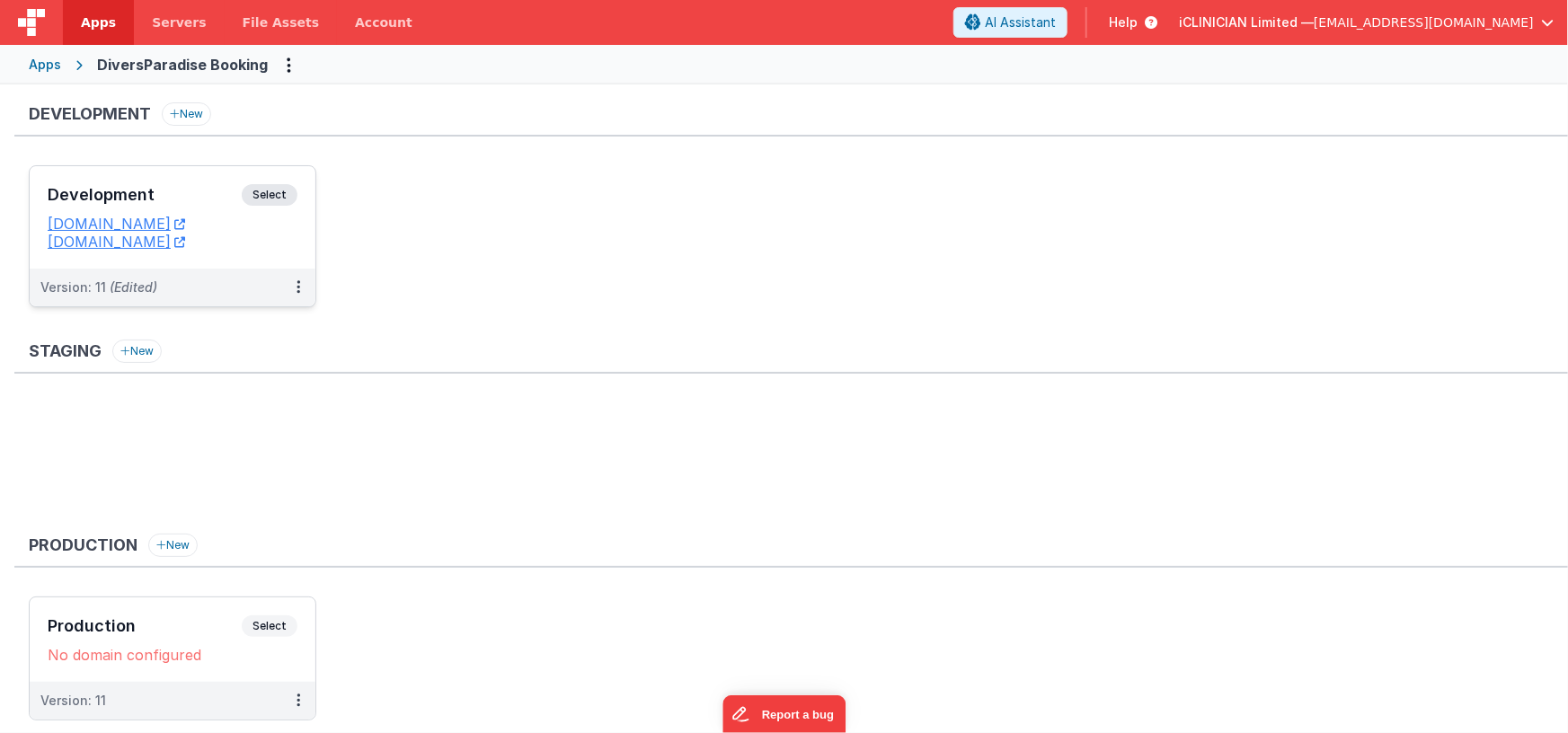
scroll to position [51, 0]
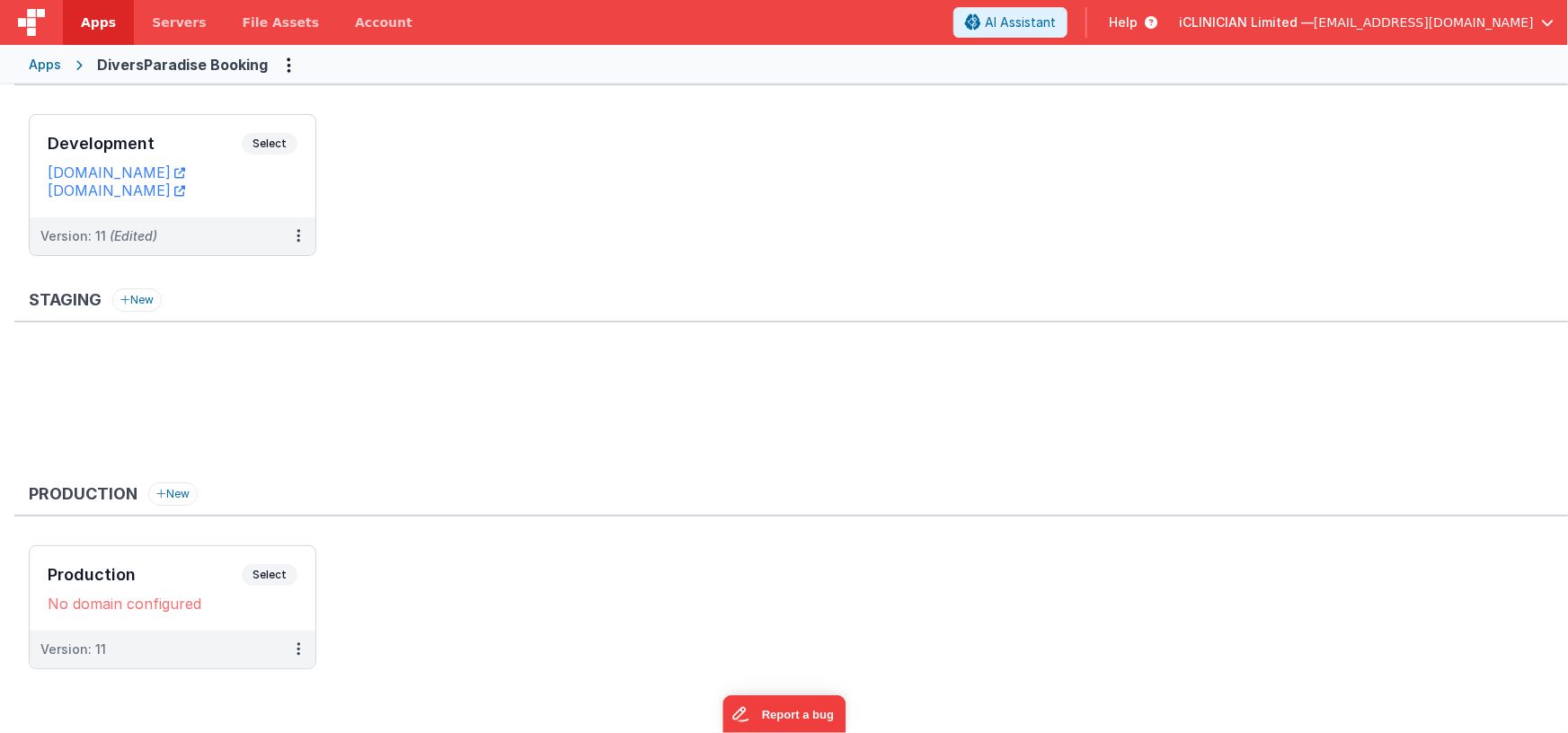
click at [53, 62] on div "Apps" at bounding box center [45, 65] width 32 height 18
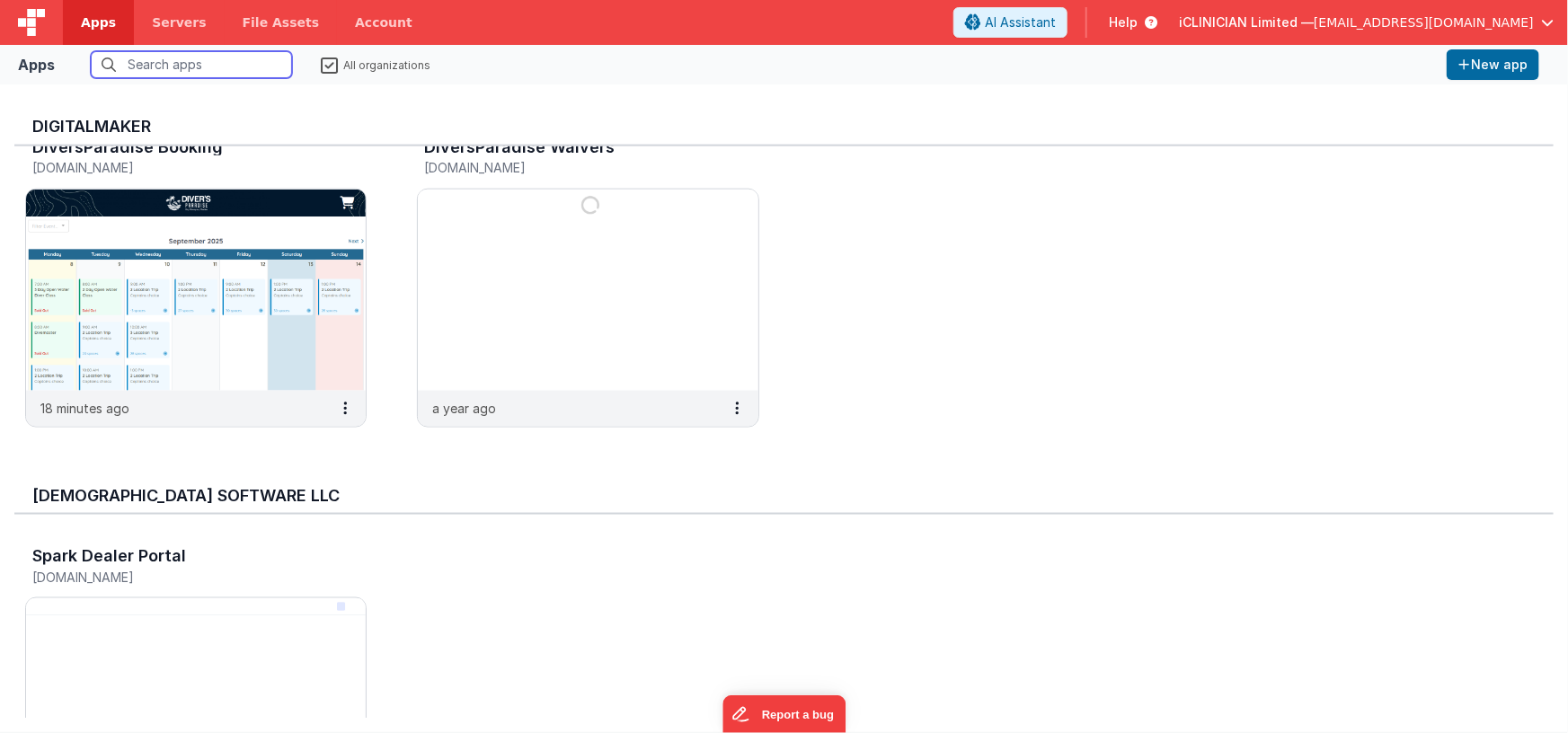
scroll to position [1069, 0]
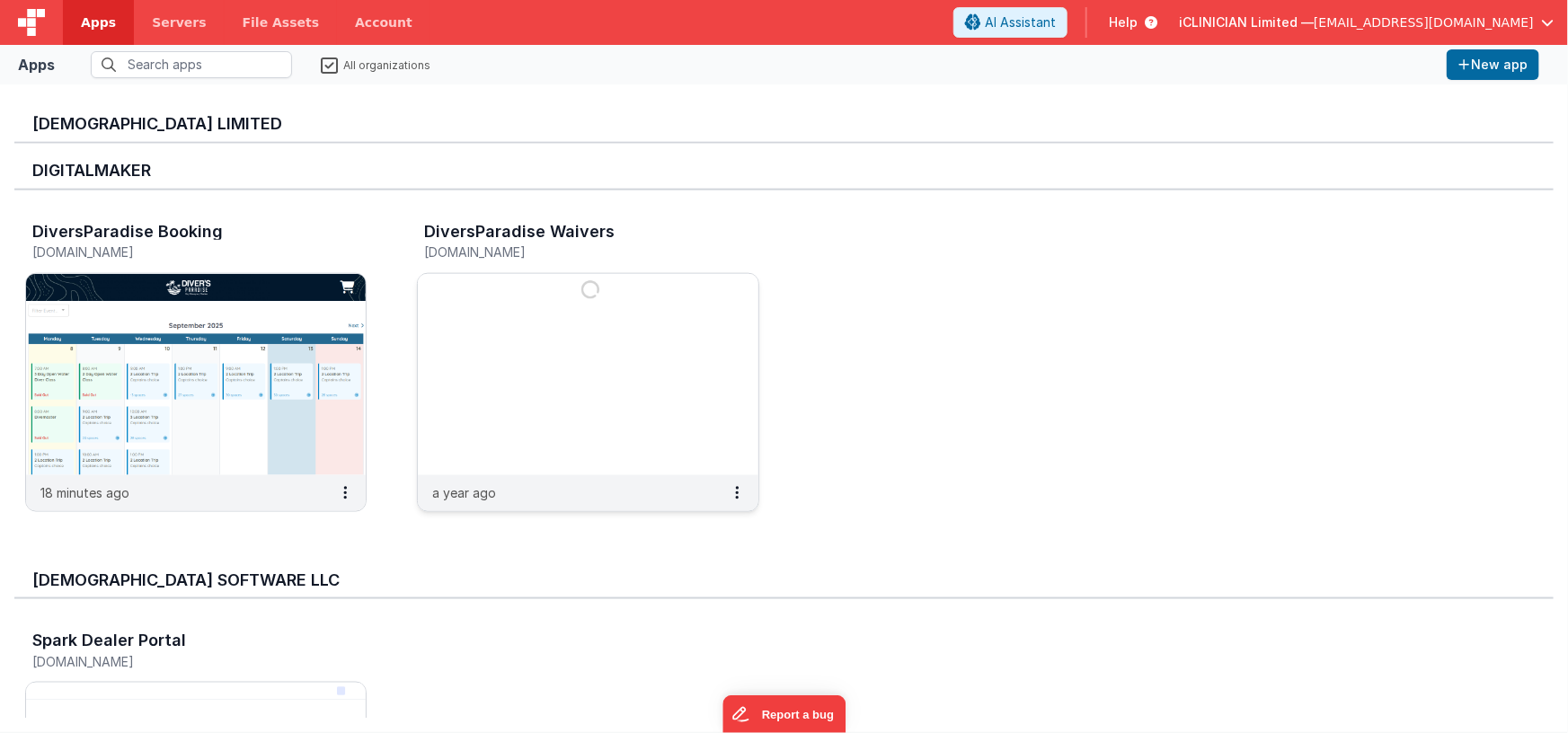
click at [503, 353] on img at bounding box center [588, 375] width 340 height 201
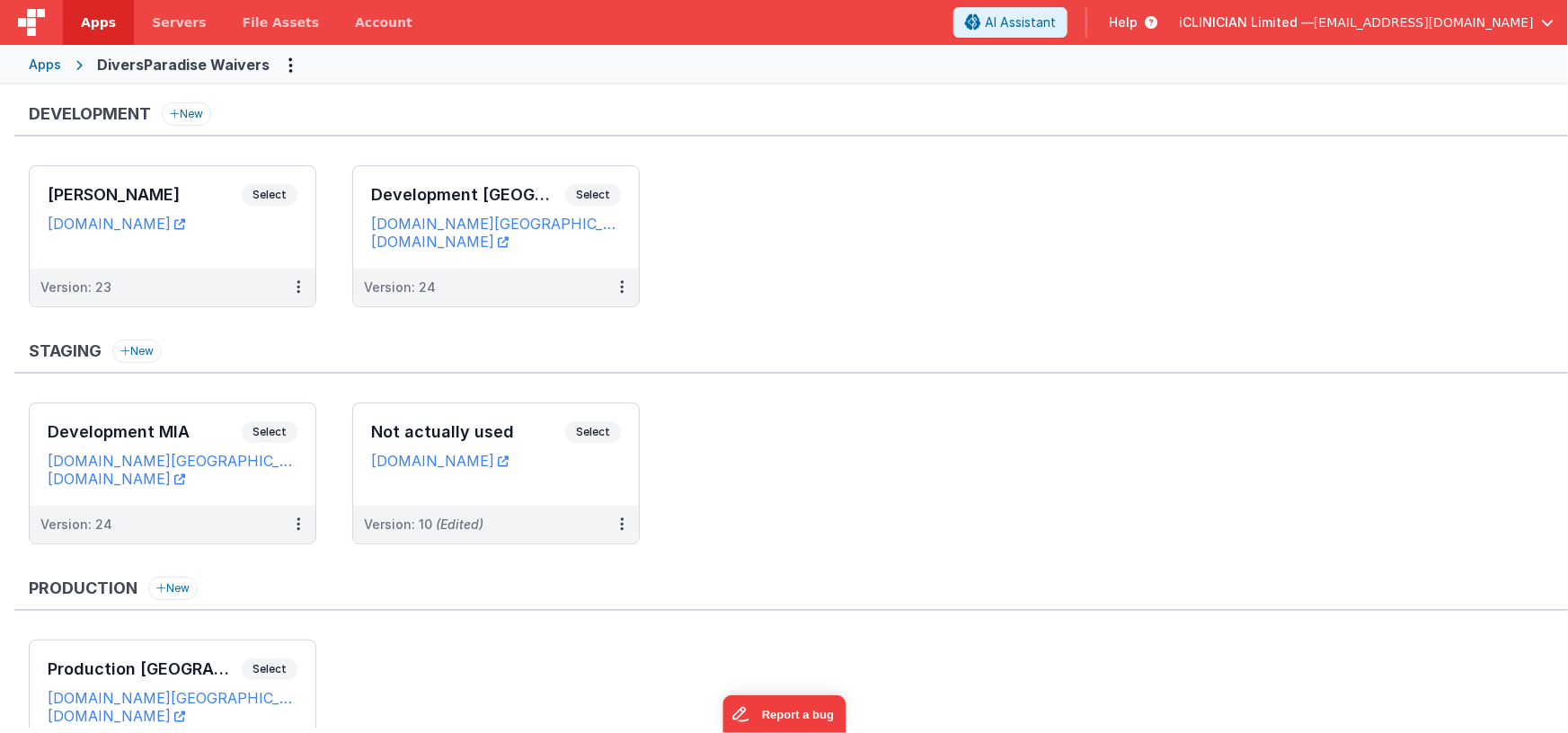
click at [47, 67] on div "Apps" at bounding box center [45, 65] width 32 height 18
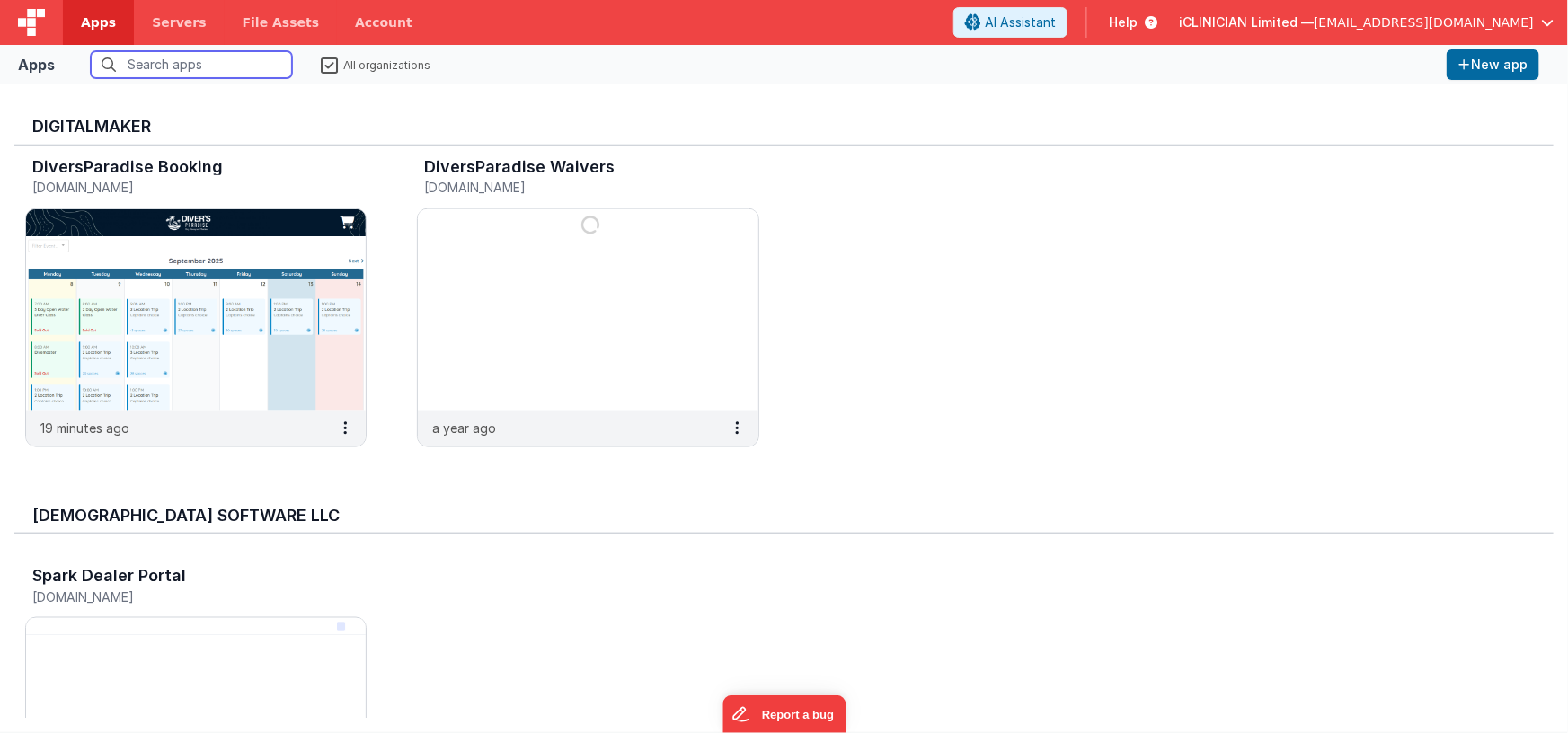
scroll to position [1168, 0]
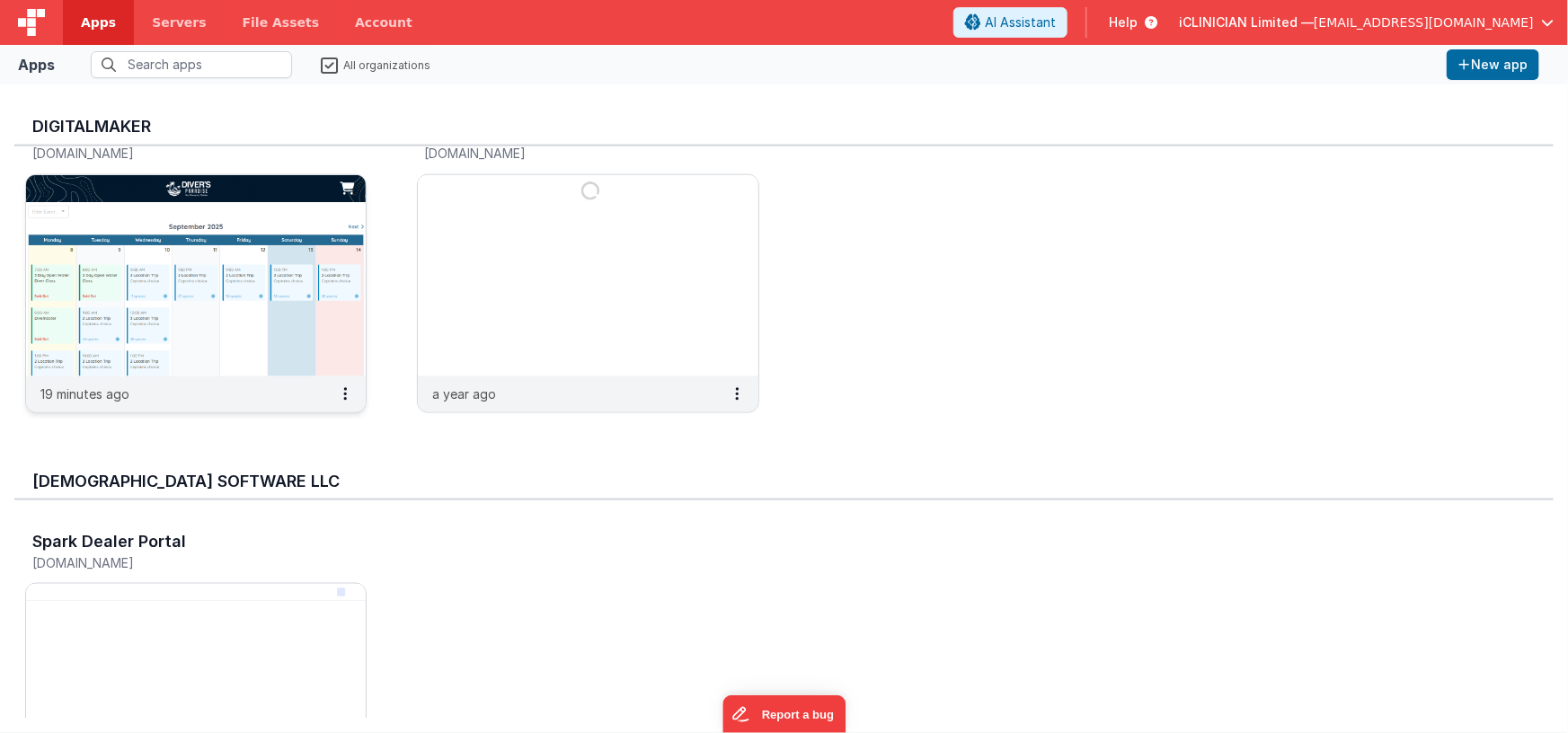
click at [291, 386] on div "19 minutes ago" at bounding box center [196, 394] width 340 height 36
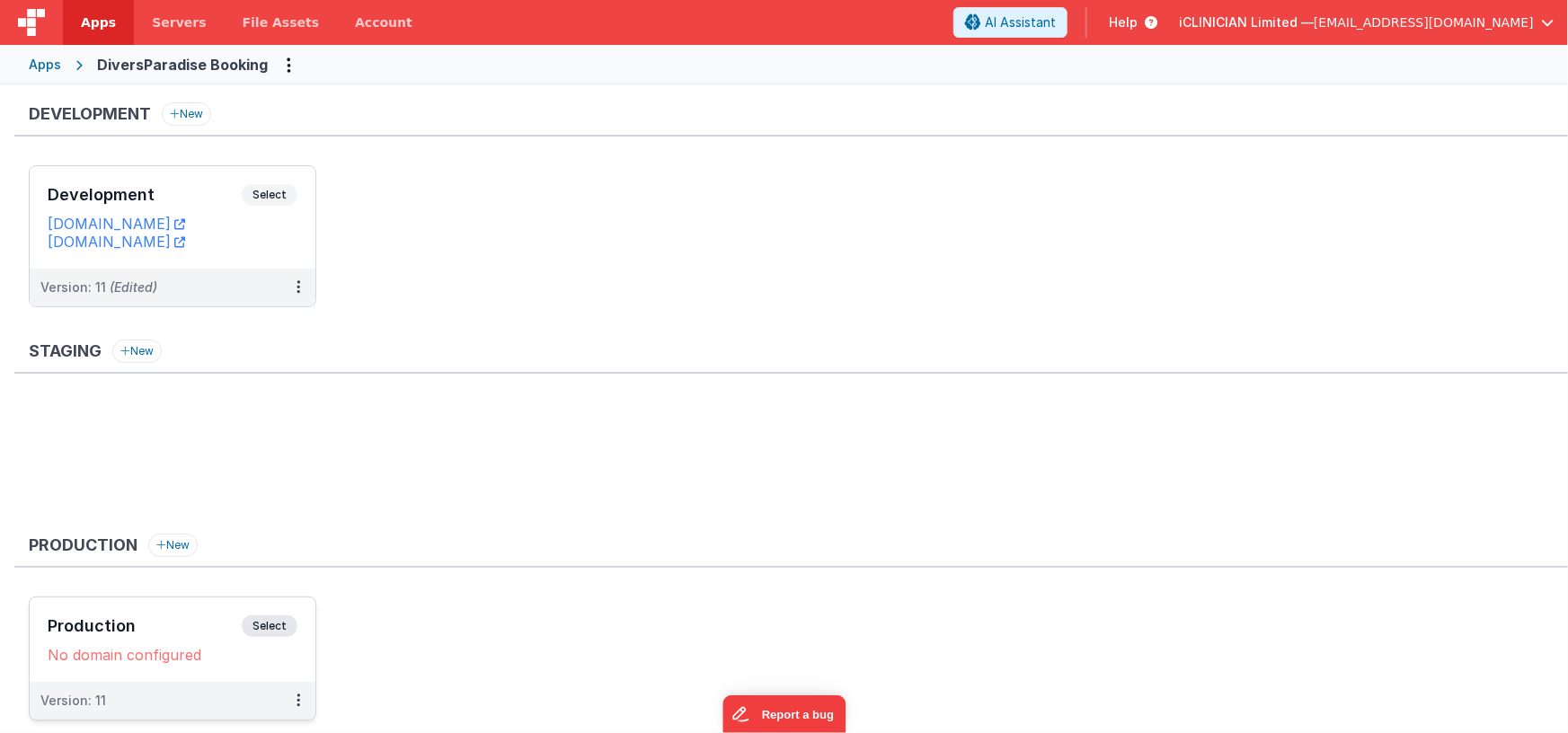
scroll to position [51, 0]
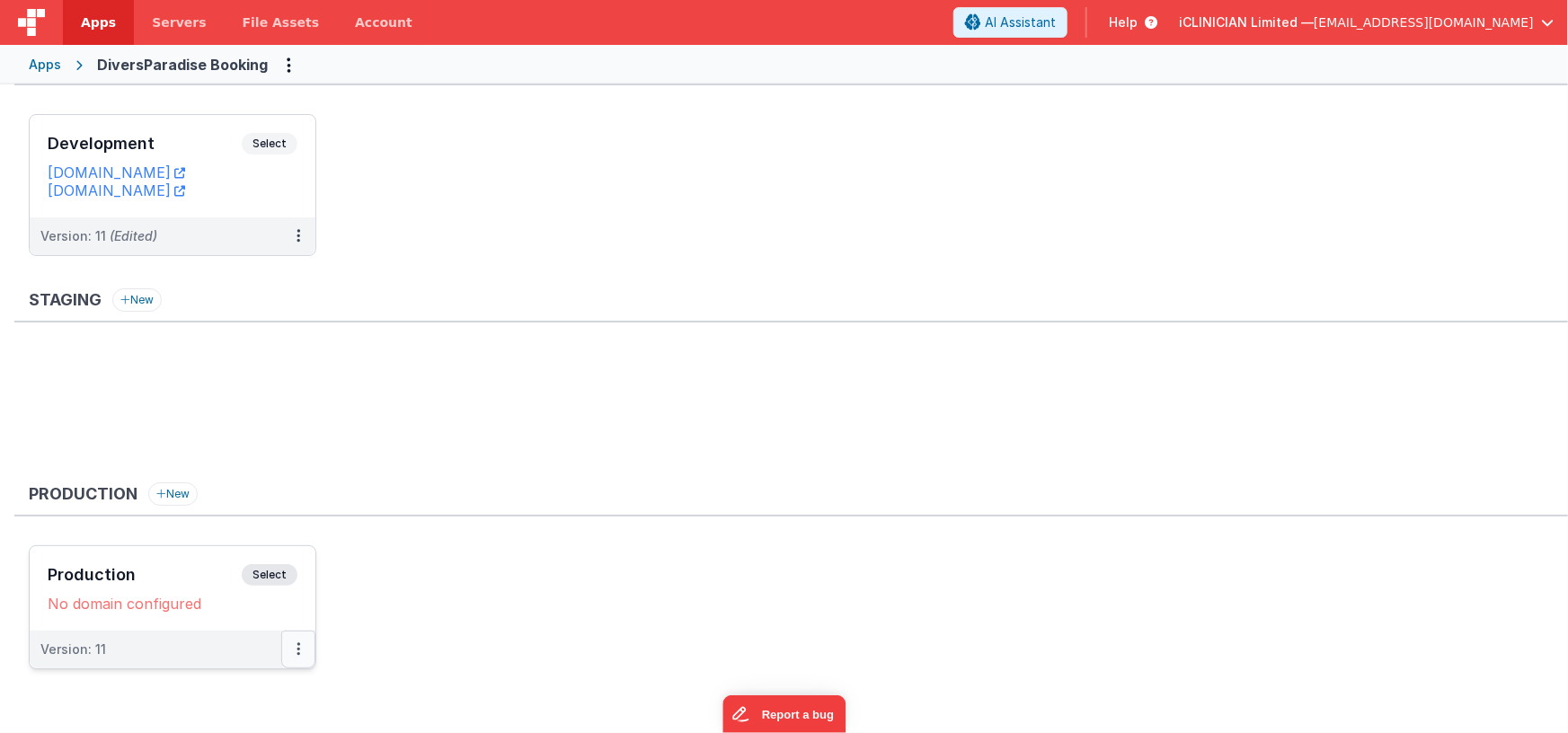
click at [294, 643] on button at bounding box center [298, 649] width 34 height 38
click at [247, 549] on link "Edit" at bounding box center [236, 550] width 159 height 32
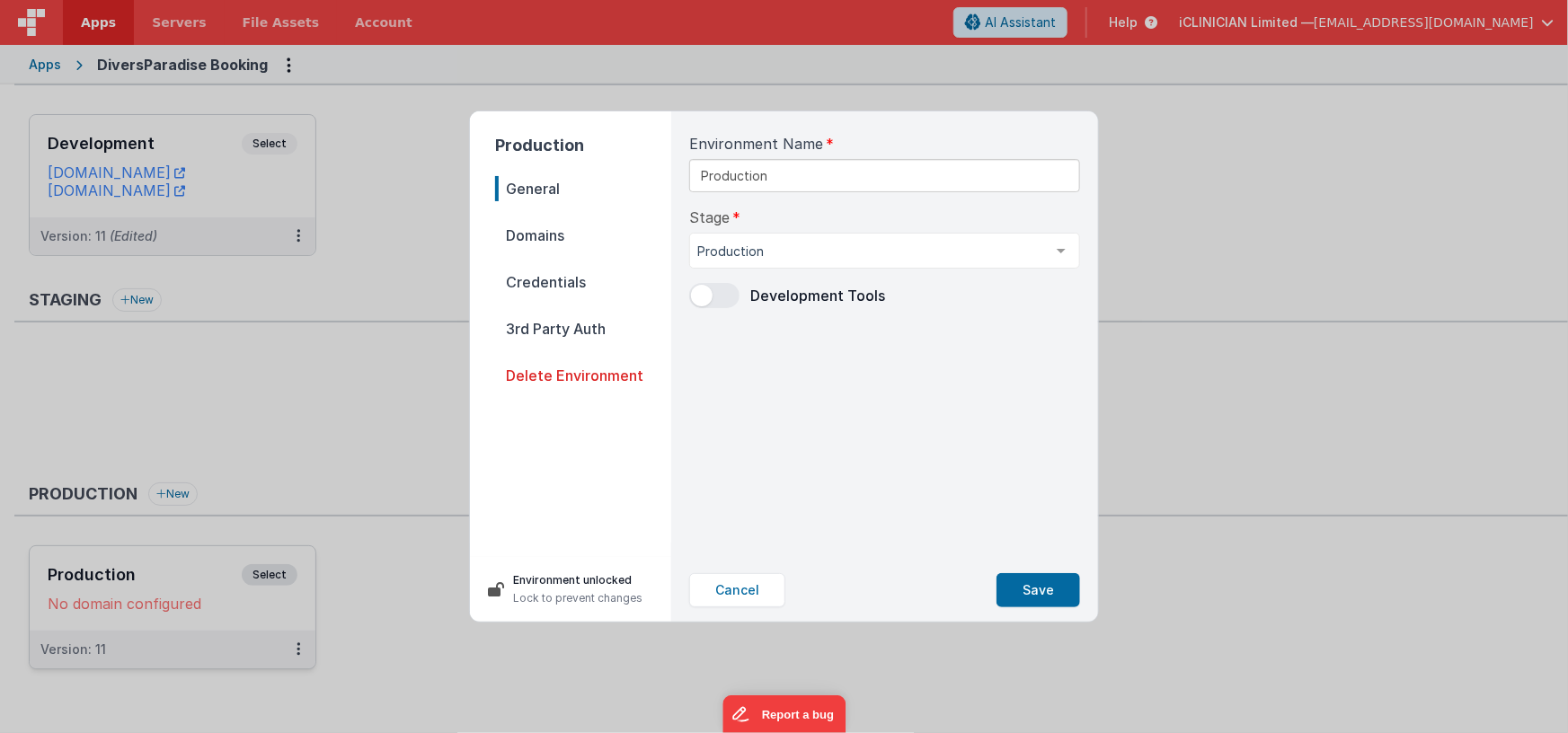
click at [539, 234] on span "Domains" at bounding box center [582, 235] width 176 height 25
select select "[DOMAIN_NAME]"
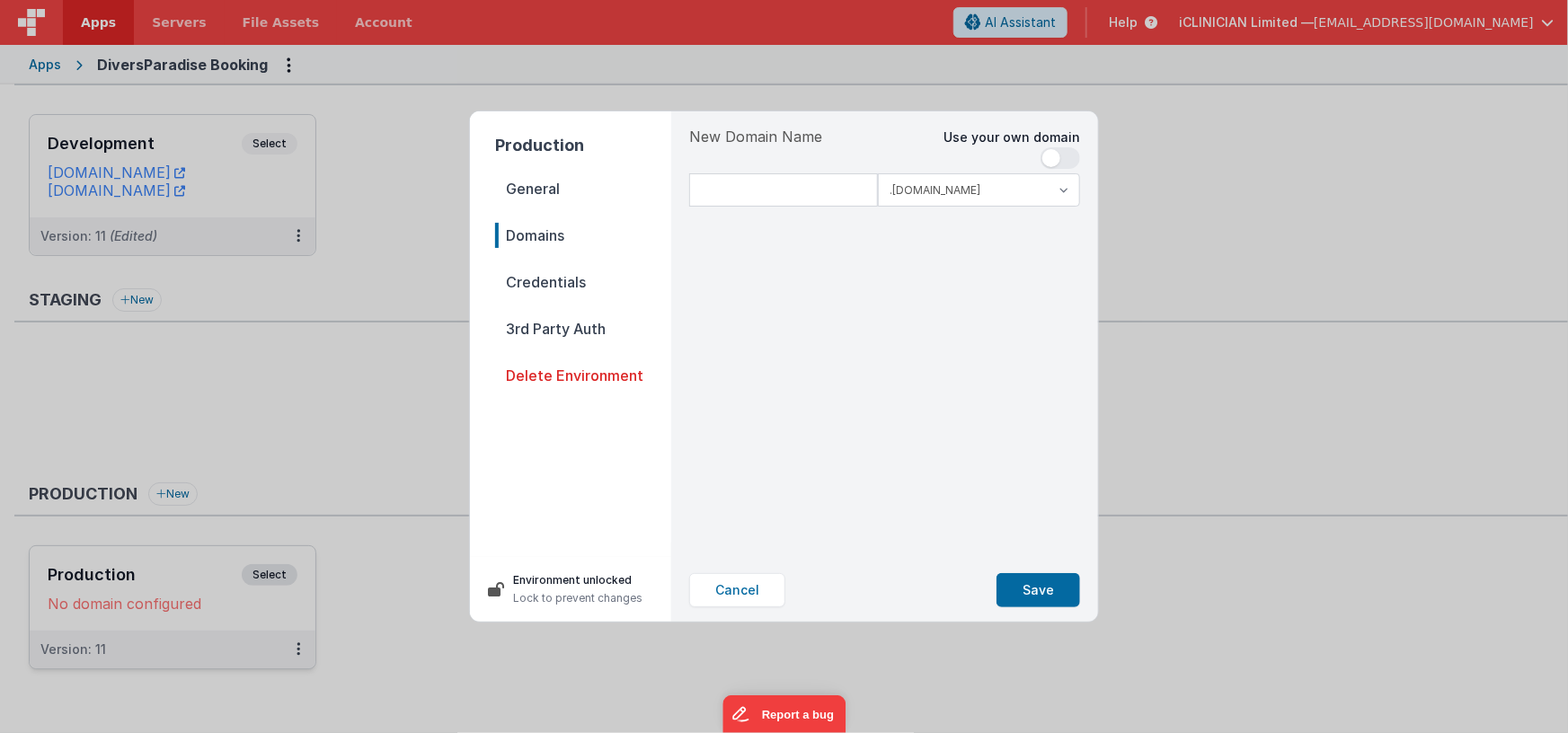
click at [1069, 154] on span at bounding box center [1061, 158] width 40 height 22
click at [891, 192] on input at bounding box center [885, 190] width 391 height 33
type input "a"
click at [753, 190] on input "[DOMAIN_NAME][GEOGRAPHIC_DATA]" at bounding box center [885, 190] width 391 height 33
drag, startPoint x: 756, startPoint y: 190, endPoint x: 660, endPoint y: 187, distance: 96.0
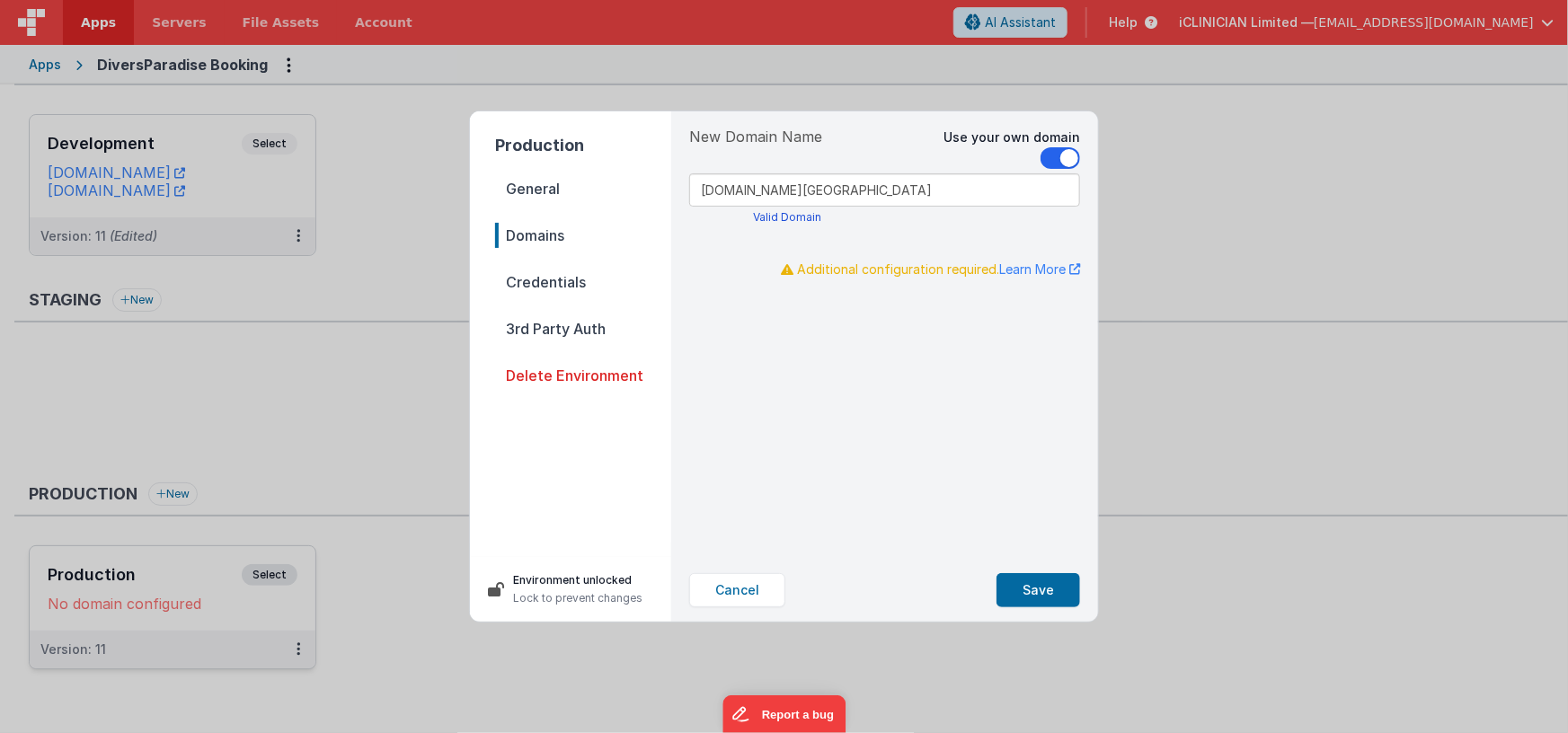
click at [660, 187] on div "Production General Domains Credentials 3rd Party Auth Delete Environment Enviro…" at bounding box center [784, 366] width 628 height 510
type input "[DOMAIN_NAME][GEOGRAPHIC_DATA]"
drag, startPoint x: 1299, startPoint y: 249, endPoint x: 1399, endPoint y: 88, distance: 189.5
click at [1299, 249] on div "Production General Domains Credentials 3rd Party Auth Delete Environment Enviro…" at bounding box center [784, 366] width 1568 height 733
click at [1036, 585] on button "Save" at bounding box center [1038, 591] width 84 height 34
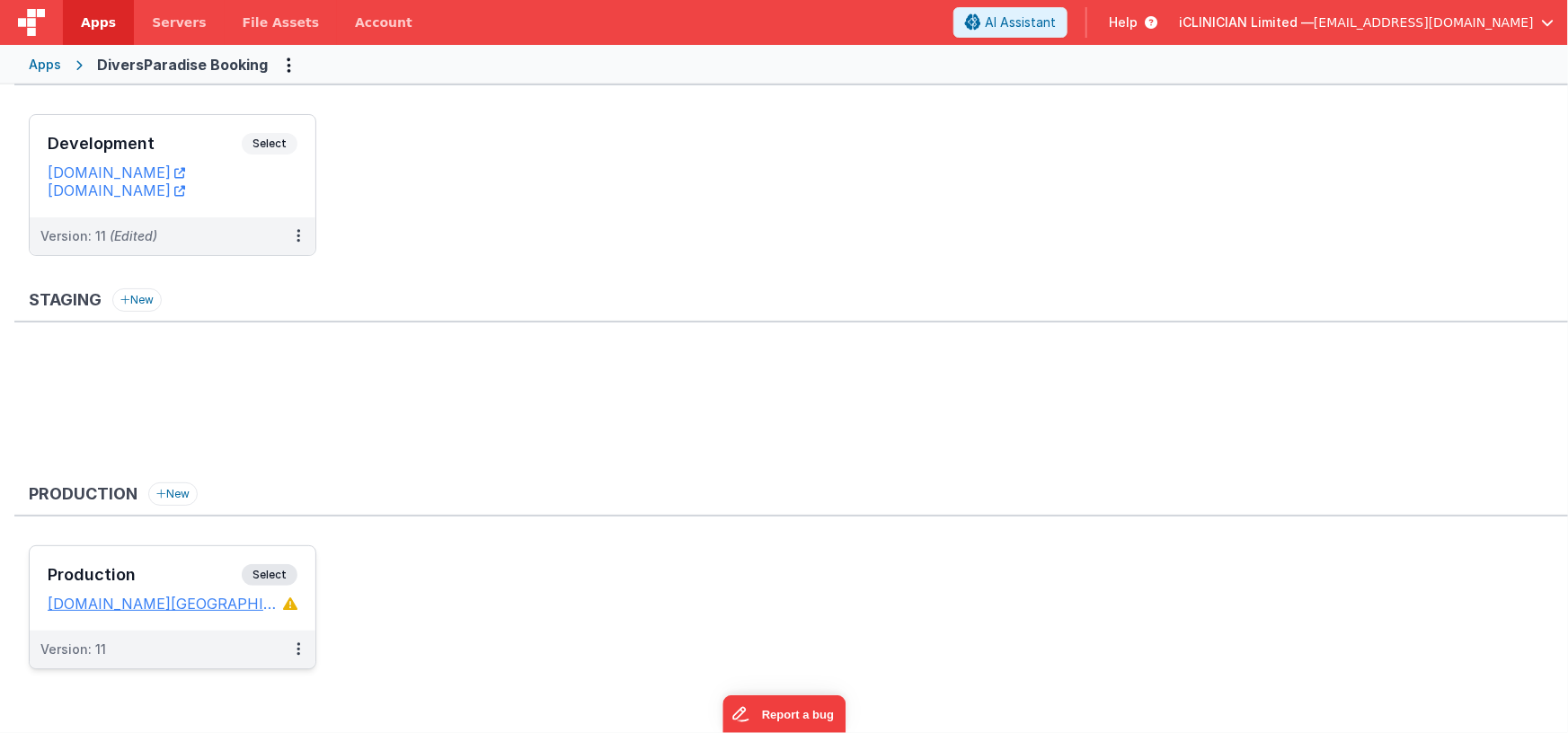
click at [182, 578] on h3 "Production" at bounding box center [144, 574] width 194 height 18
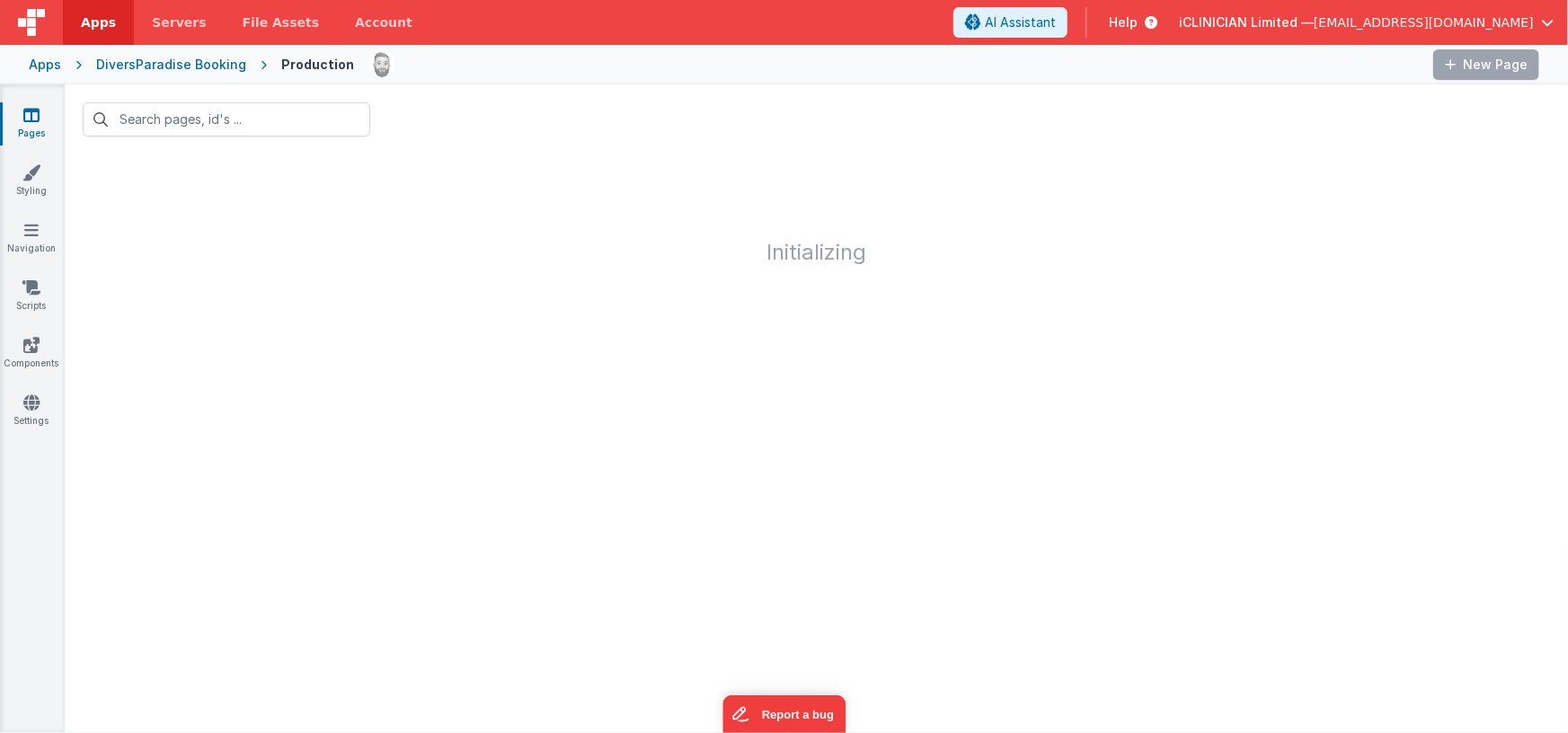
click at [40, 59] on div "Apps" at bounding box center [45, 65] width 32 height 18
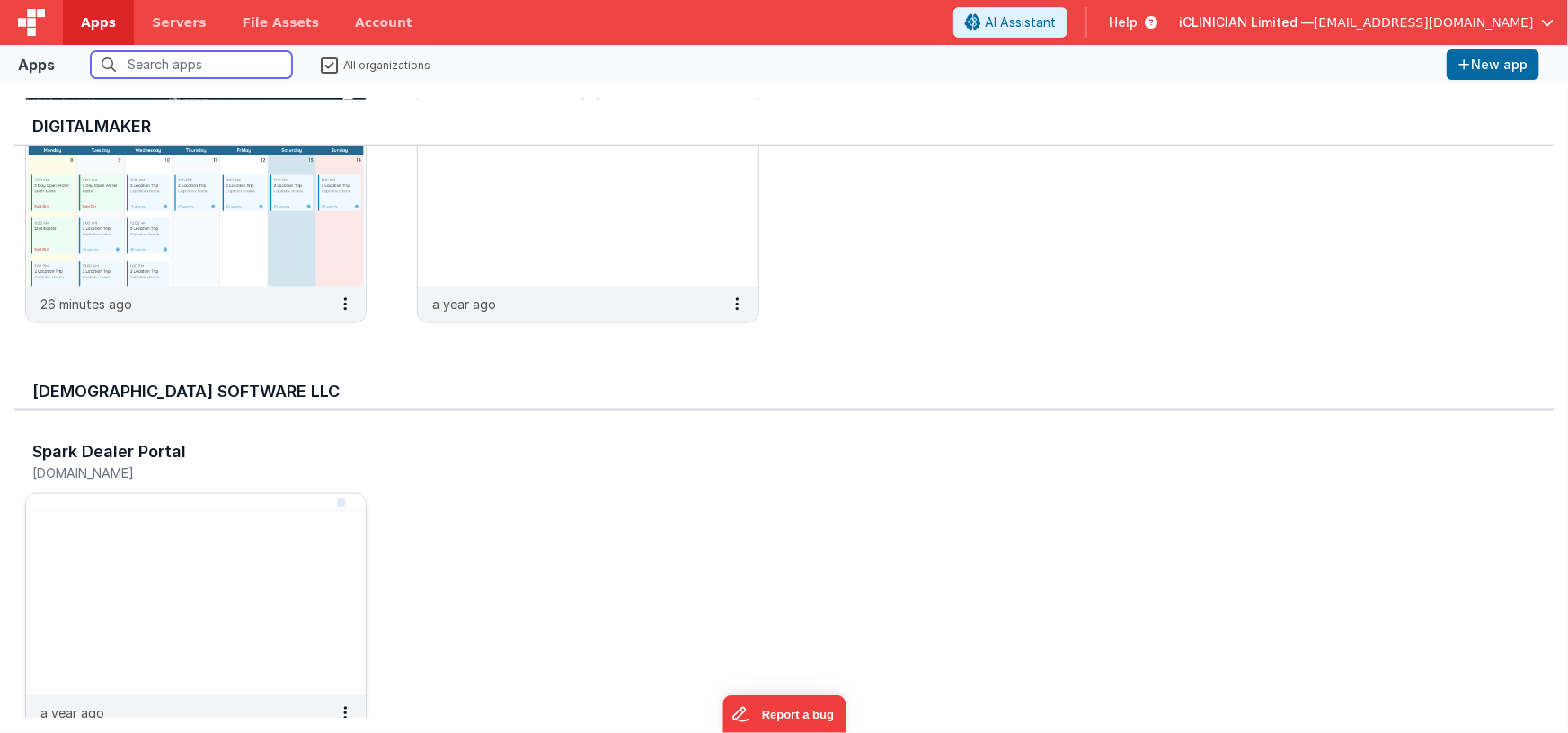
scroll to position [1248, 0]
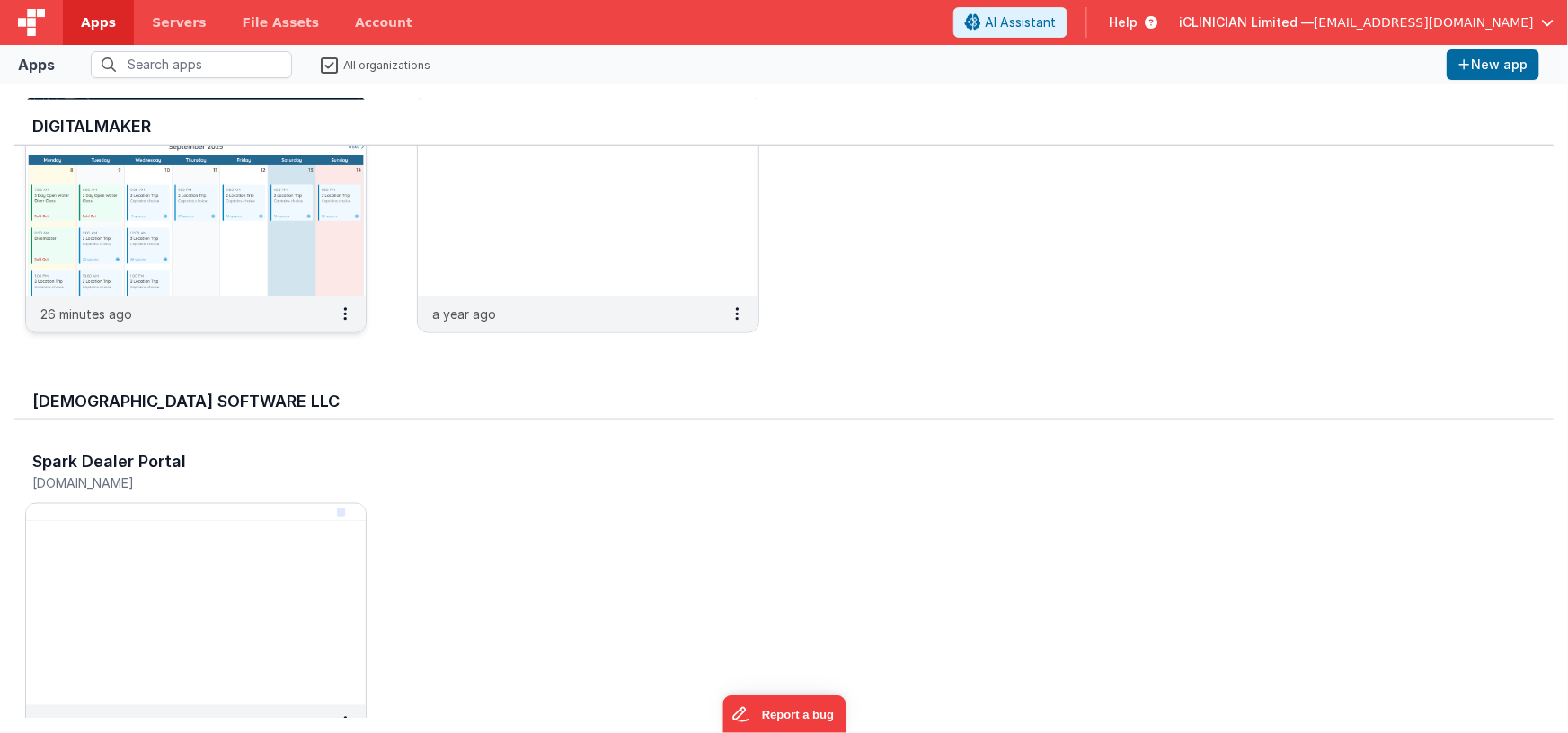
click at [241, 282] on img at bounding box center [196, 196] width 340 height 201
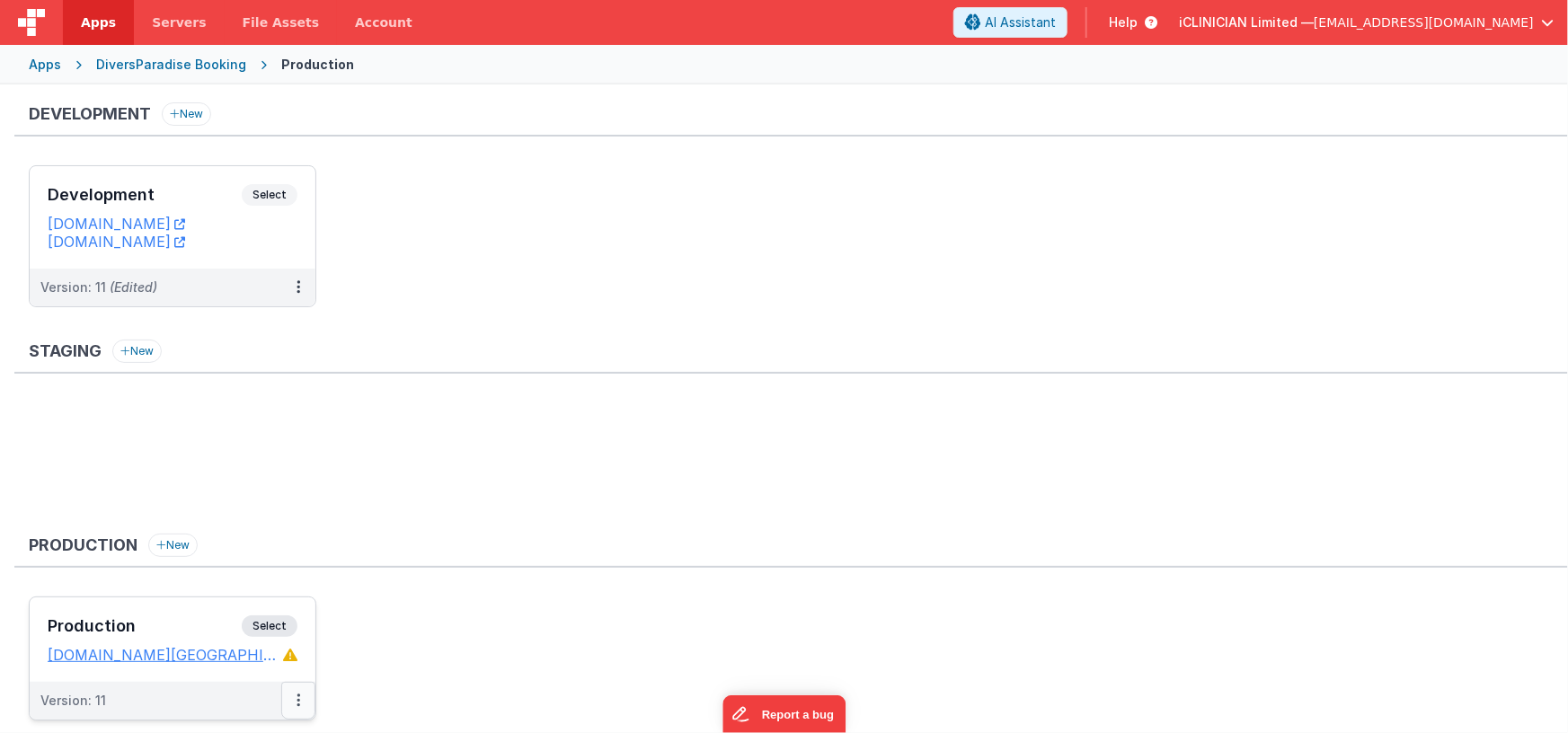
click at [297, 700] on icon at bounding box center [298, 700] width 4 height 1
click at [299, 700] on icon at bounding box center [298, 700] width 4 height 1
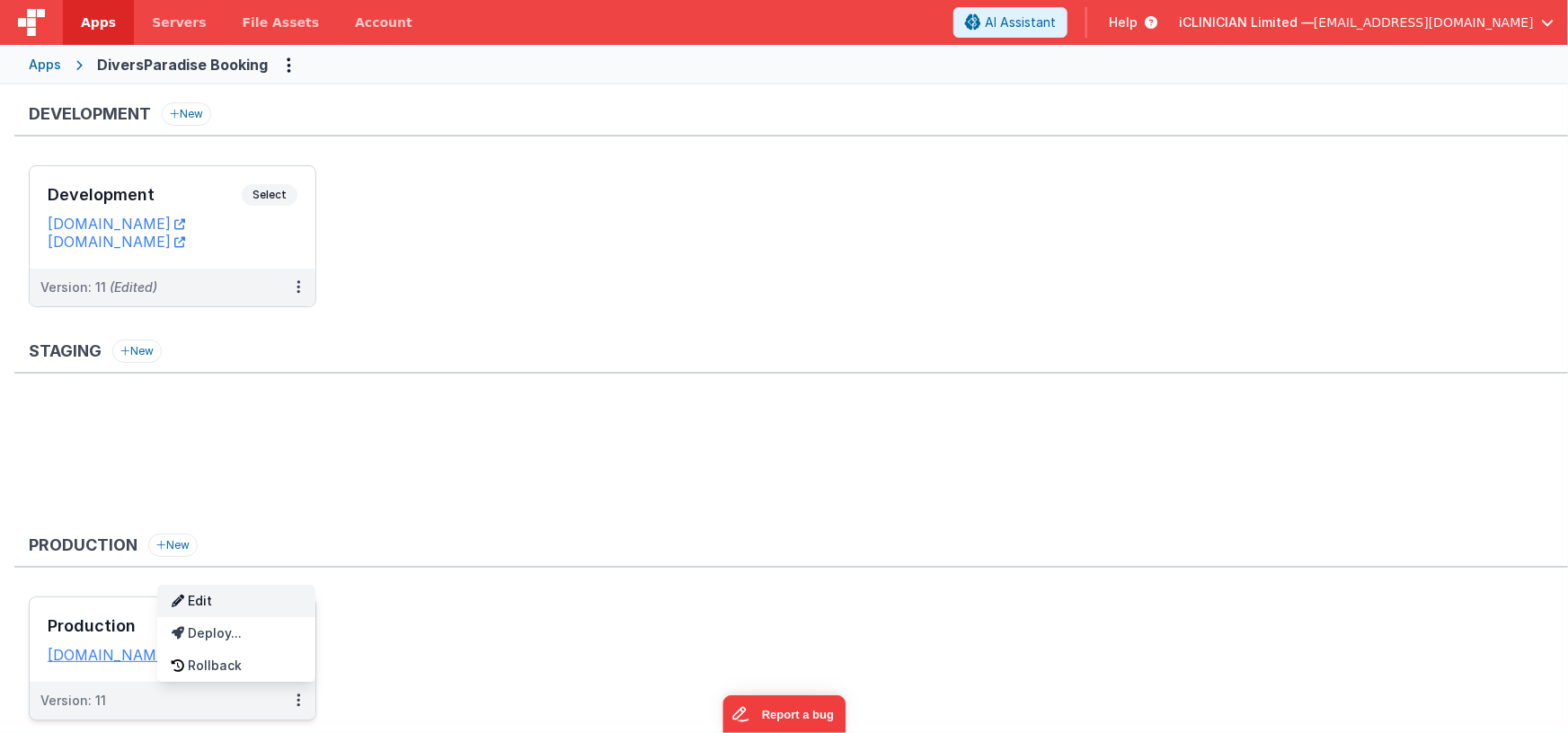
click at [226, 602] on link "Edit" at bounding box center [236, 601] width 159 height 32
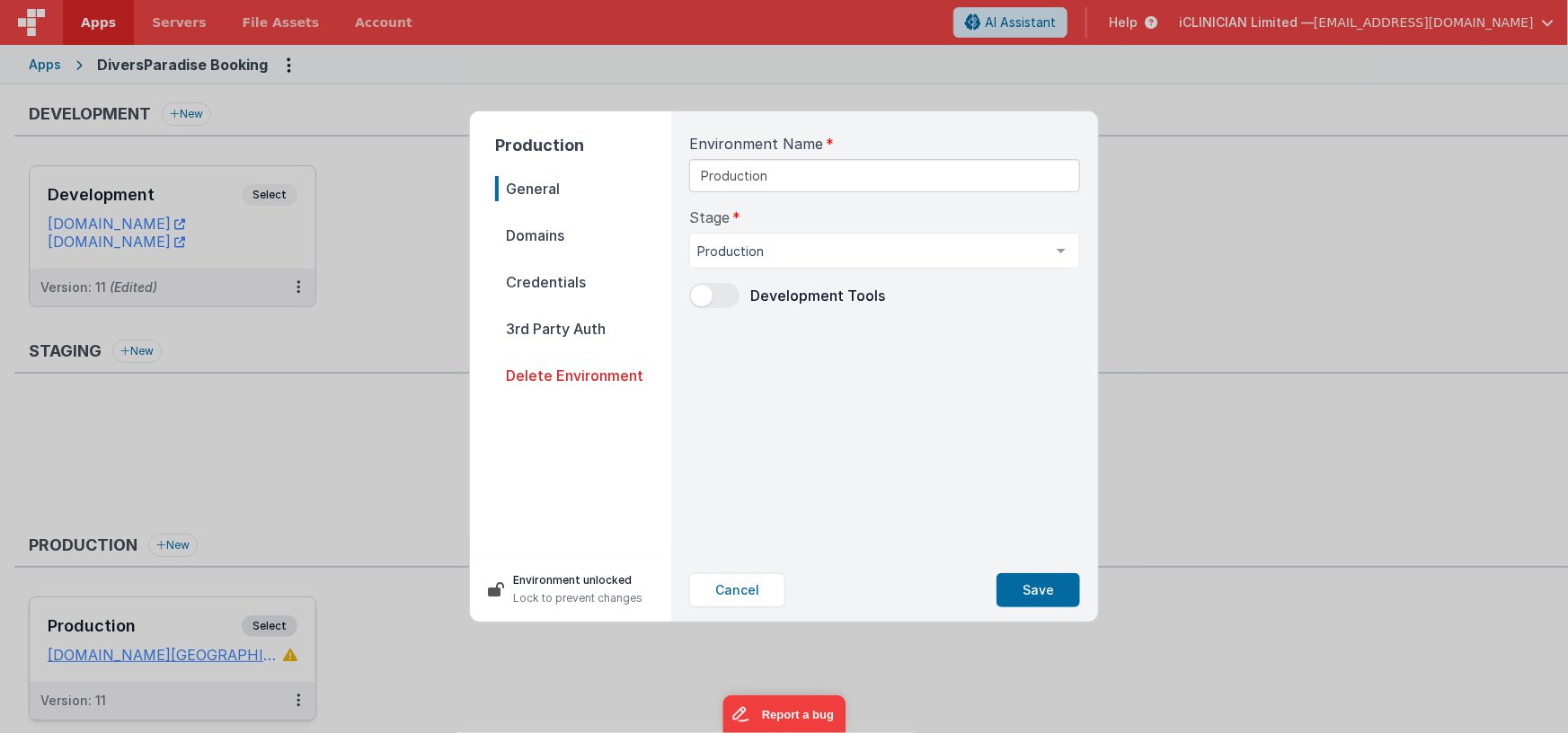
click at [543, 233] on span "Domains" at bounding box center [582, 235] width 176 height 25
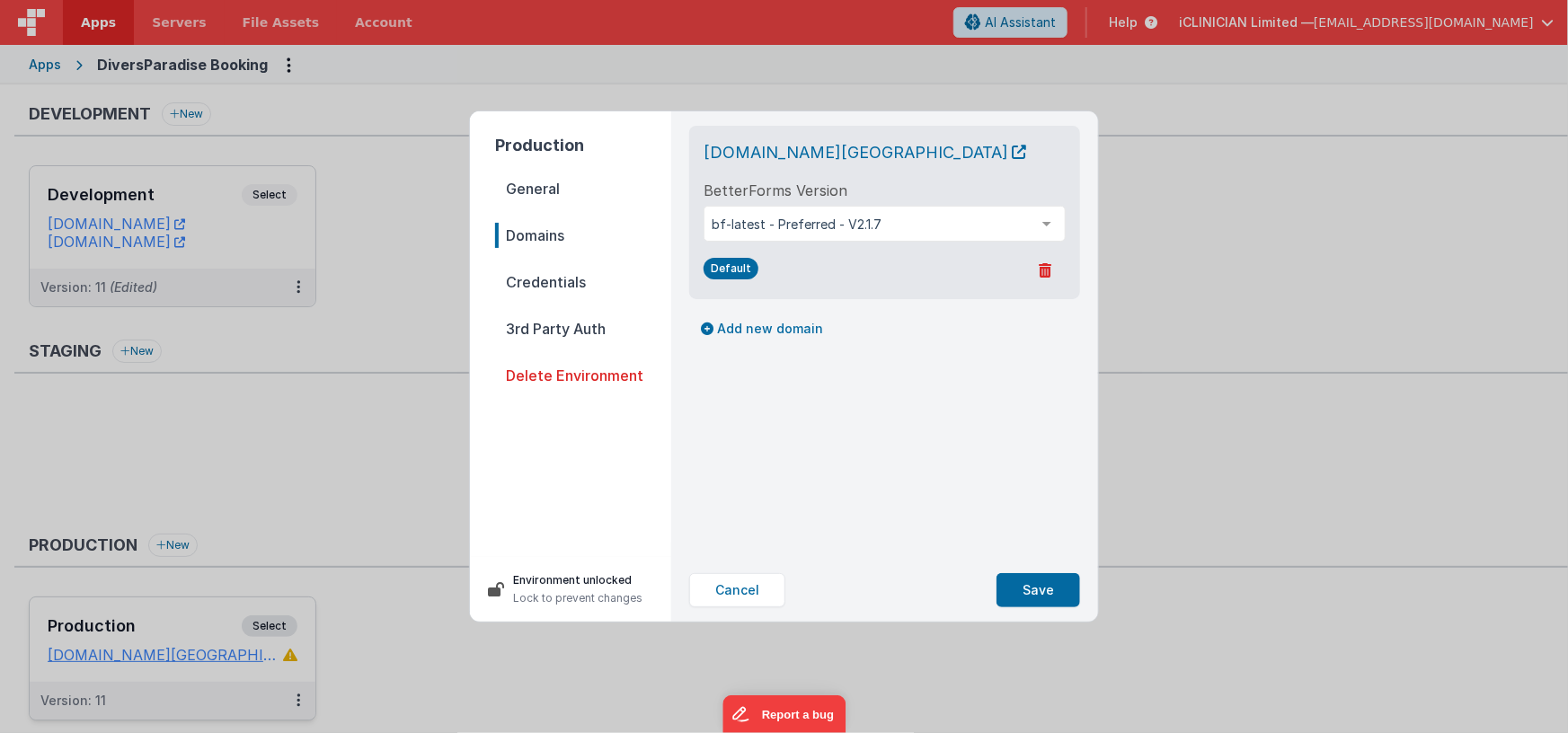
click at [552, 190] on span "General" at bounding box center [582, 188] width 176 height 25
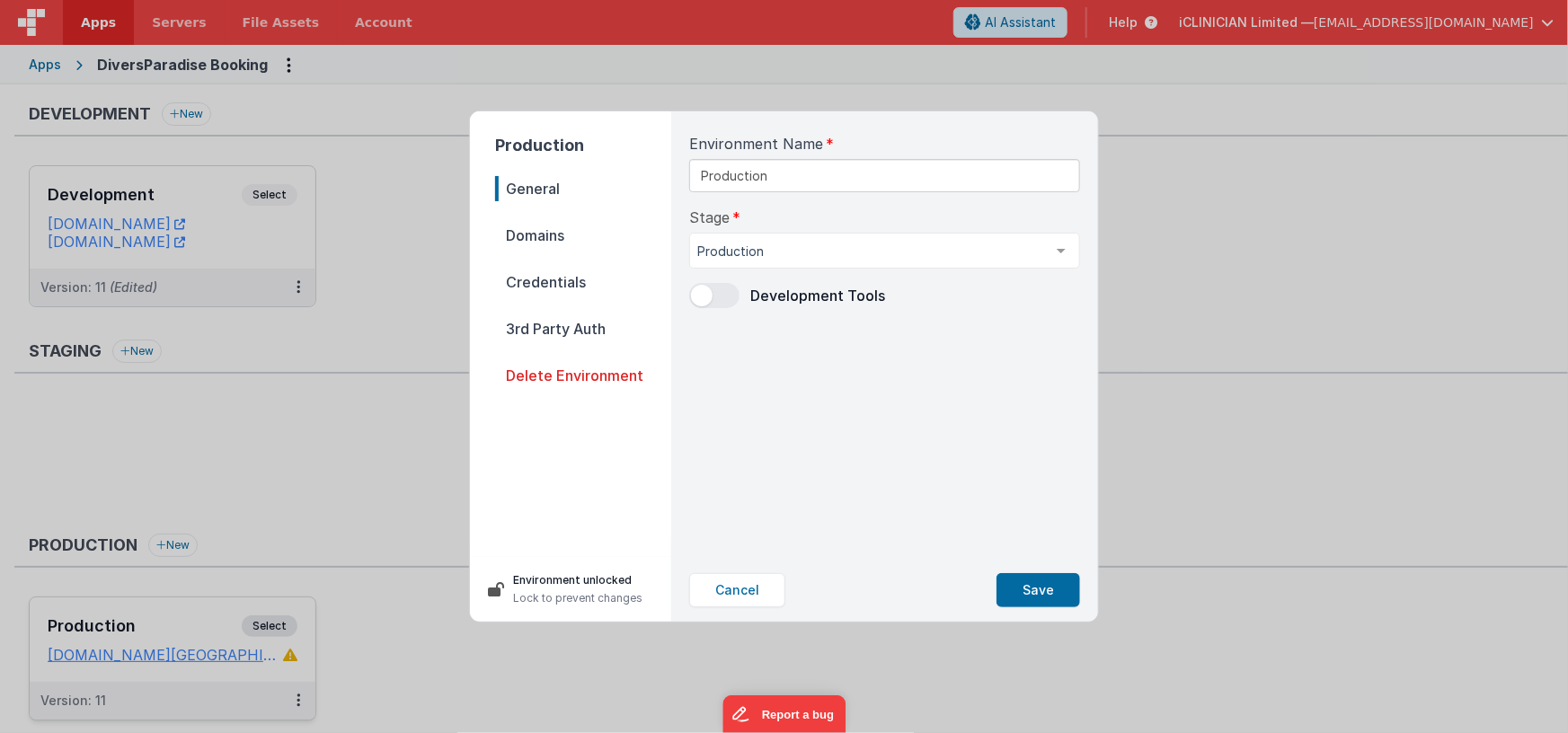
click at [543, 281] on span "Credentials" at bounding box center [582, 282] width 176 height 25
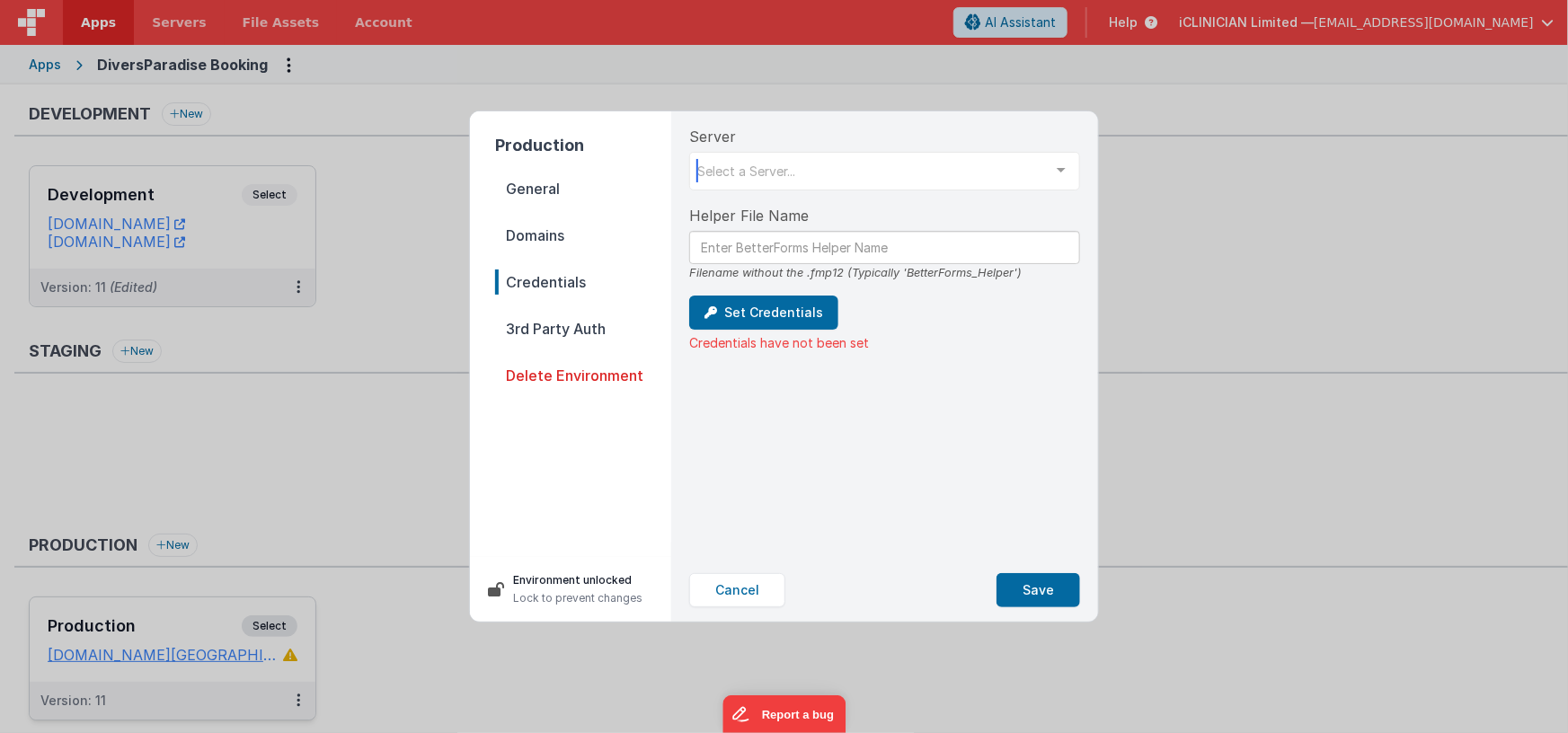
click at [889, 168] on div "Select a Server..." at bounding box center [885, 171] width 391 height 39
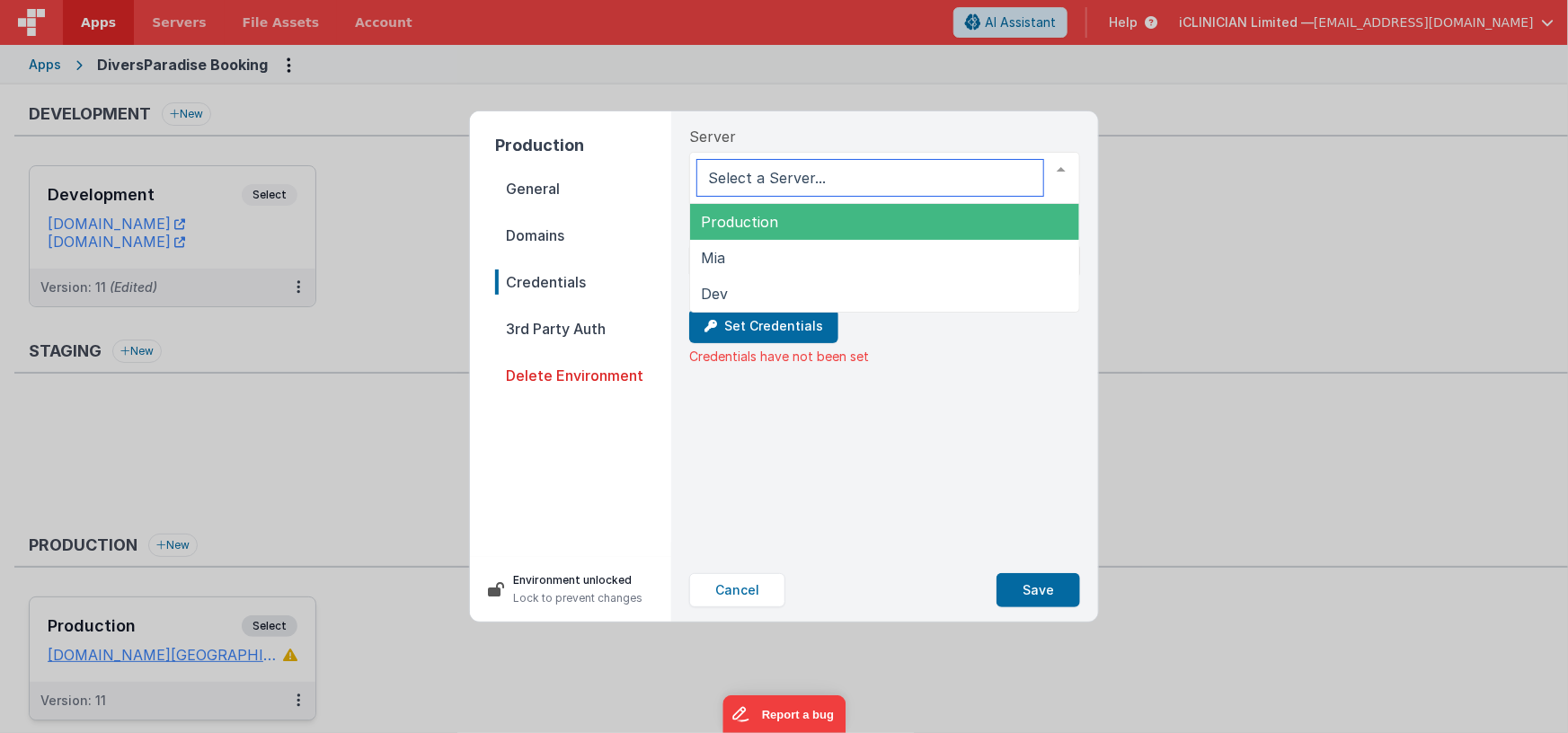
click at [778, 215] on span "Production" at bounding box center [885, 222] width 389 height 36
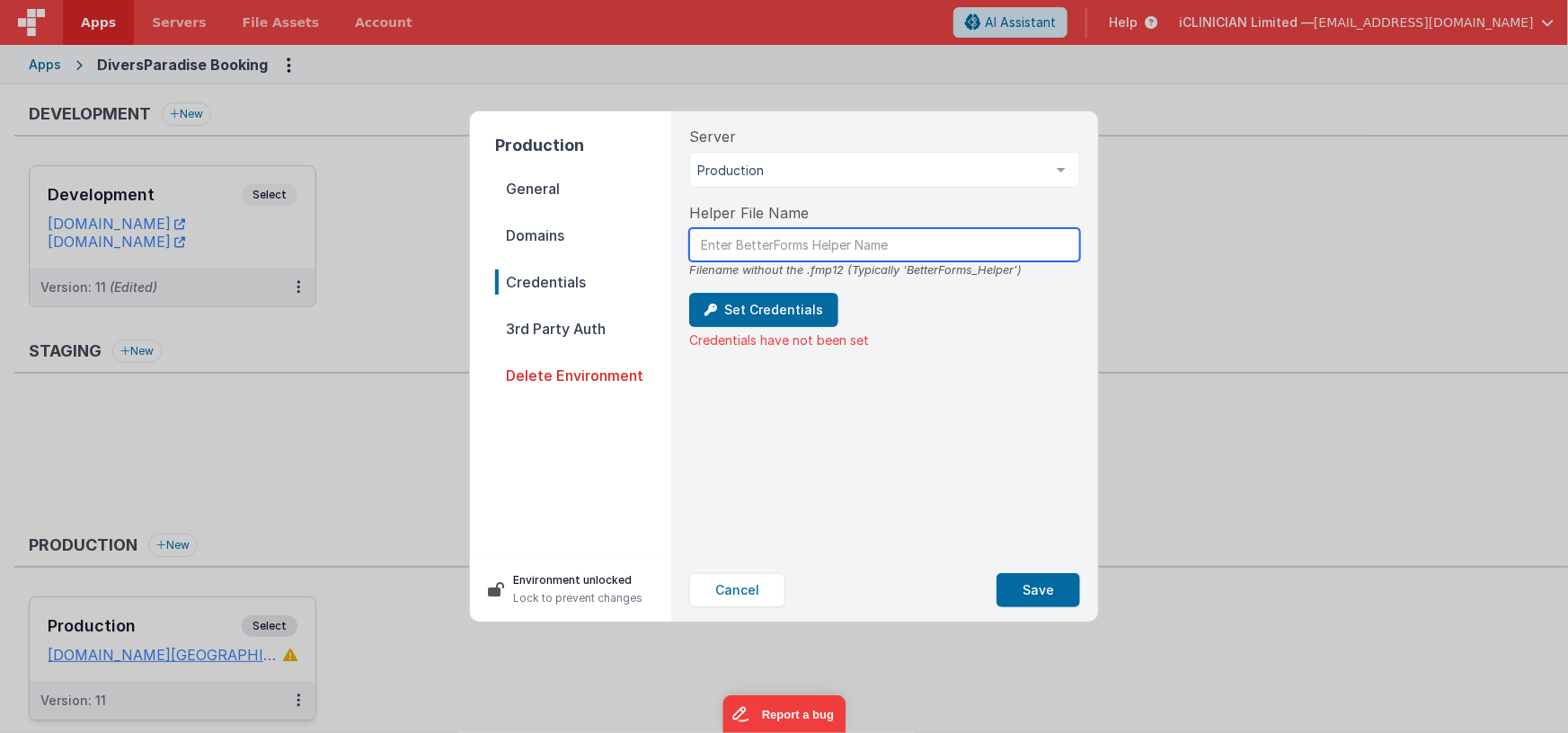
click at [754, 242] on input "text" at bounding box center [885, 244] width 391 height 33
type input "B"
click at [754, 581] on button "Cancel" at bounding box center [737, 591] width 96 height 34
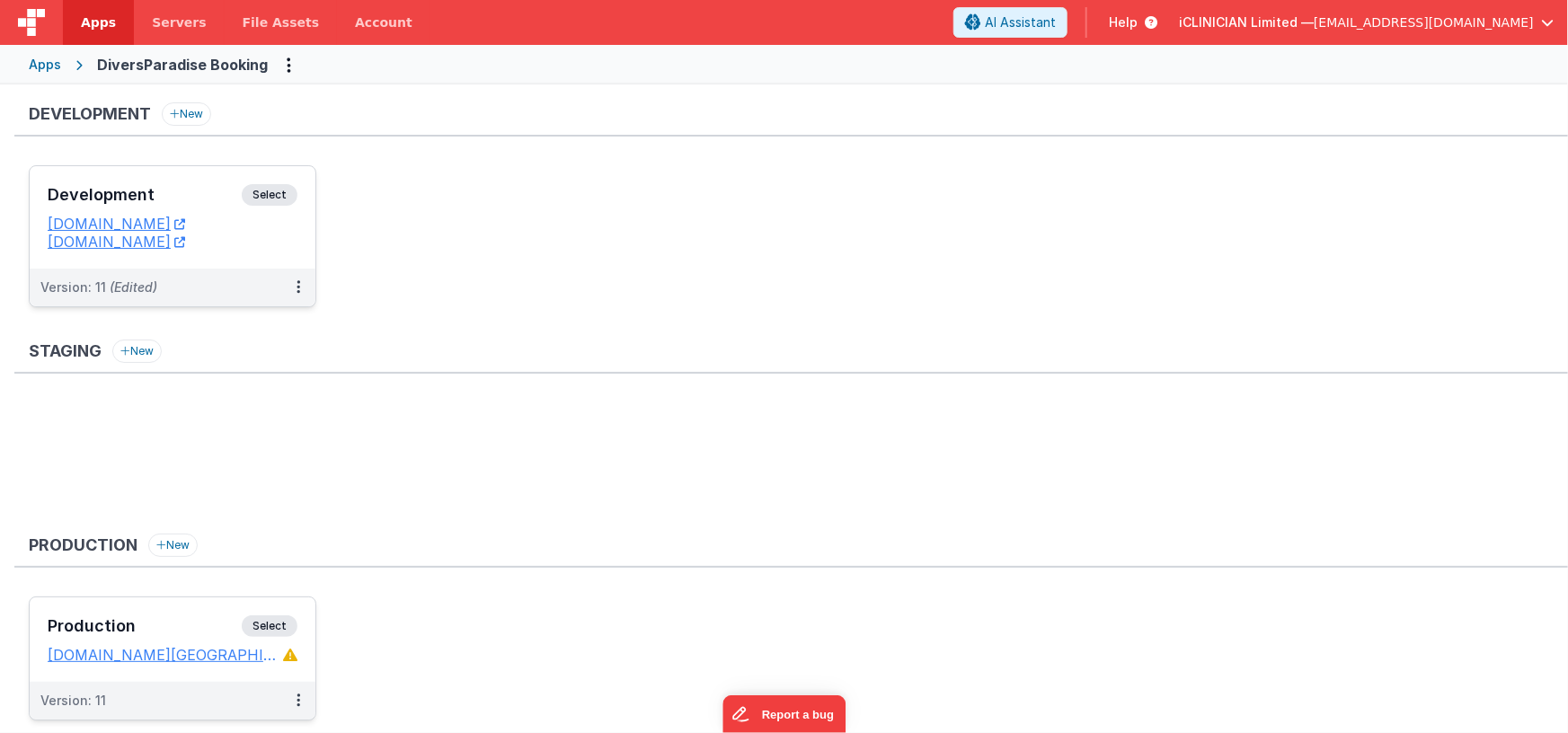
click at [303, 219] on div "Development Select URLs [DOMAIN_NAME] [DOMAIN_NAME]" at bounding box center [172, 217] width 286 height 103
click at [40, 66] on div "Apps" at bounding box center [45, 65] width 32 height 18
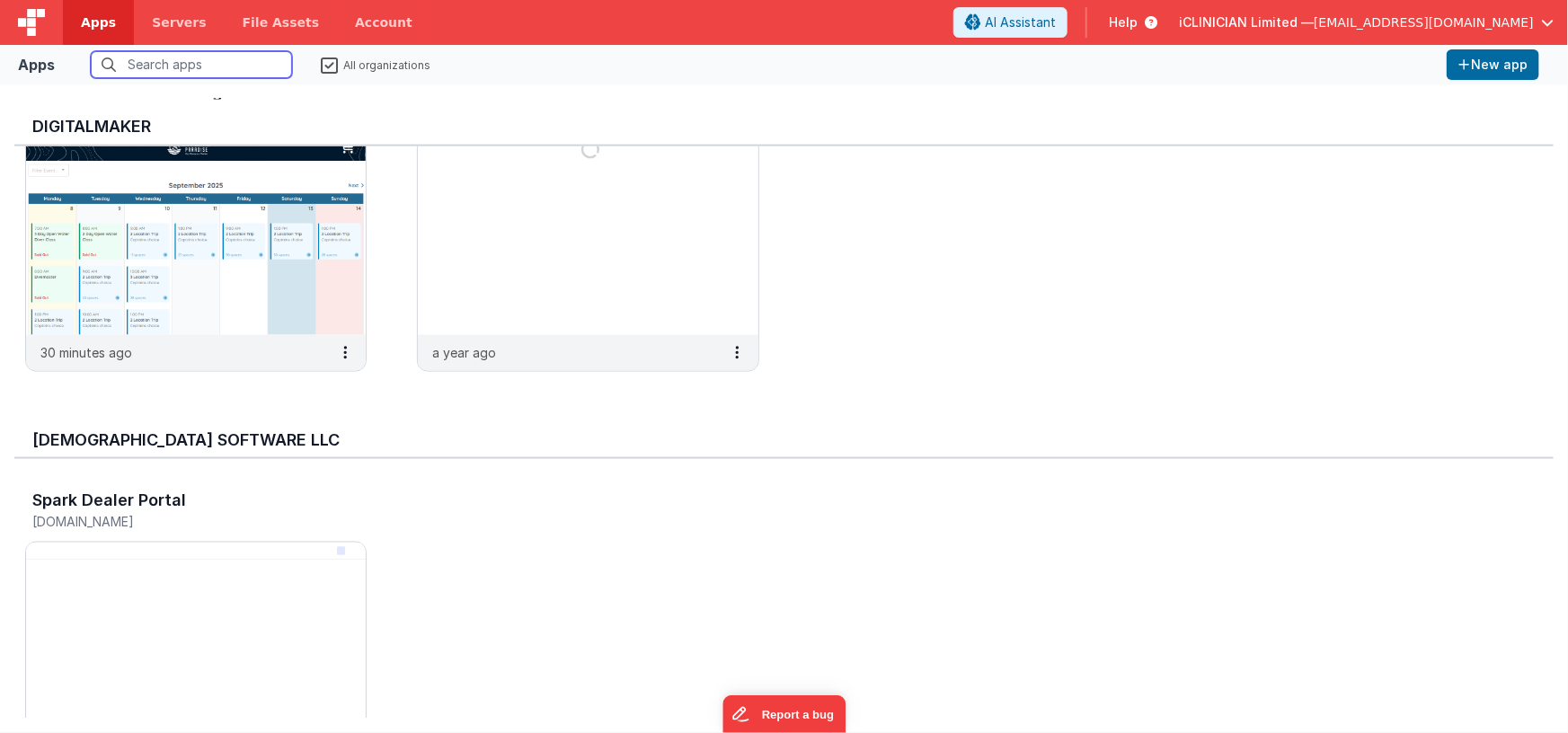
scroll to position [1204, 0]
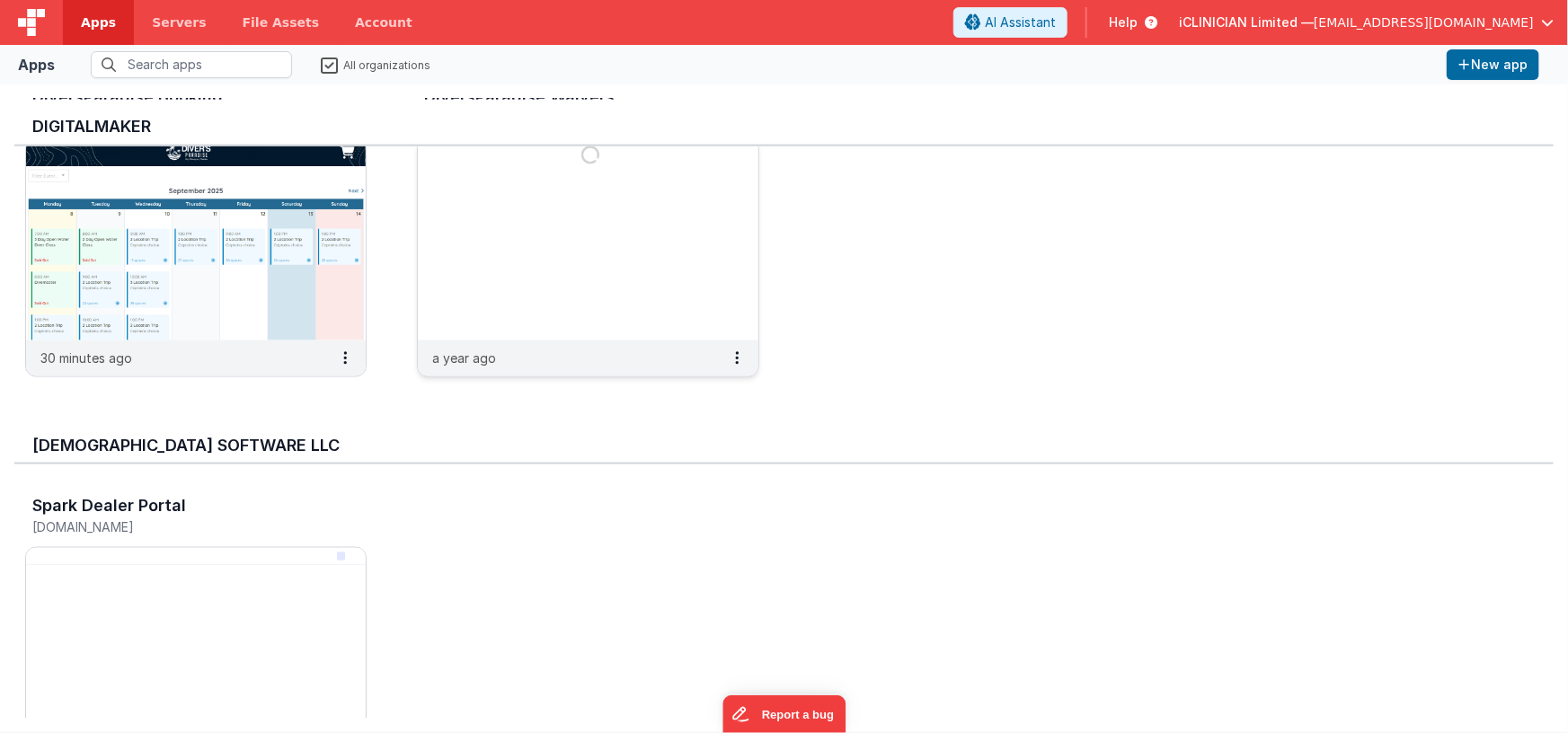
click at [506, 273] on img at bounding box center [588, 240] width 340 height 201
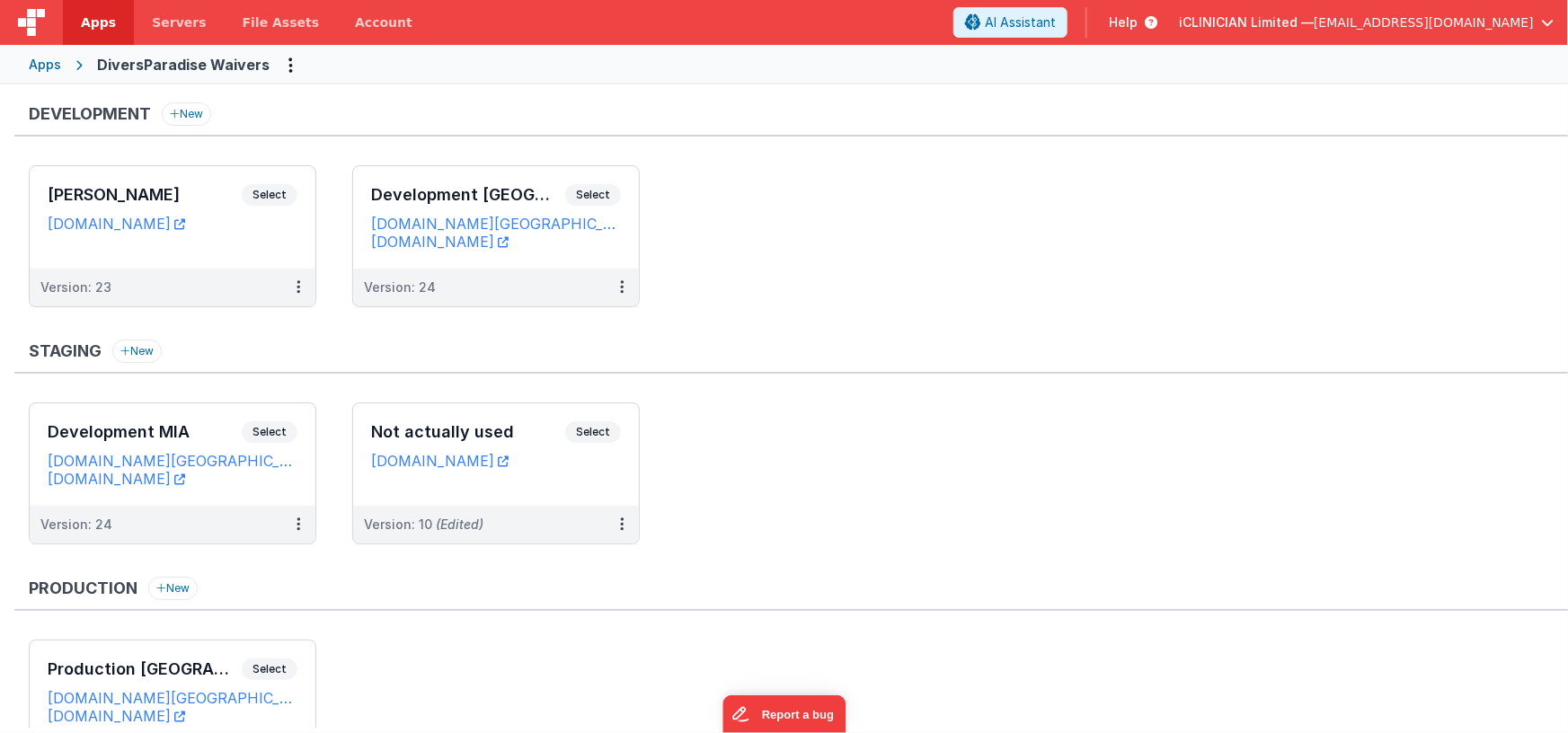
click at [49, 71] on div "Apps" at bounding box center [45, 65] width 32 height 18
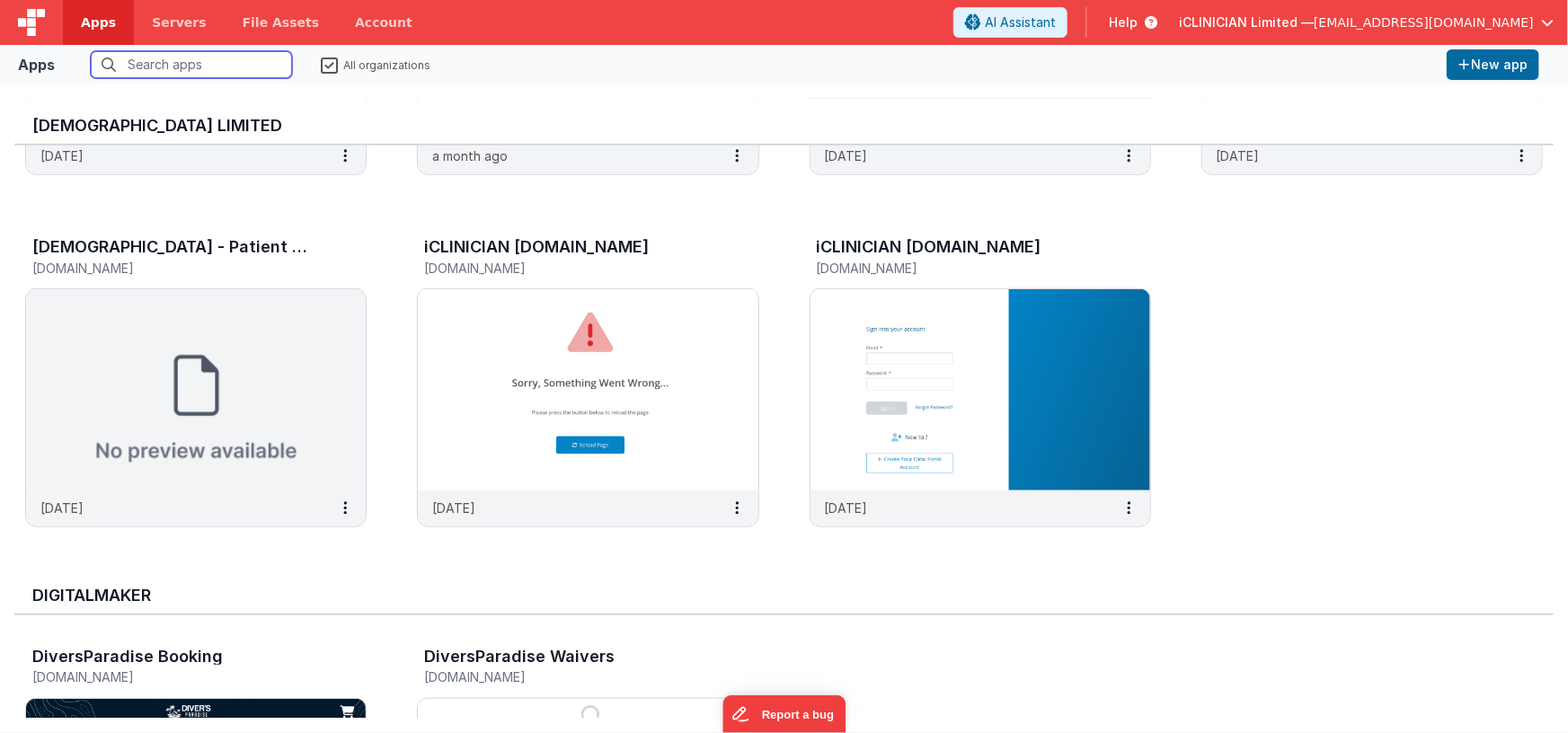
scroll to position [582, 0]
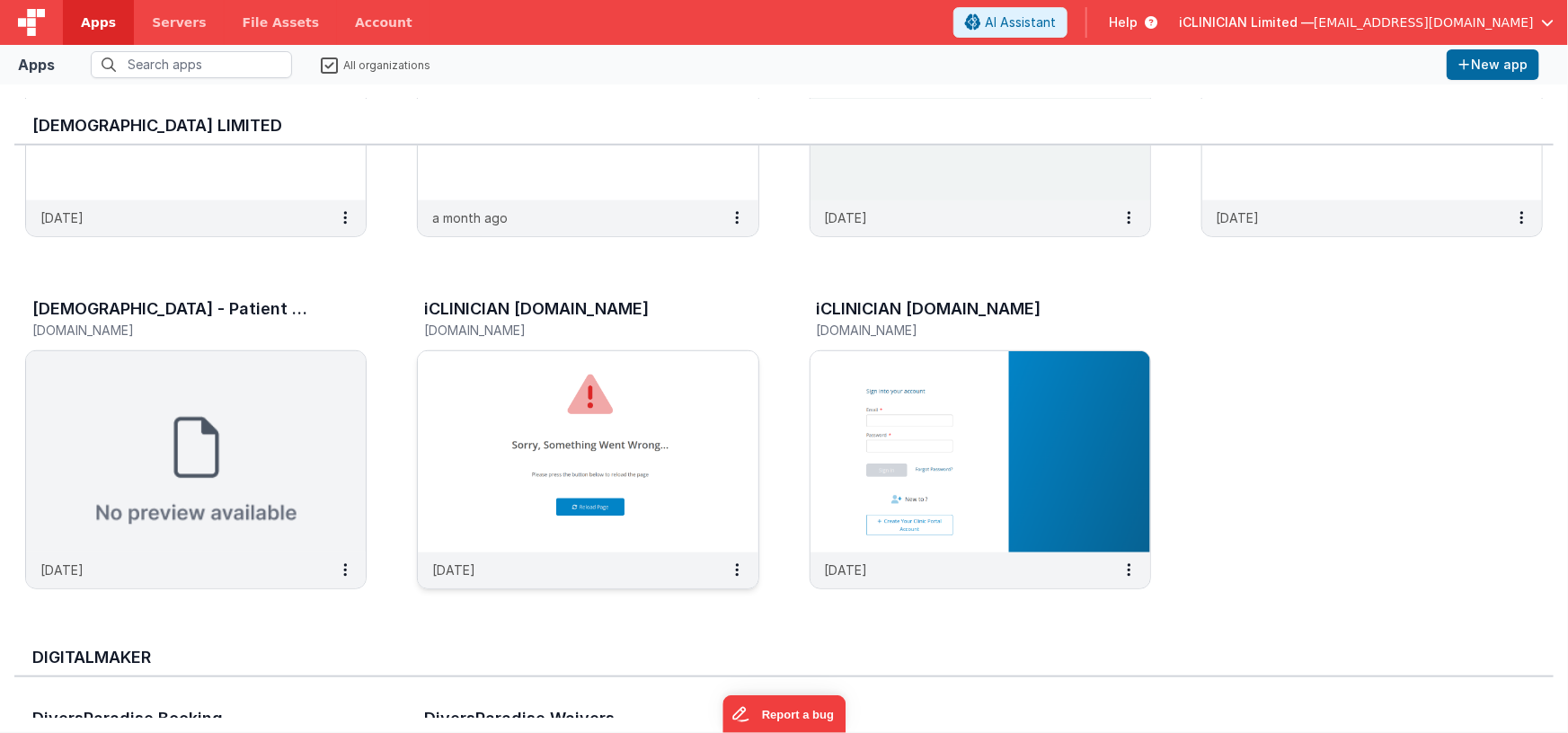
click at [527, 402] on img at bounding box center [588, 452] width 340 height 201
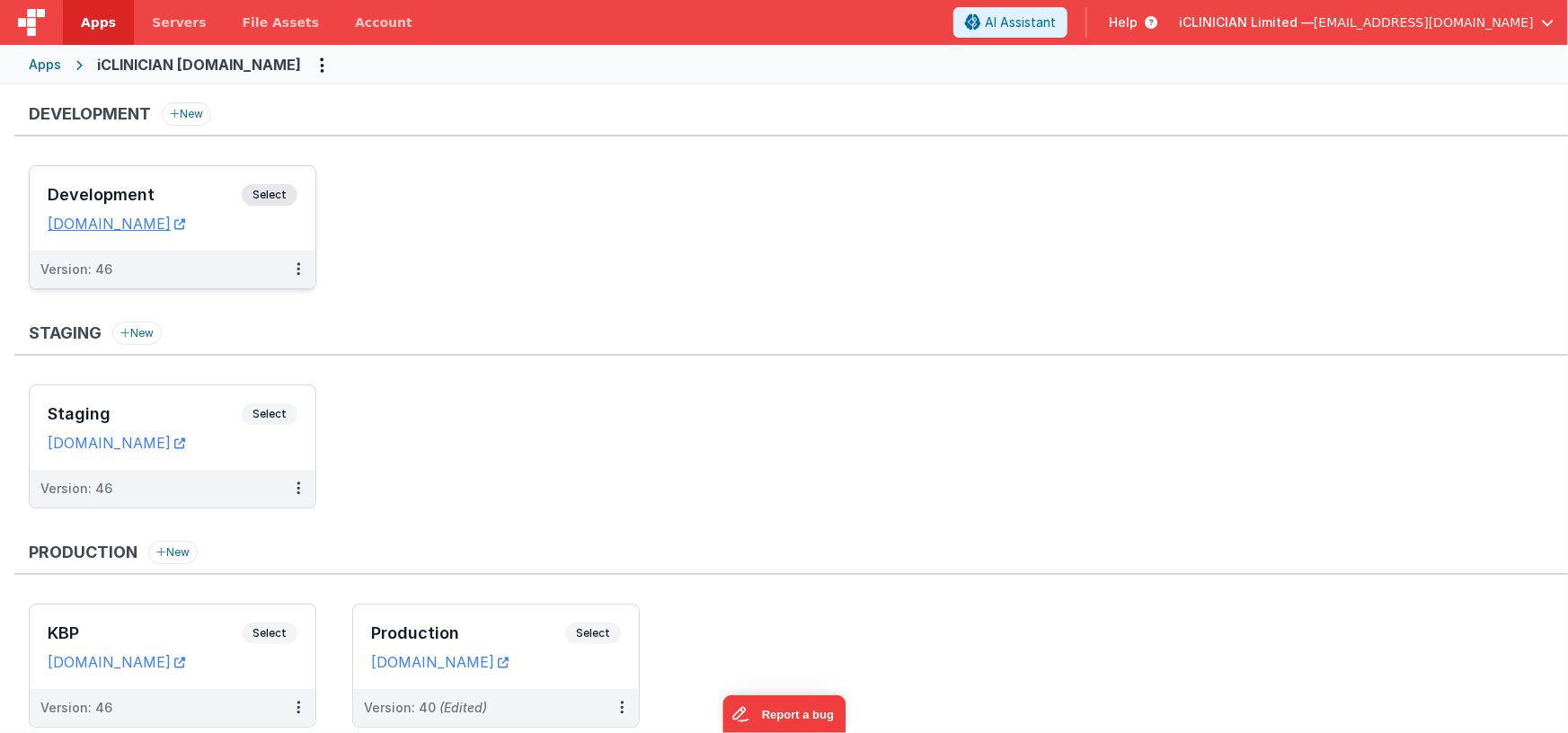
click at [179, 178] on div "Development Select URLs [DOMAIN_NAME]" at bounding box center [172, 208] width 286 height 85
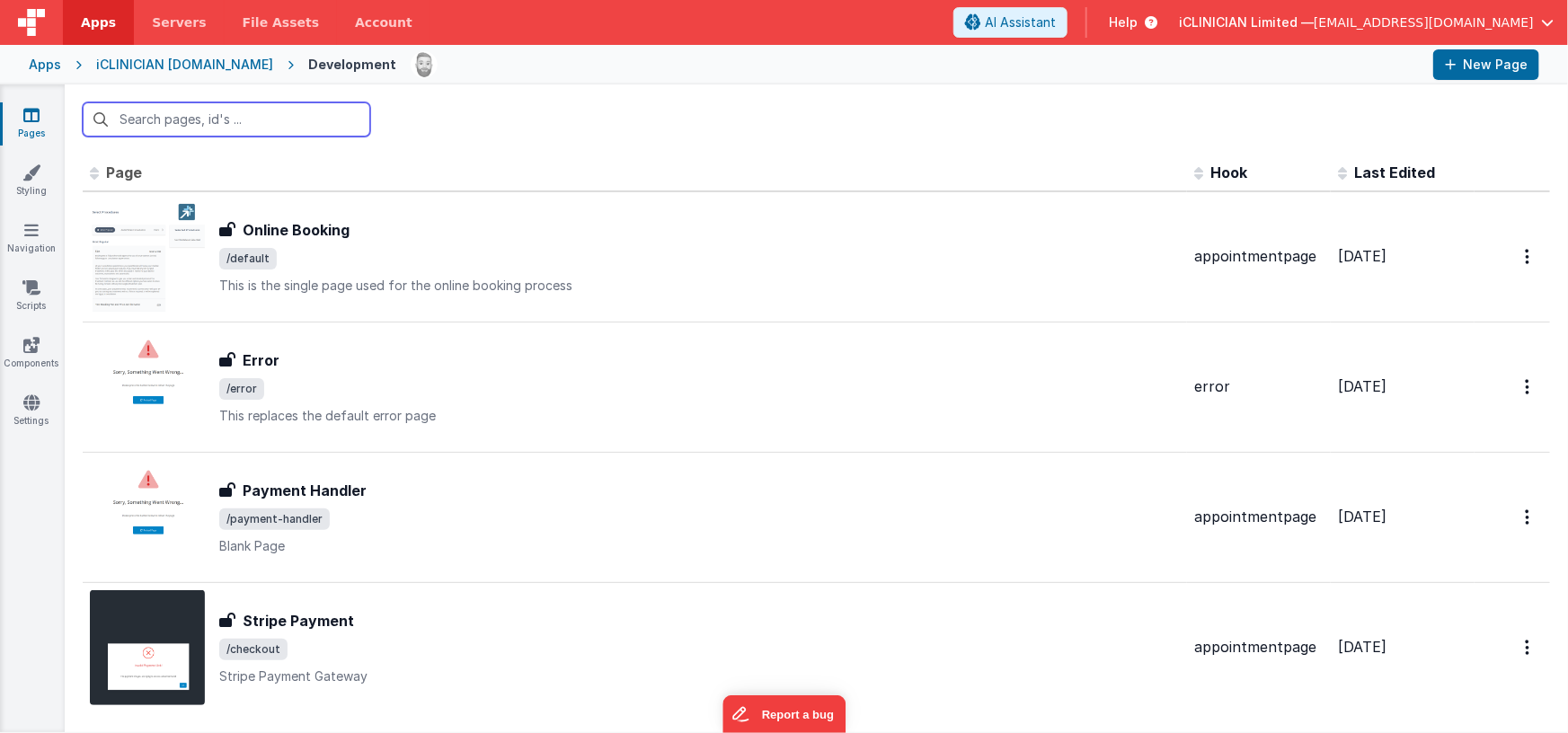
scroll to position [21, 0]
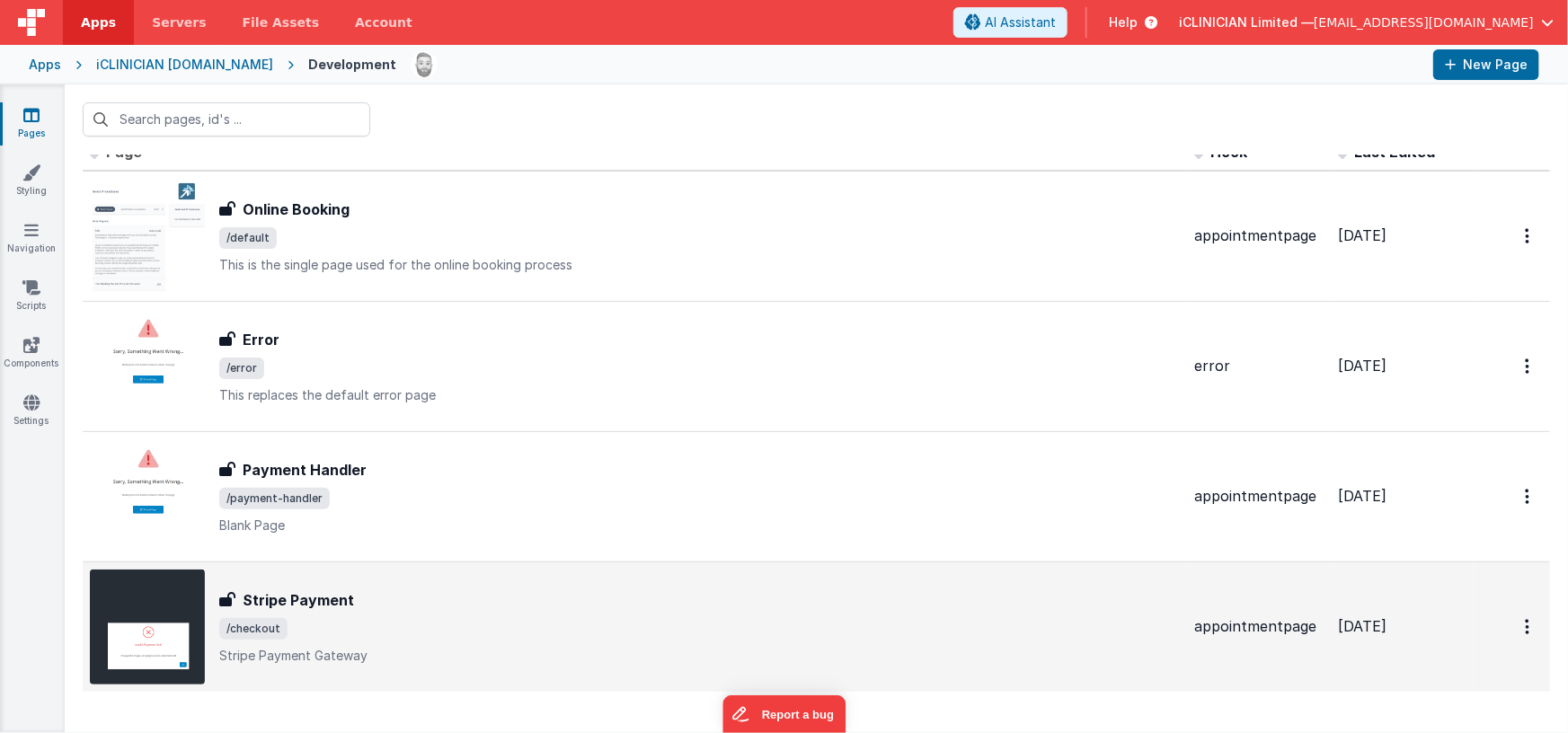
click at [528, 656] on p "Stripe Payment Gateway" at bounding box center [699, 655] width 960 height 18
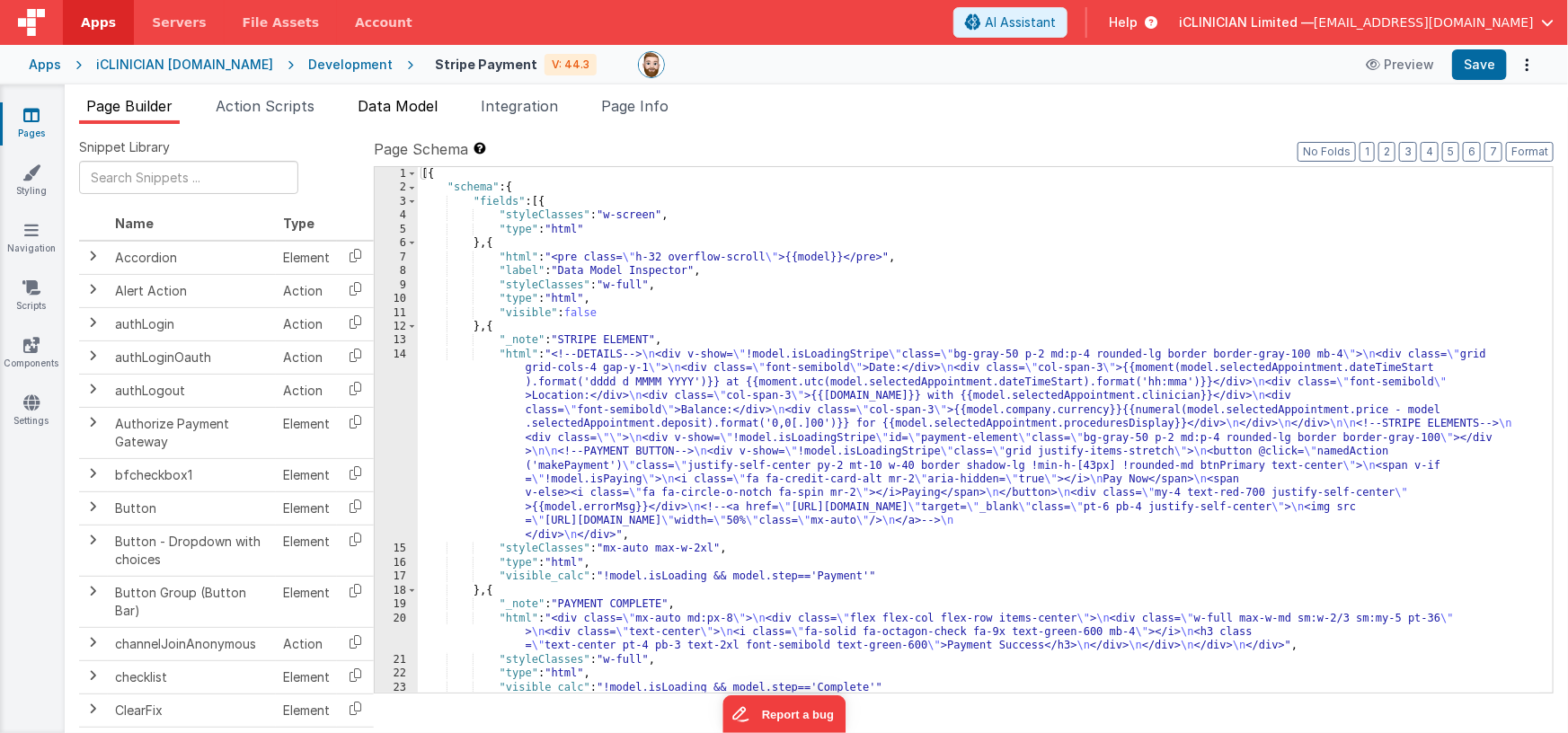
click at [406, 113] on span "Data Model" at bounding box center [398, 105] width 80 height 18
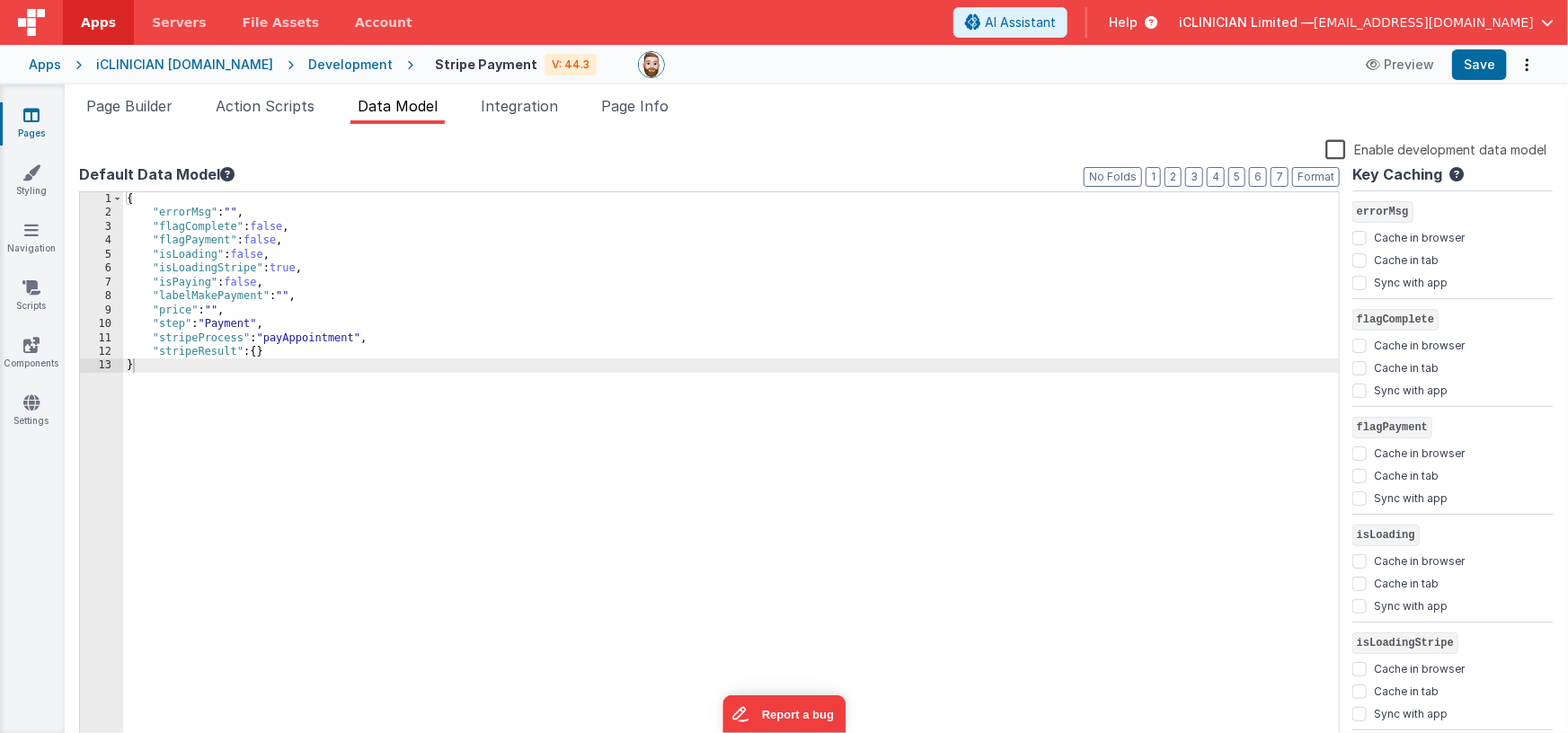
click at [1332, 148] on label "Enable development data model" at bounding box center [1436, 149] width 221 height 21
click at [0, 0] on input "Enable development data model" at bounding box center [0, 0] width 0 height 0
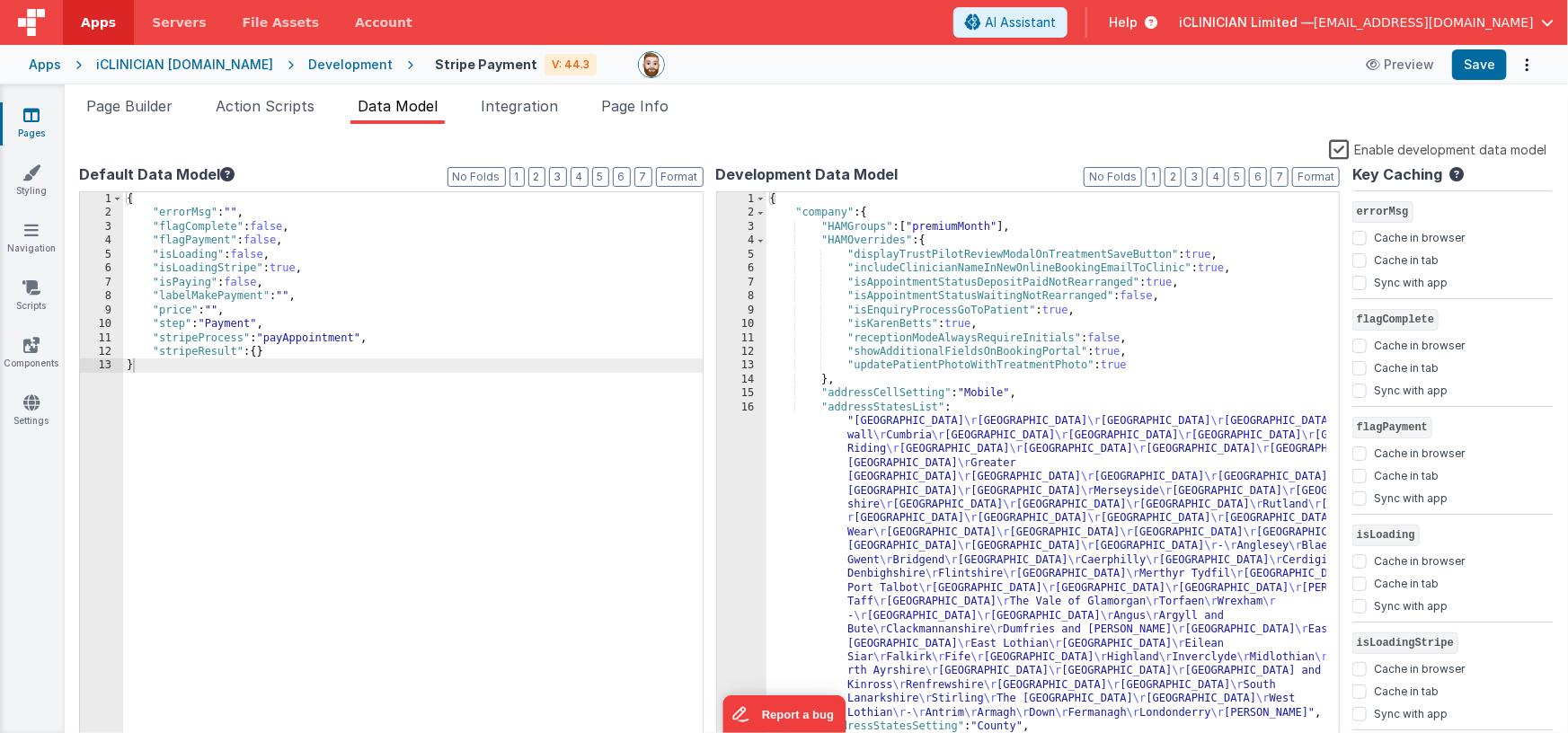
click at [1296, 111] on ul "Page Builder Action Scripts Data Model Integration Page Info" at bounding box center [816, 109] width 1503 height 28
click at [159, 112] on span "Page Builder" at bounding box center [129, 105] width 86 height 18
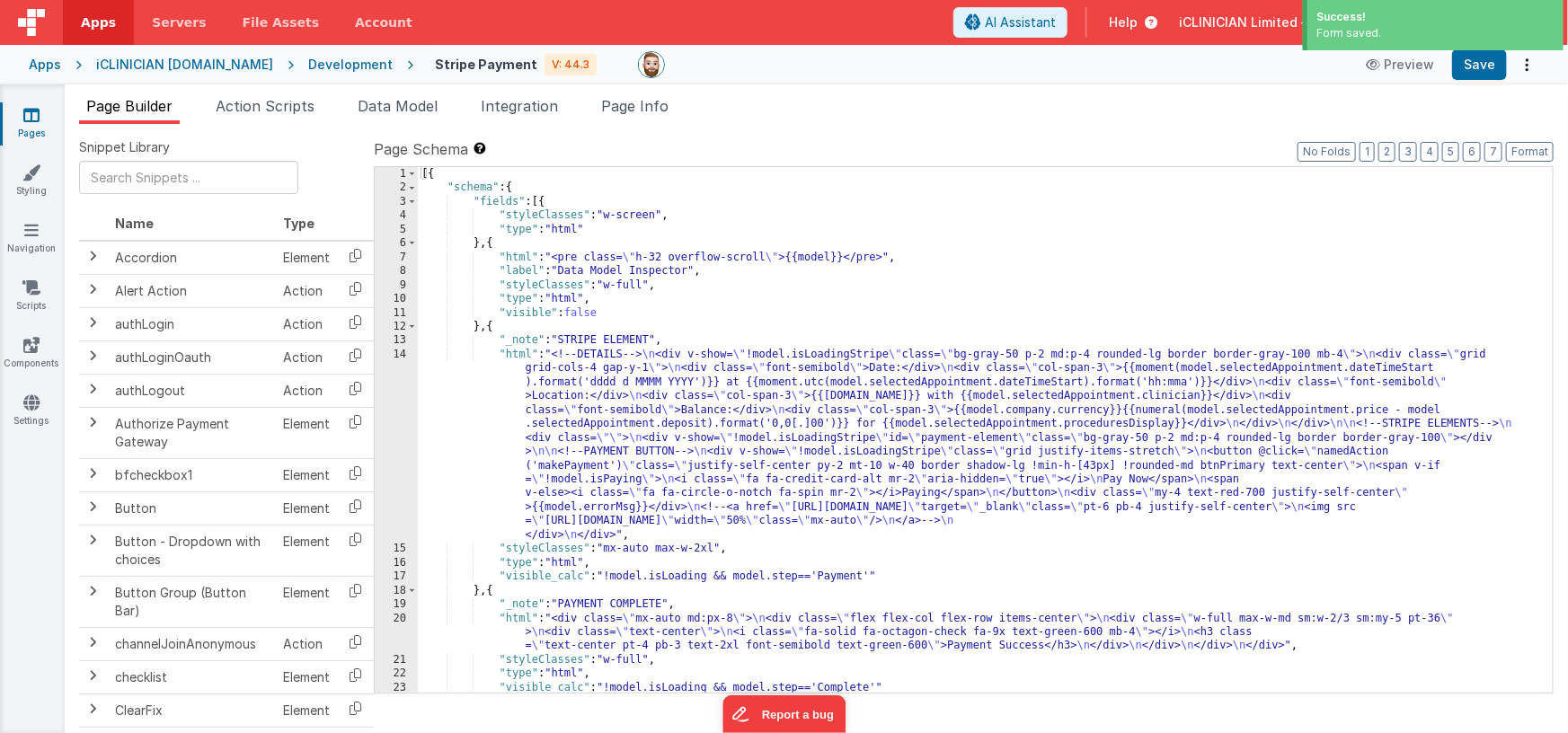
click at [688, 393] on div "[{ "schema" : { "fields" : [{ "styleClasses" : "w-screen" , "type" : "html" } ,…" at bounding box center [979, 444] width 1124 height 554
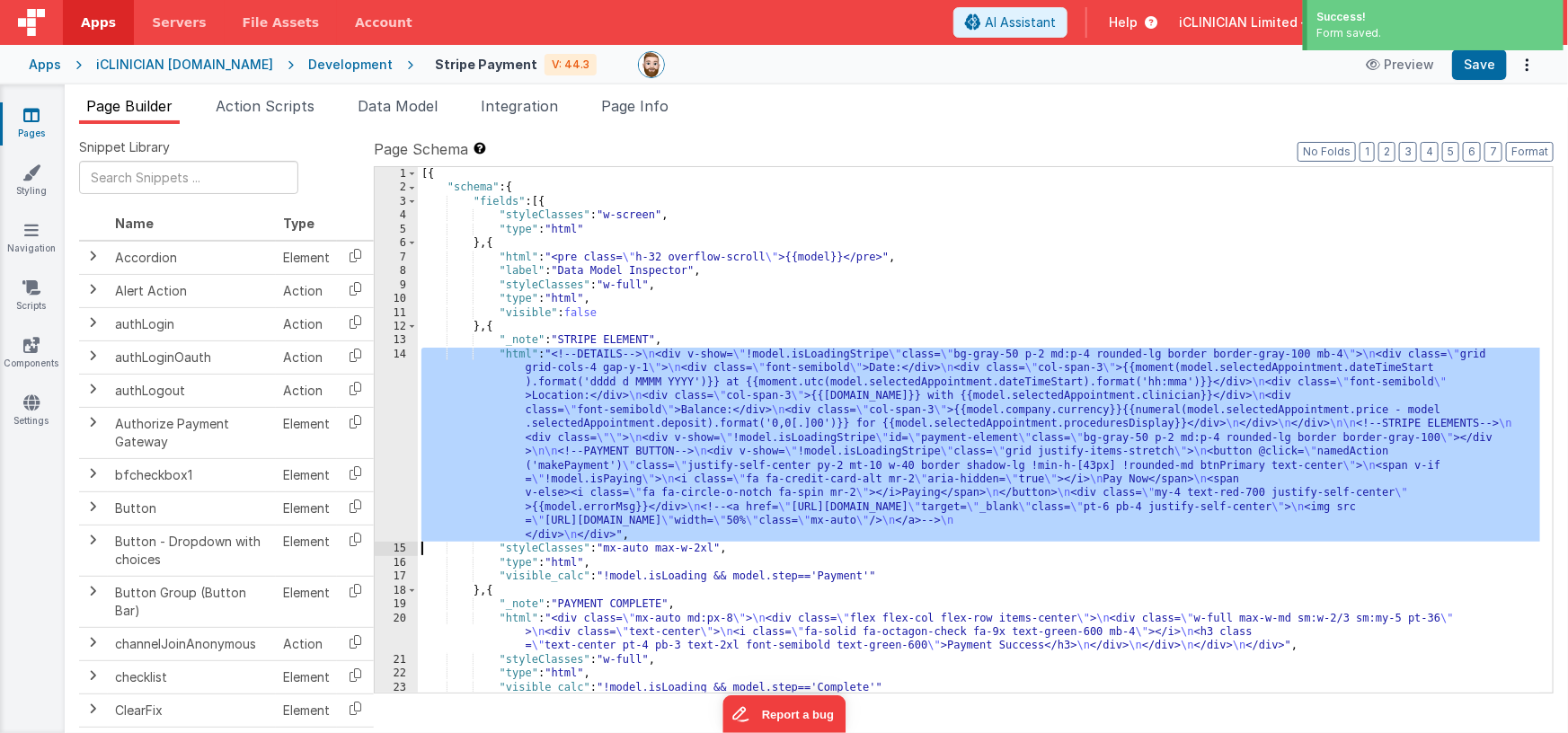
click at [388, 430] on div "14" at bounding box center [396, 444] width 43 height 194
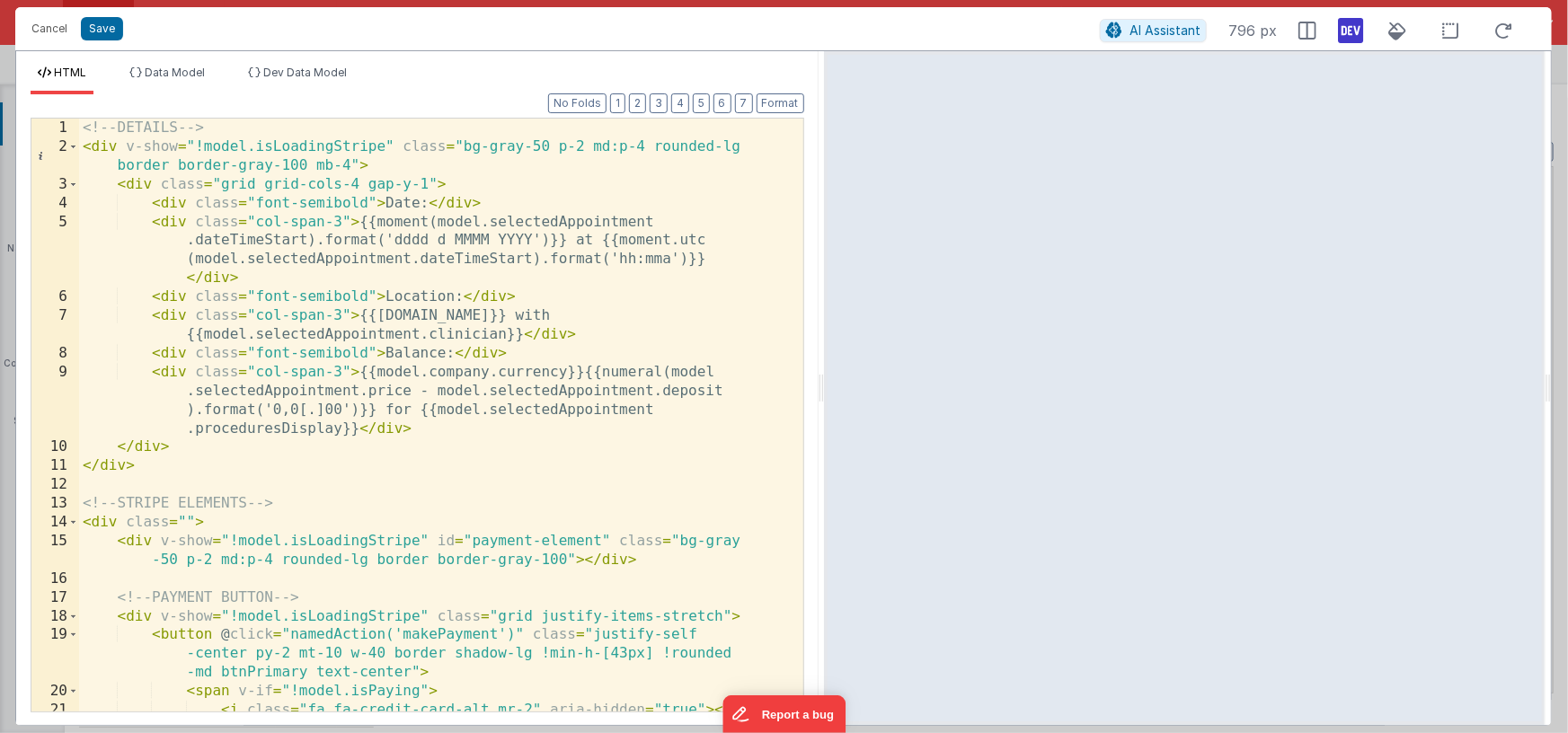
drag, startPoint x: 780, startPoint y: 389, endPoint x: 823, endPoint y: 382, distance: 43.6
click at [823, 382] on html "Cancel Save AI Assistant 796 px HTML Data Model Dev Data Model Format 7 6 5 4 3…" at bounding box center [784, 366] width 1568 height 733
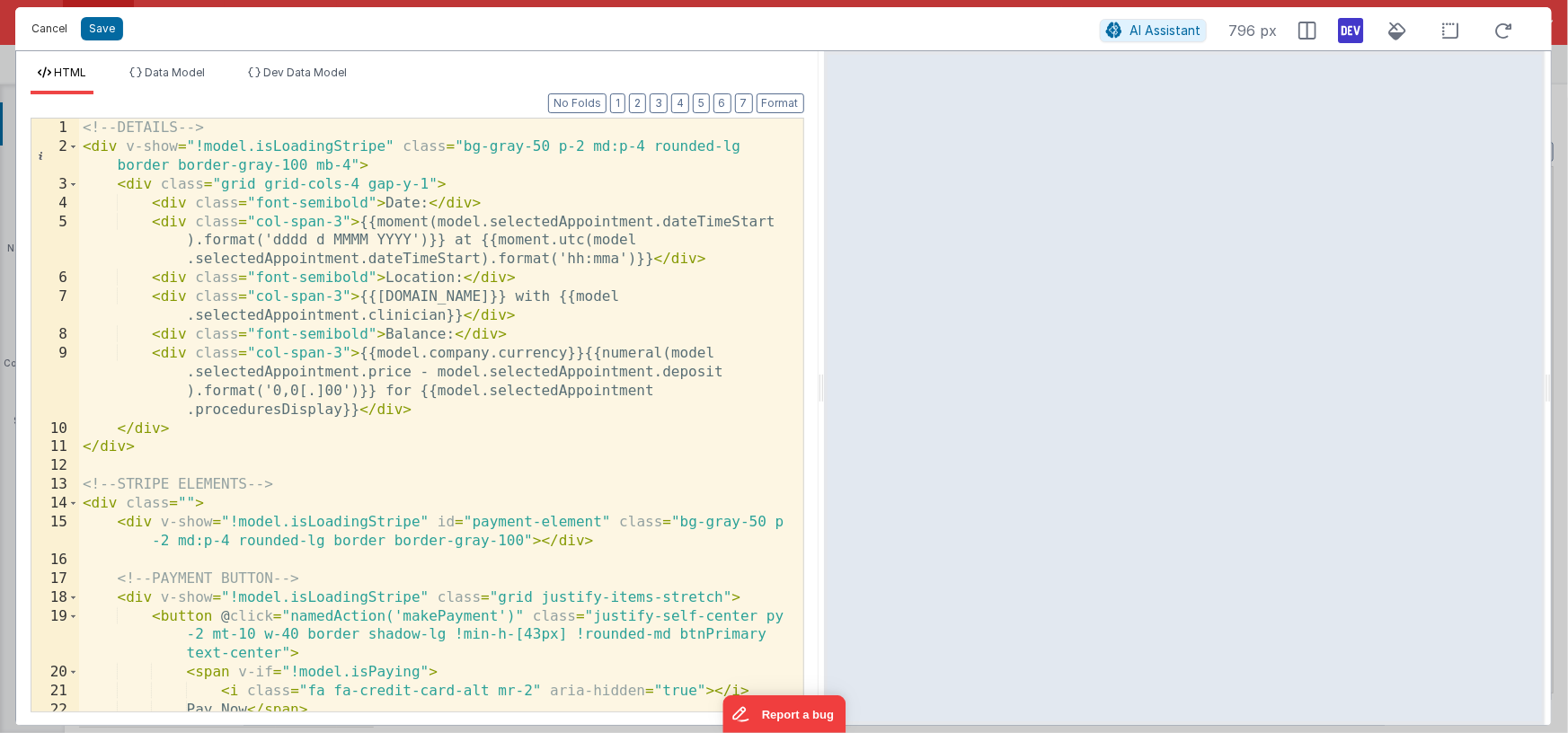
click at [42, 22] on button "Cancel" at bounding box center [49, 28] width 54 height 25
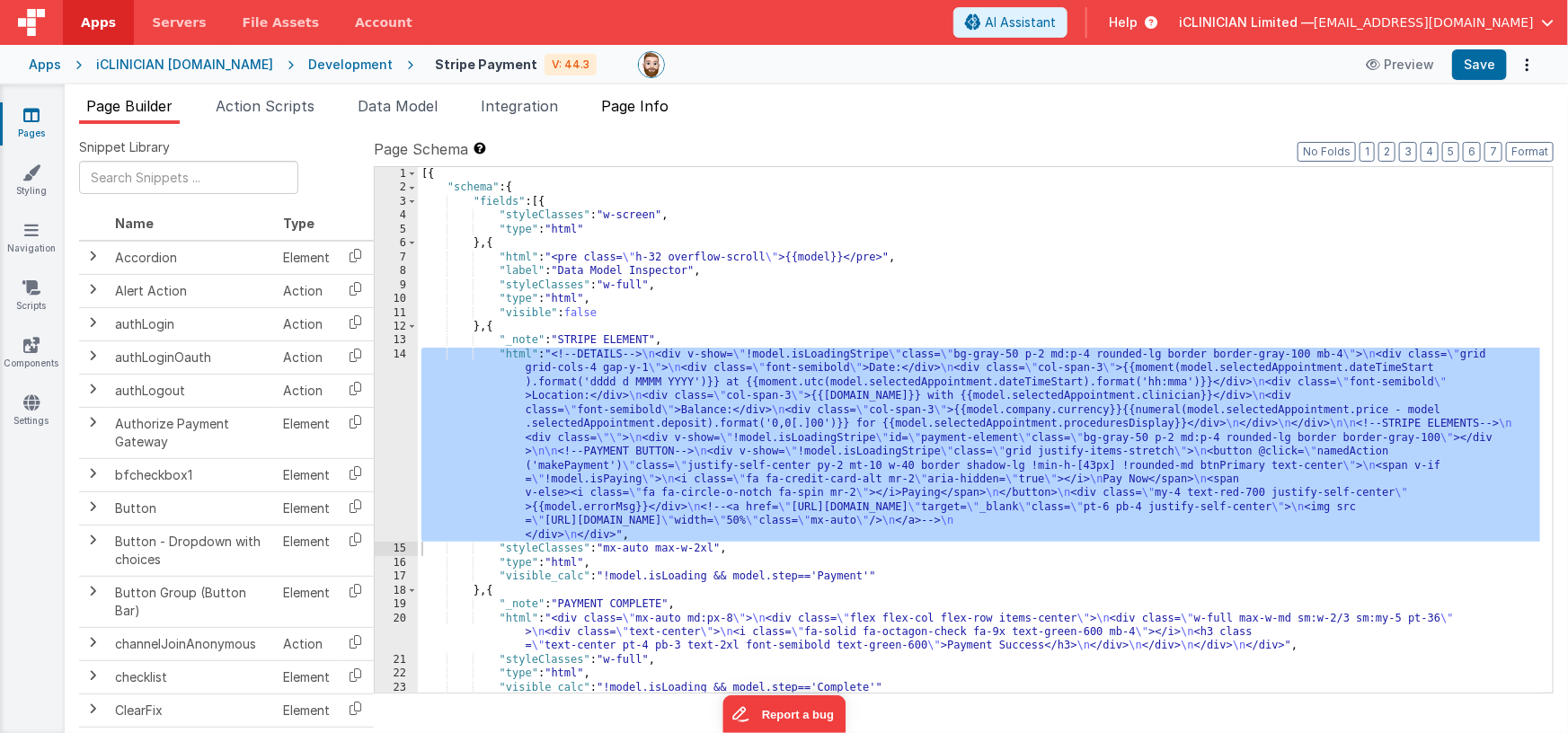
click at [631, 104] on span "Page Info" at bounding box center [634, 105] width 67 height 18
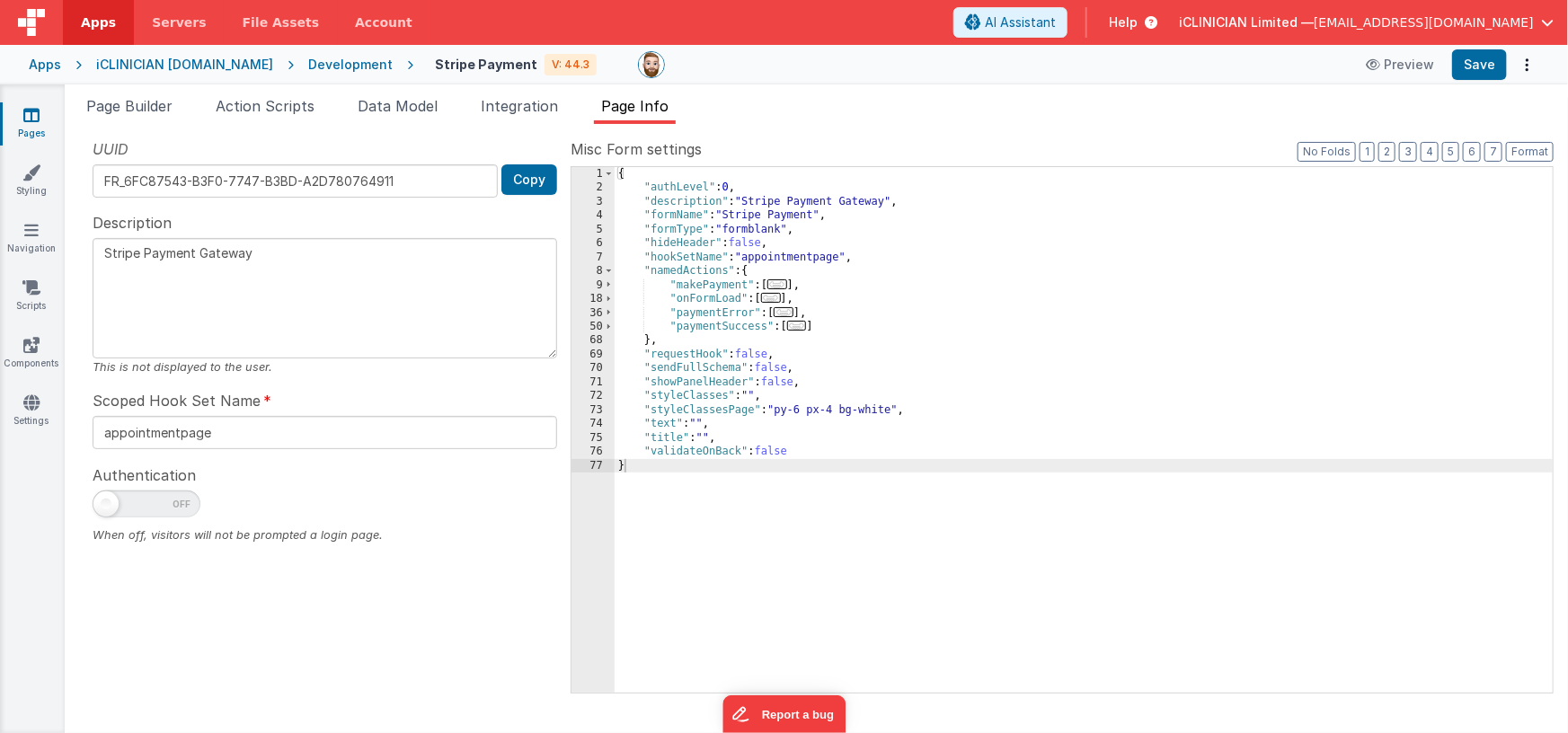
click at [778, 300] on span "..." at bounding box center [770, 297] width 20 height 9
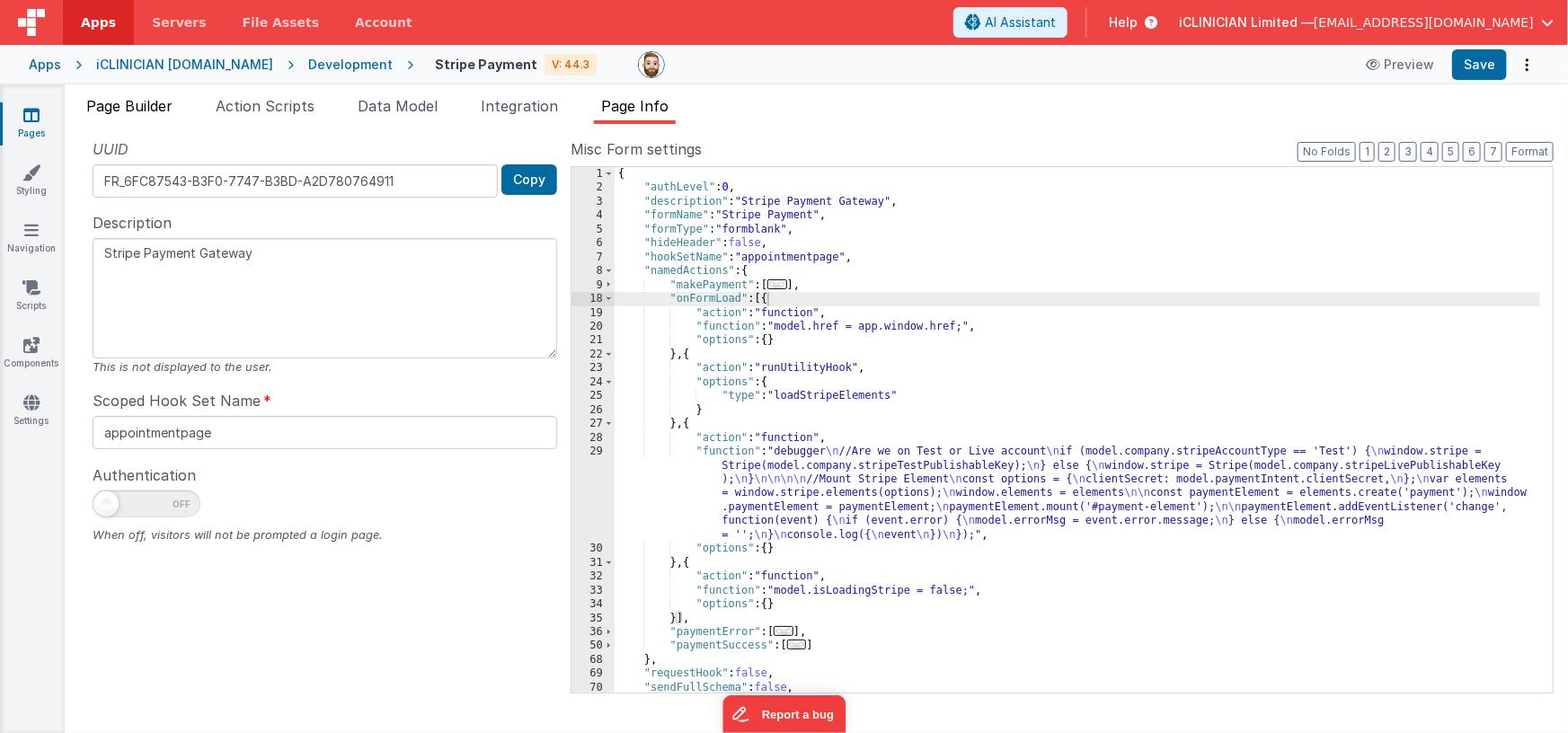
click at [154, 110] on span "Page Builder" at bounding box center [129, 105] width 86 height 18
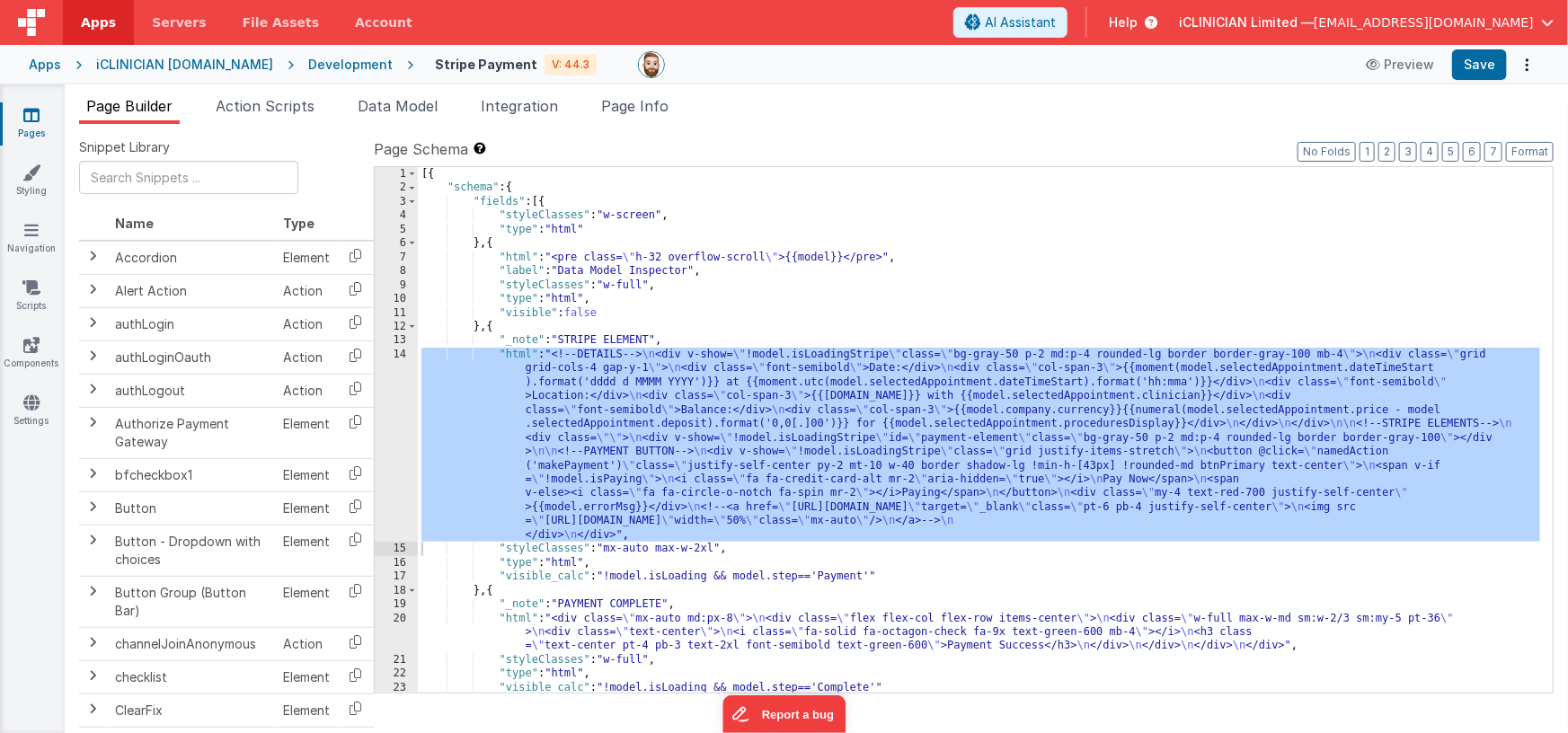
click at [598, 444] on div "[{ "schema" : { "fields" : [{ "styleClasses" : "w-screen" , "type" : "html" } ,…" at bounding box center [979, 444] width 1124 height 554
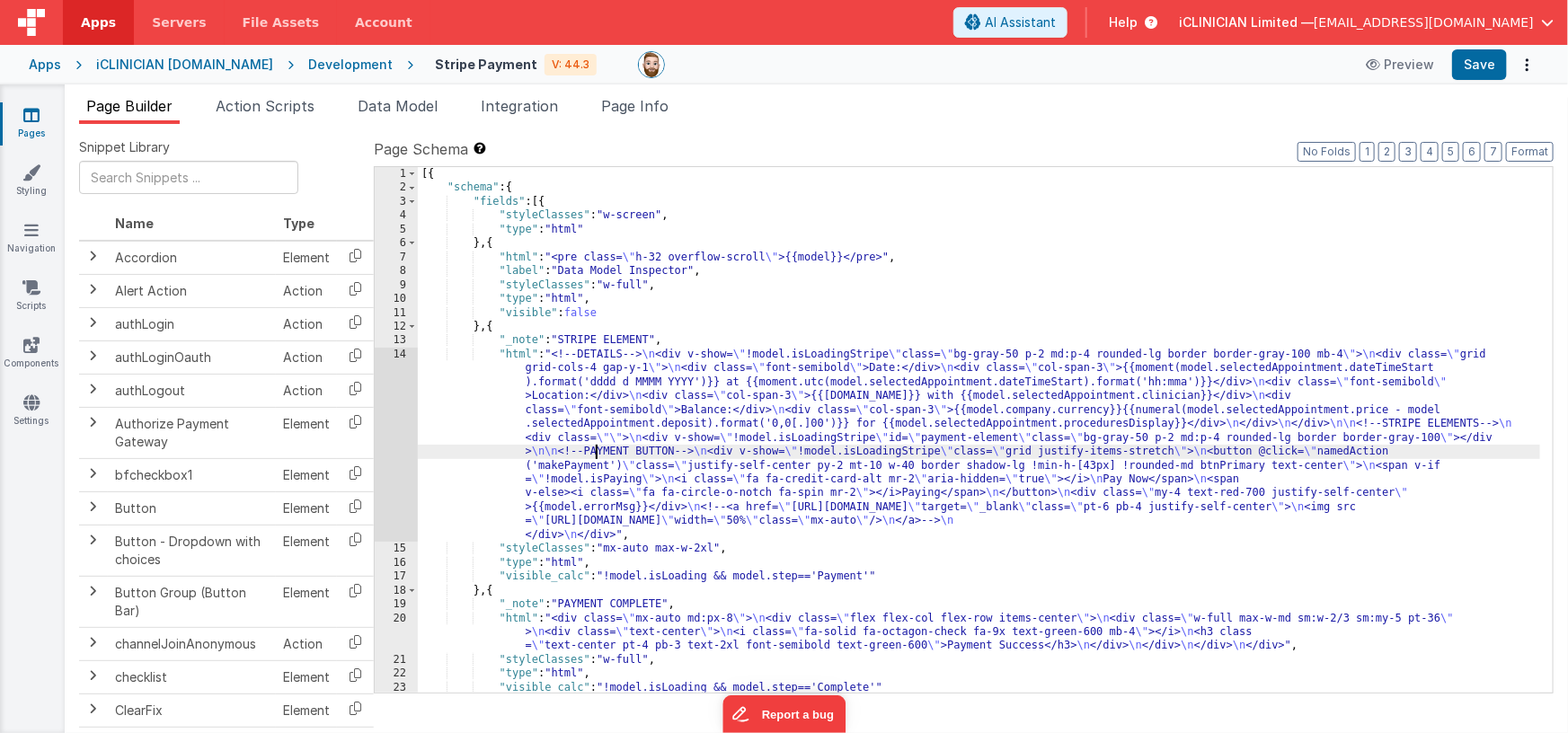
click at [396, 425] on div "14" at bounding box center [396, 444] width 43 height 194
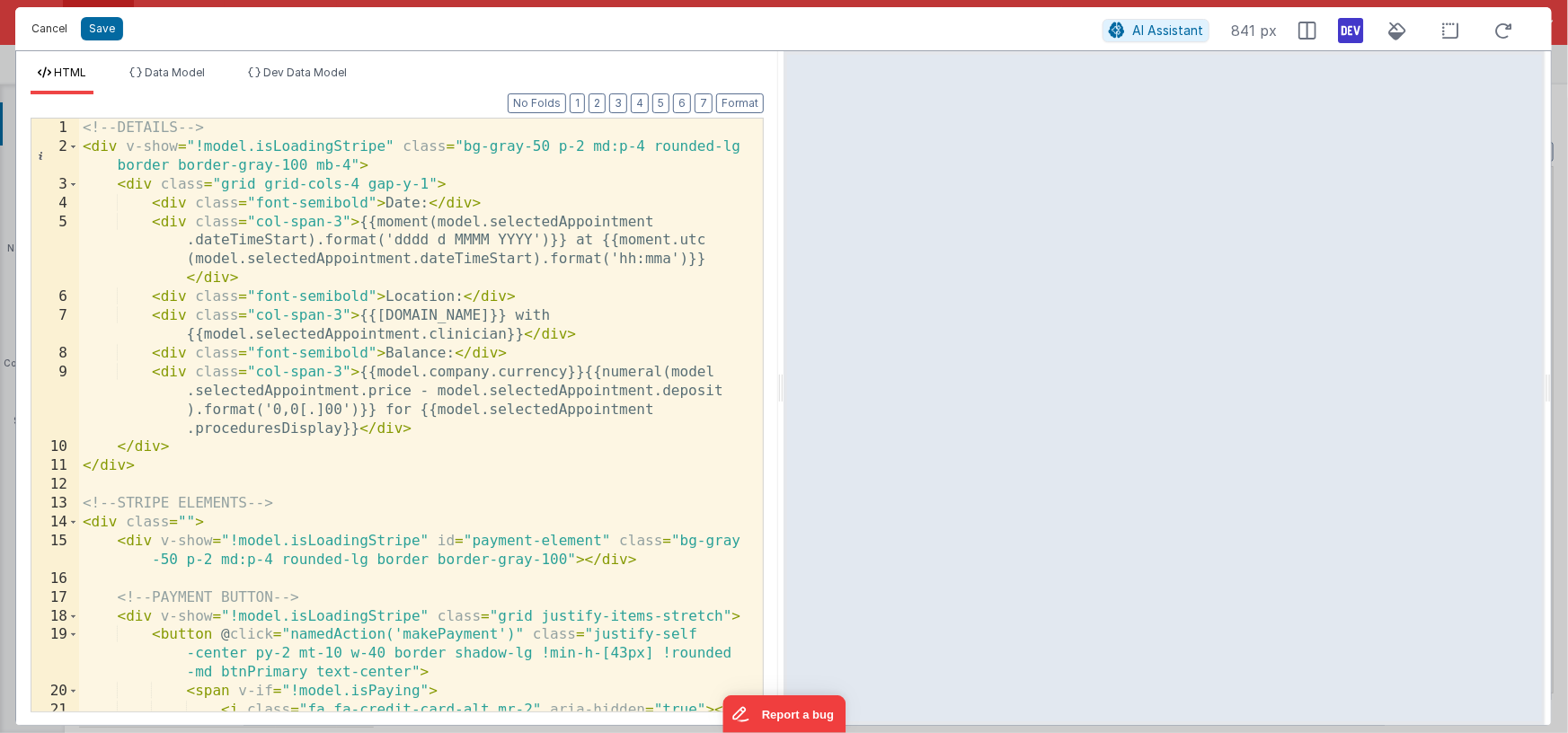
click at [52, 28] on button "Cancel" at bounding box center [49, 28] width 54 height 25
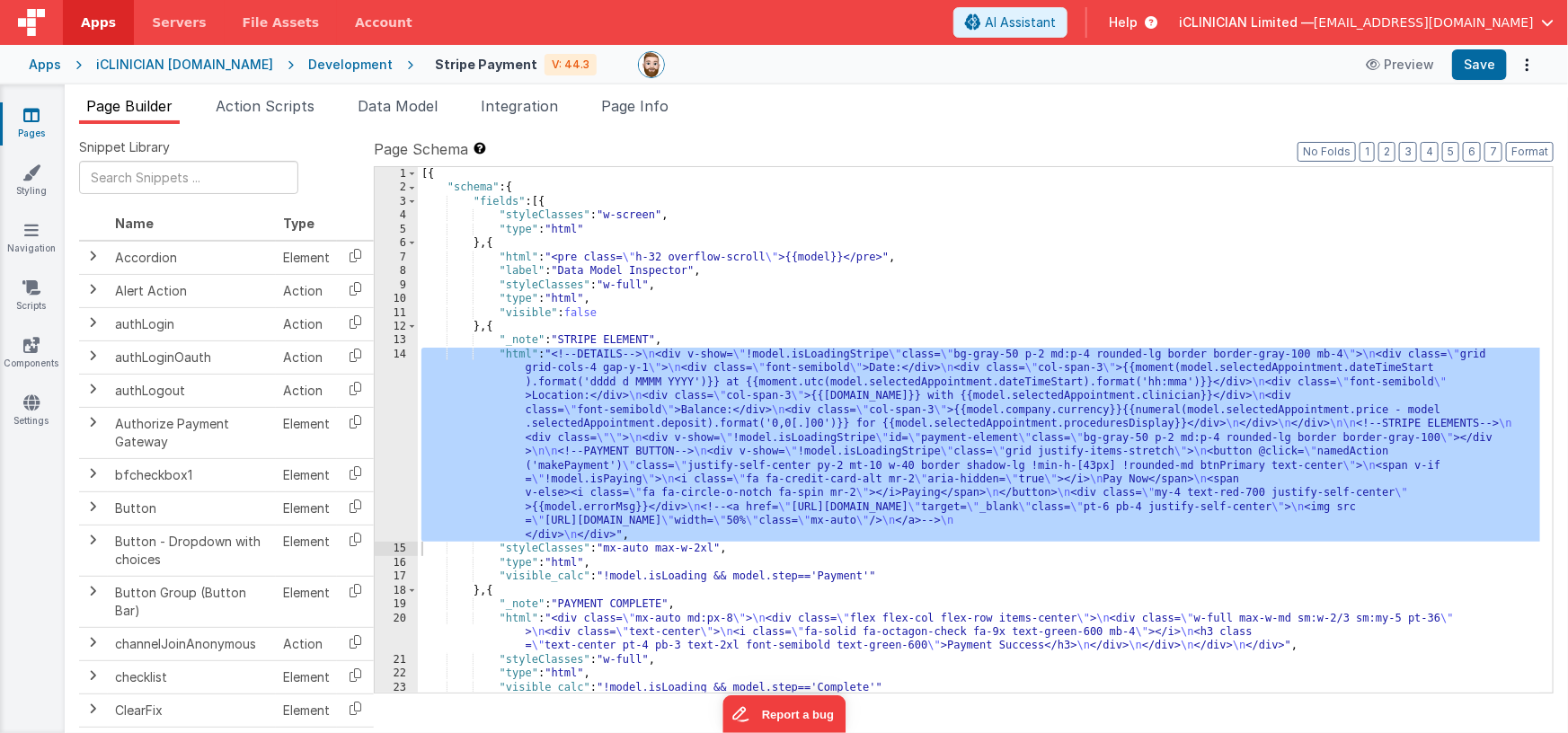
click at [38, 62] on div "Apps" at bounding box center [45, 65] width 32 height 18
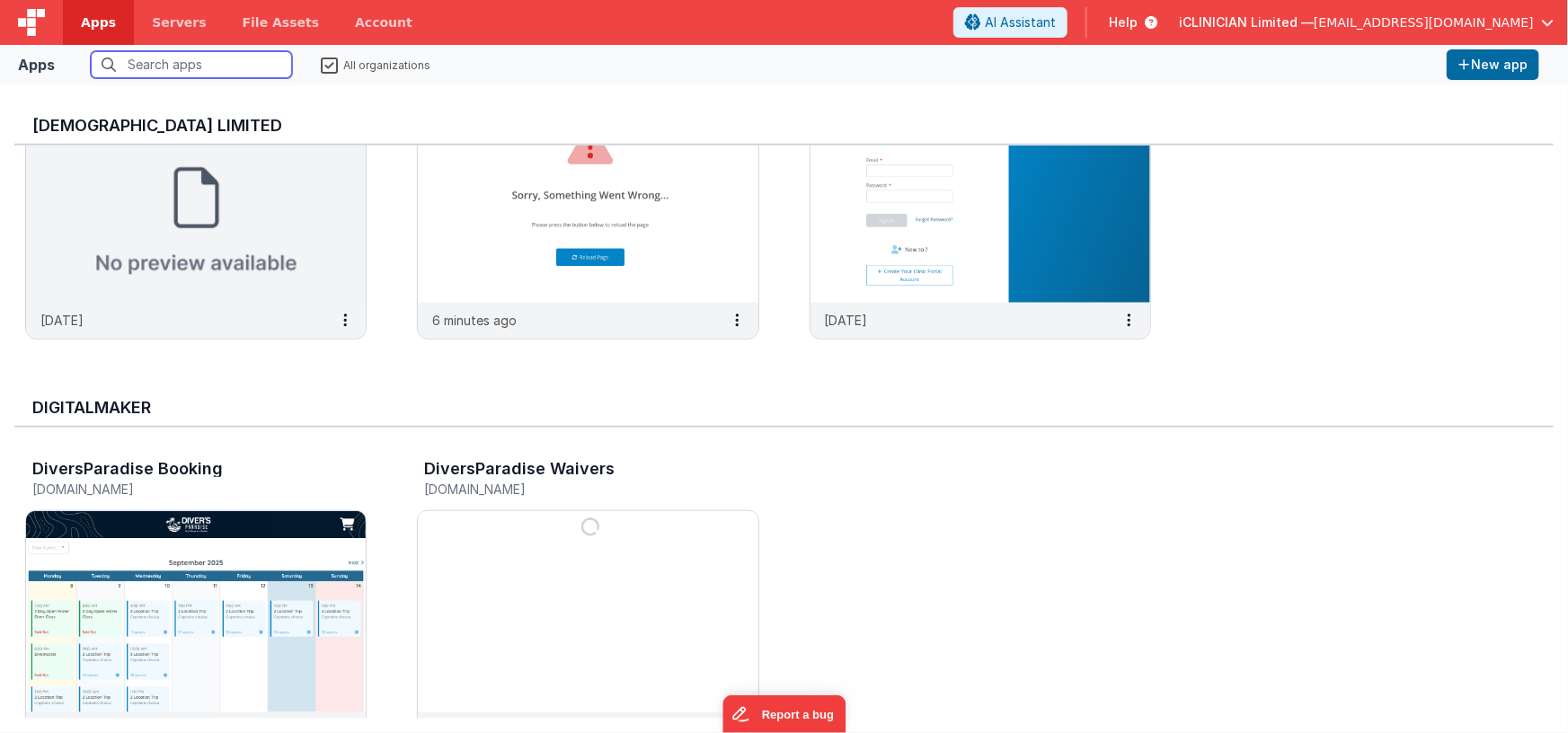
scroll to position [872, 0]
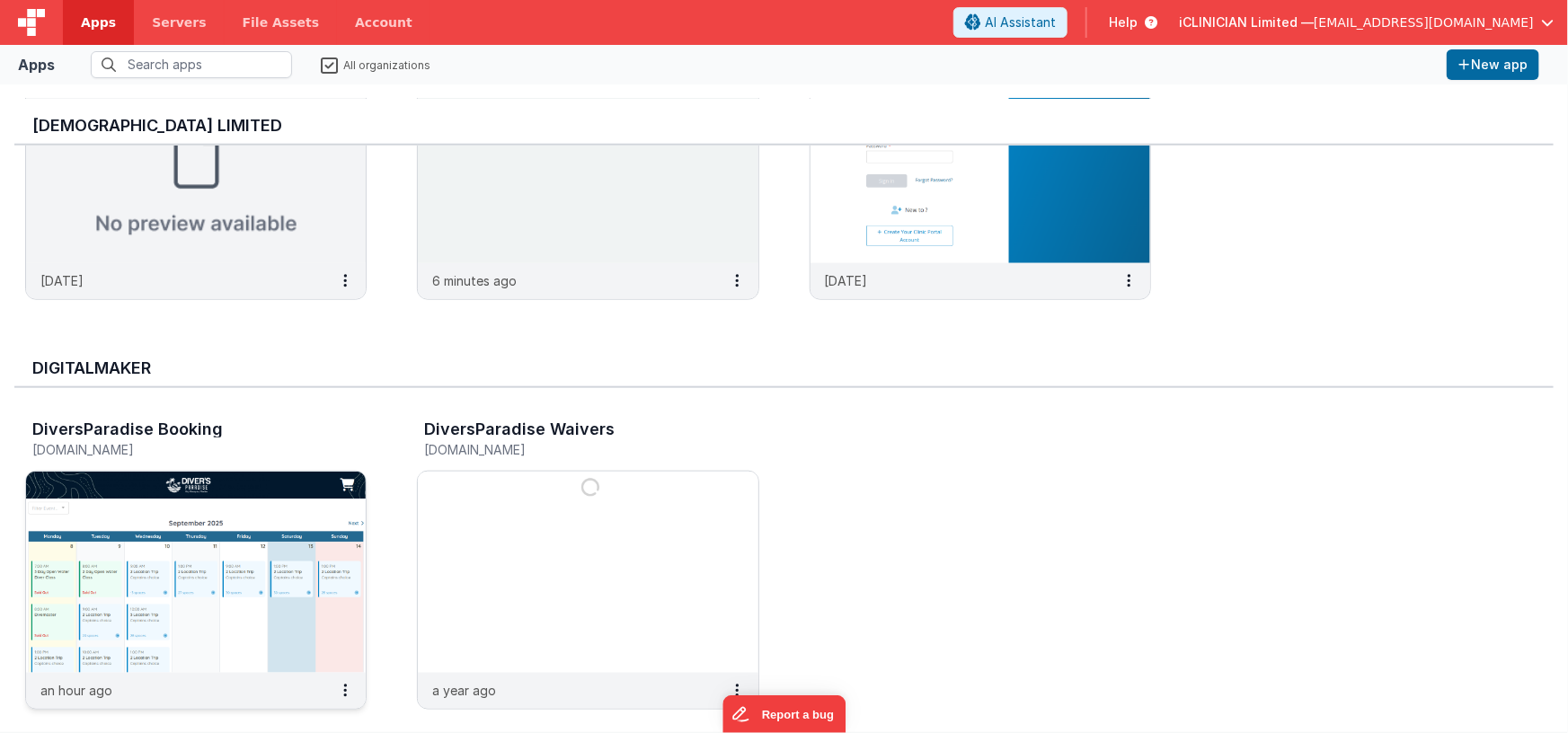
click at [310, 500] on img at bounding box center [196, 573] width 340 height 201
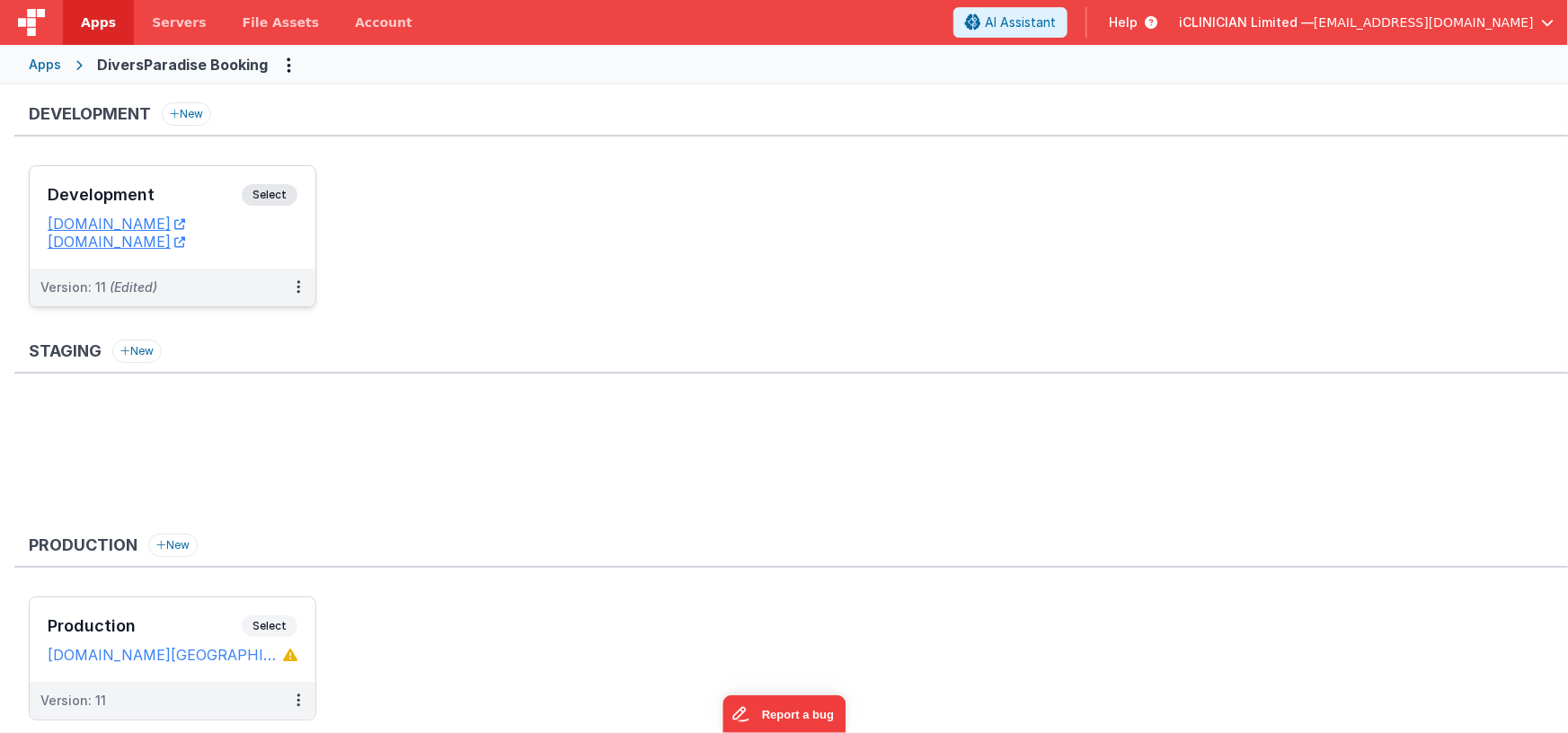
click at [203, 184] on div "Development Select" at bounding box center [172, 199] width 250 height 30
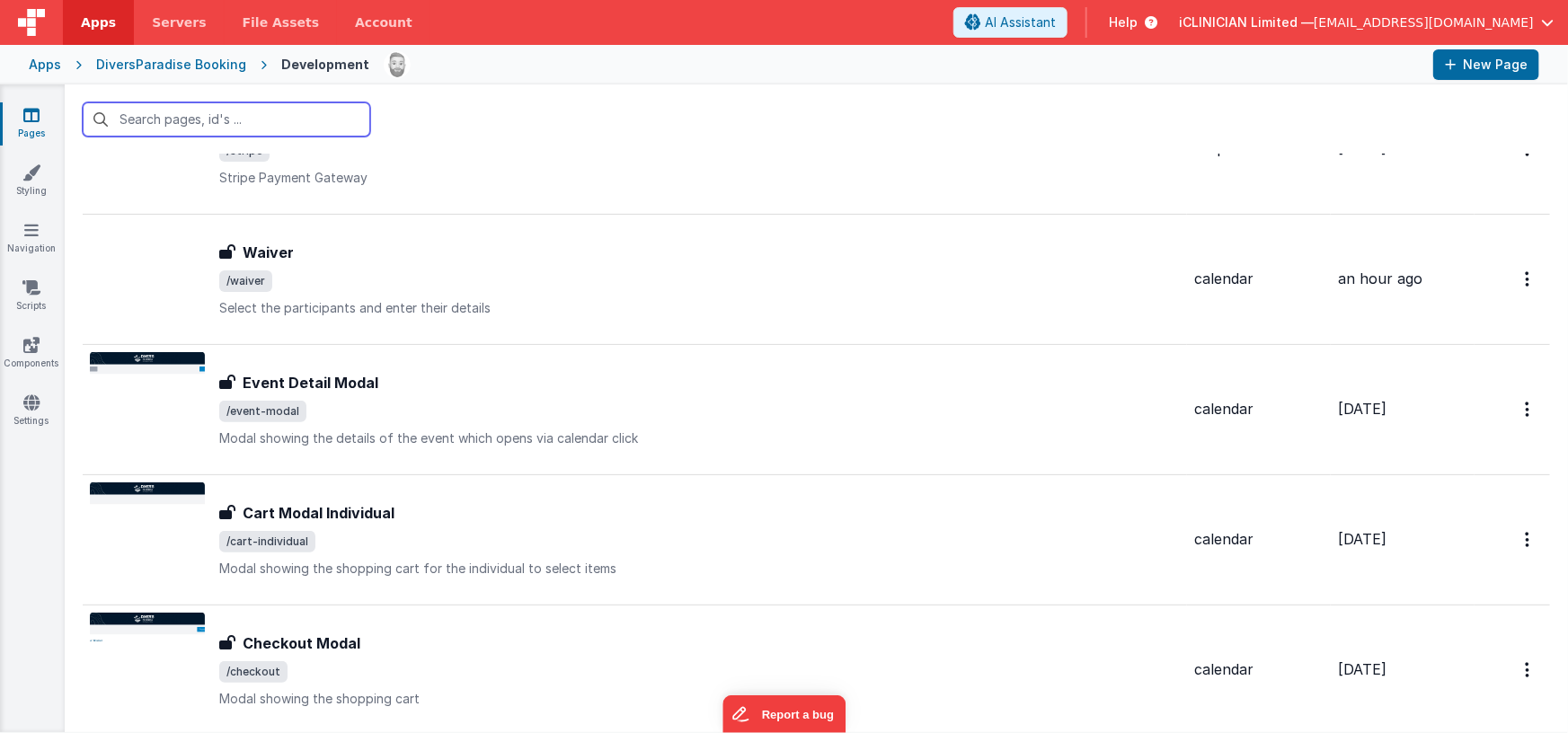
scroll to position [249, 0]
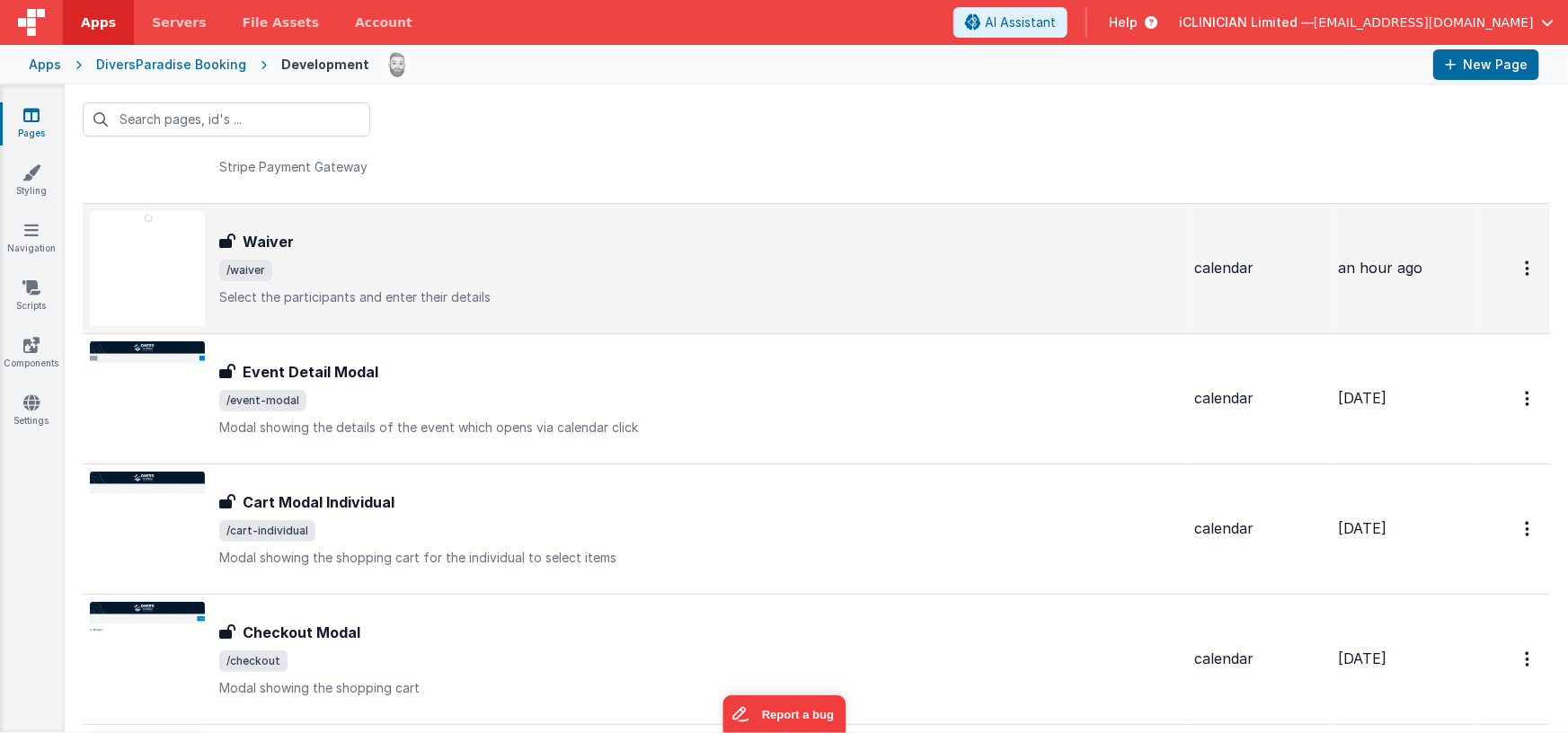
click at [447, 265] on span "/waiver" at bounding box center [699, 270] width 960 height 22
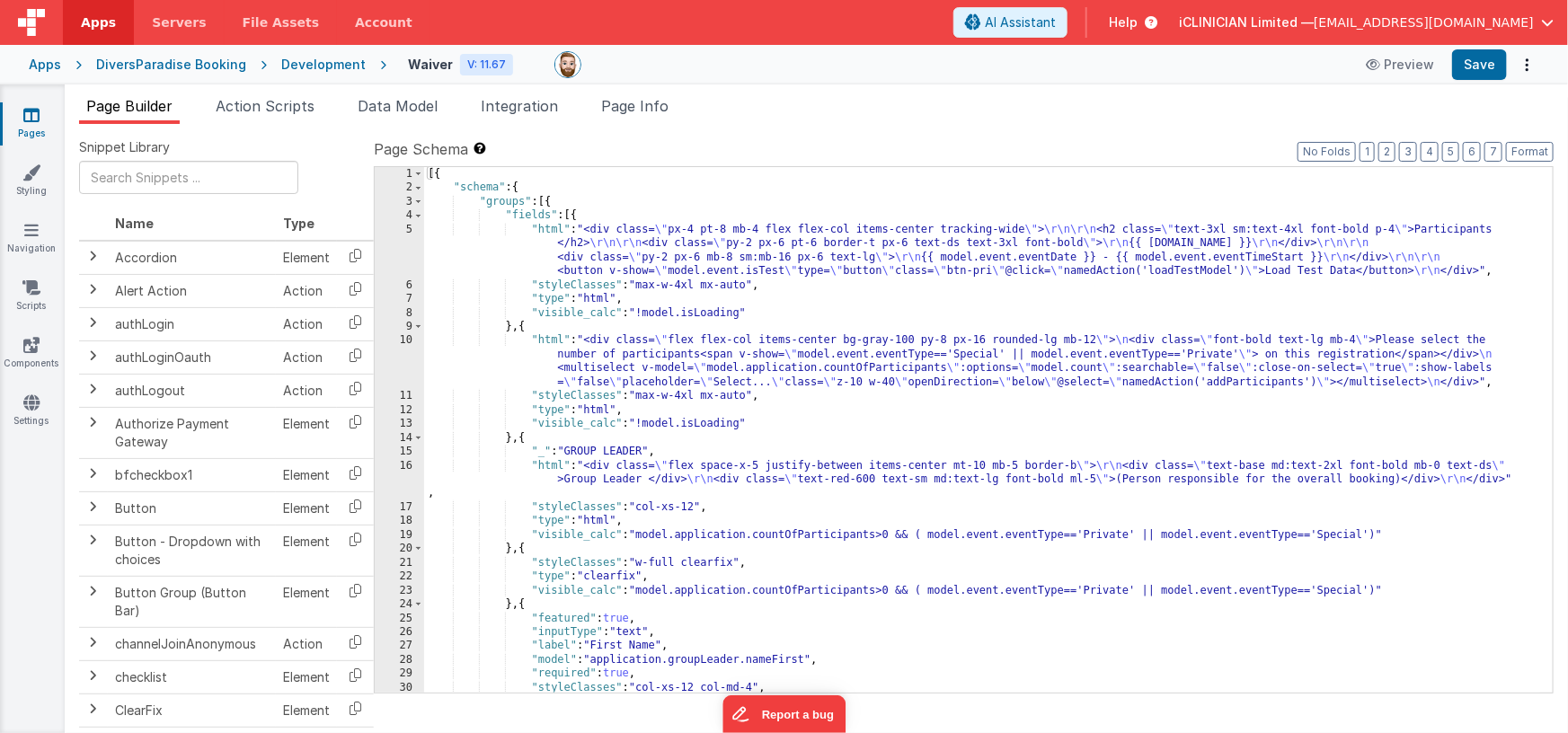
click at [34, 122] on icon at bounding box center [31, 115] width 16 height 18
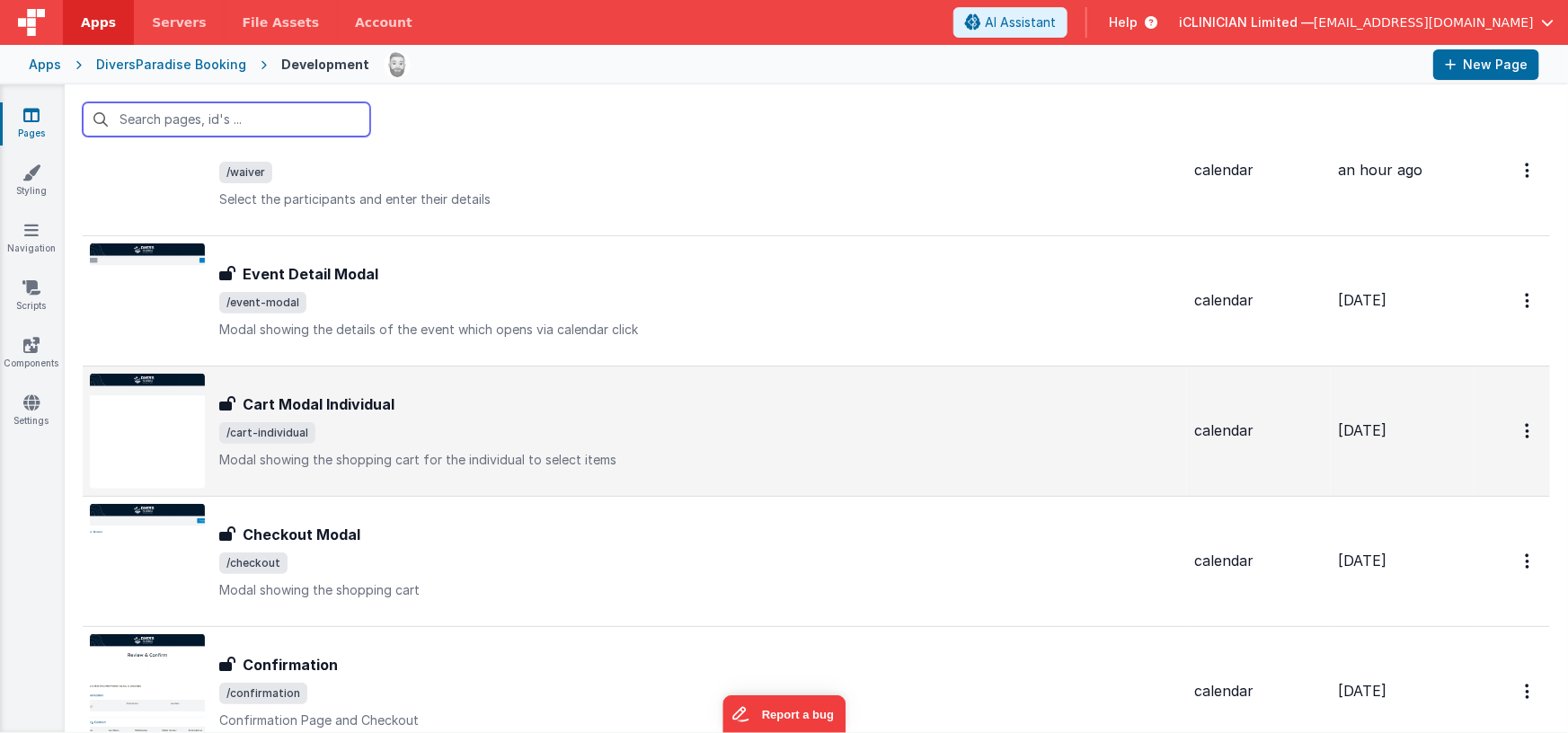
scroll to position [472, 0]
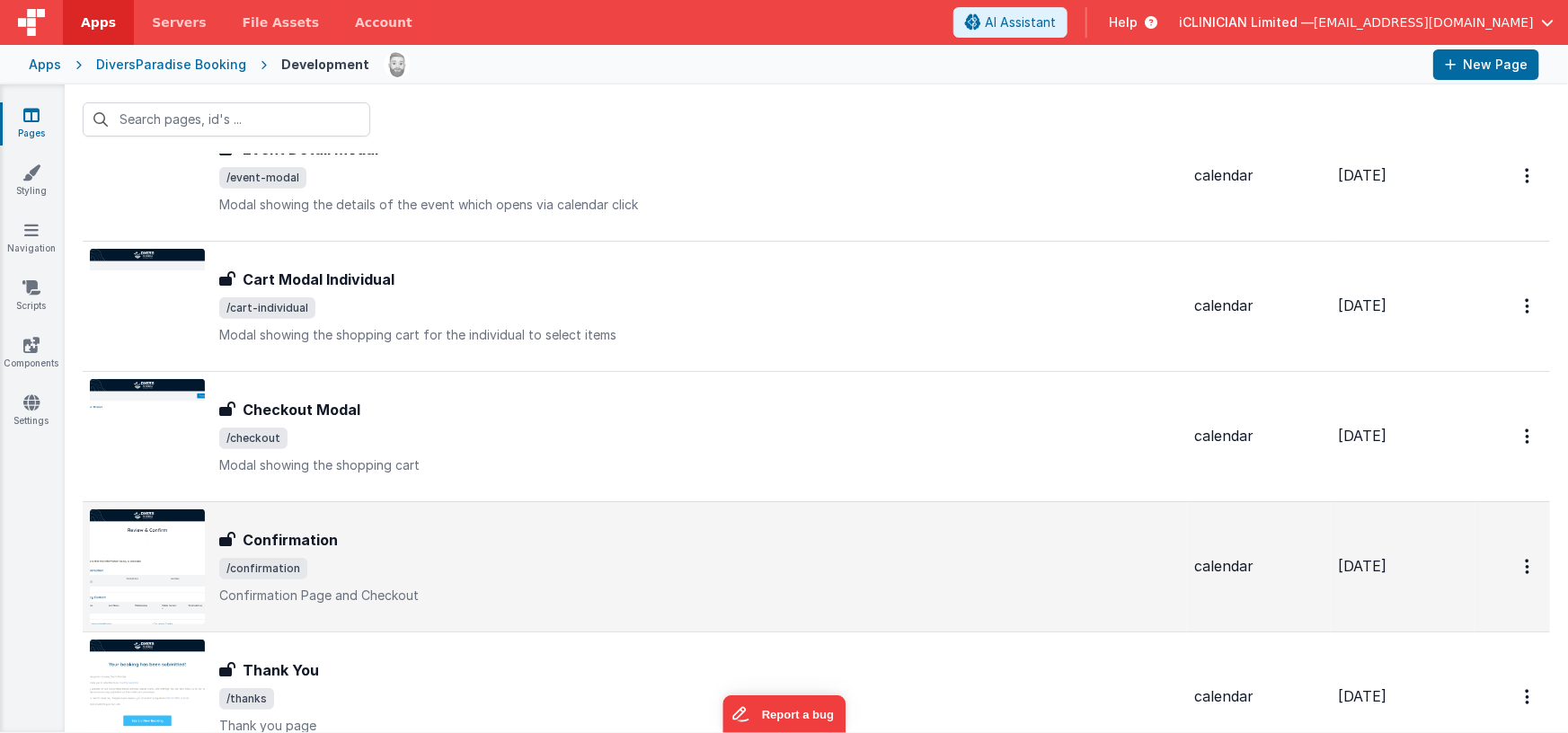
click at [582, 529] on div "Confirmation" at bounding box center [699, 539] width 960 height 22
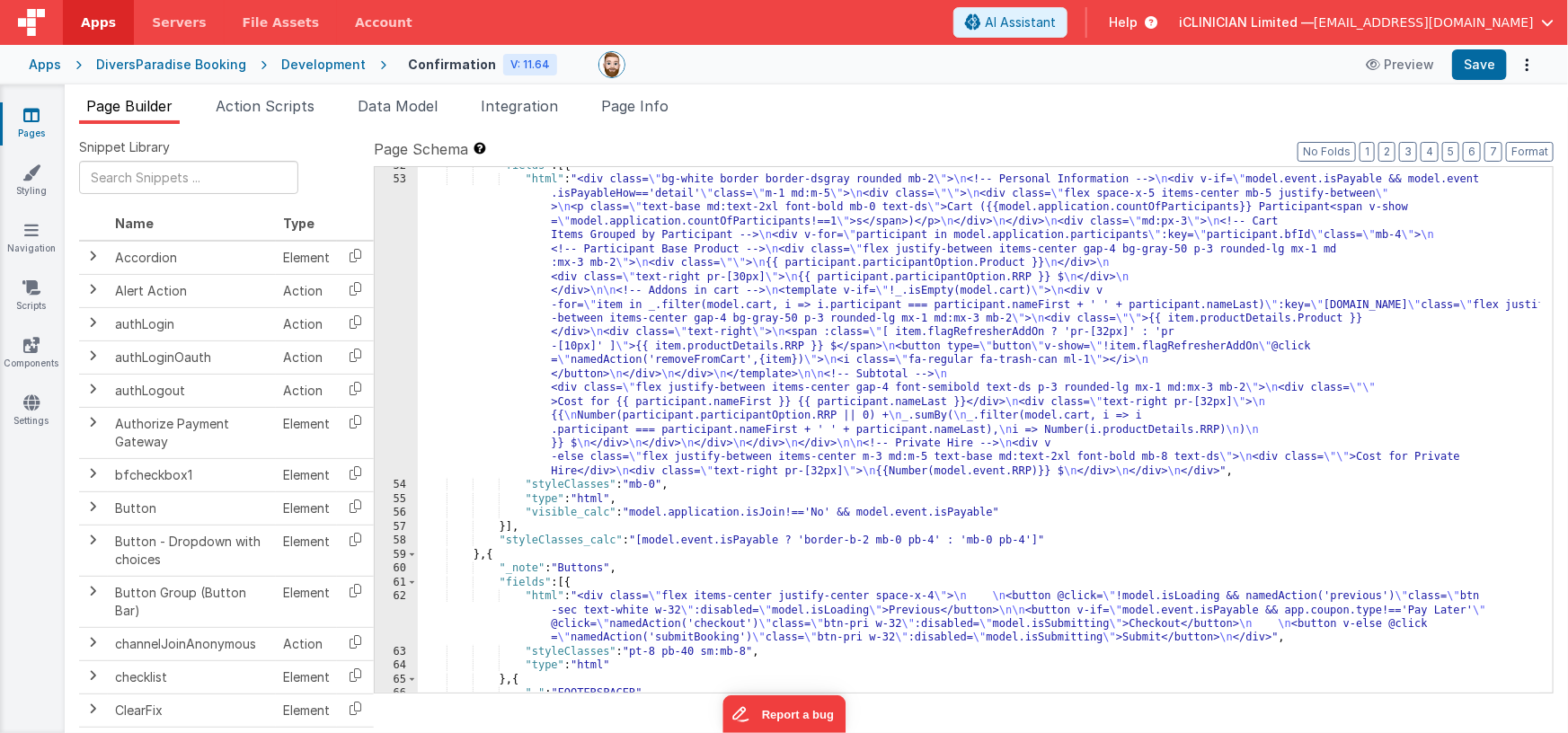
scroll to position [1396, 0]
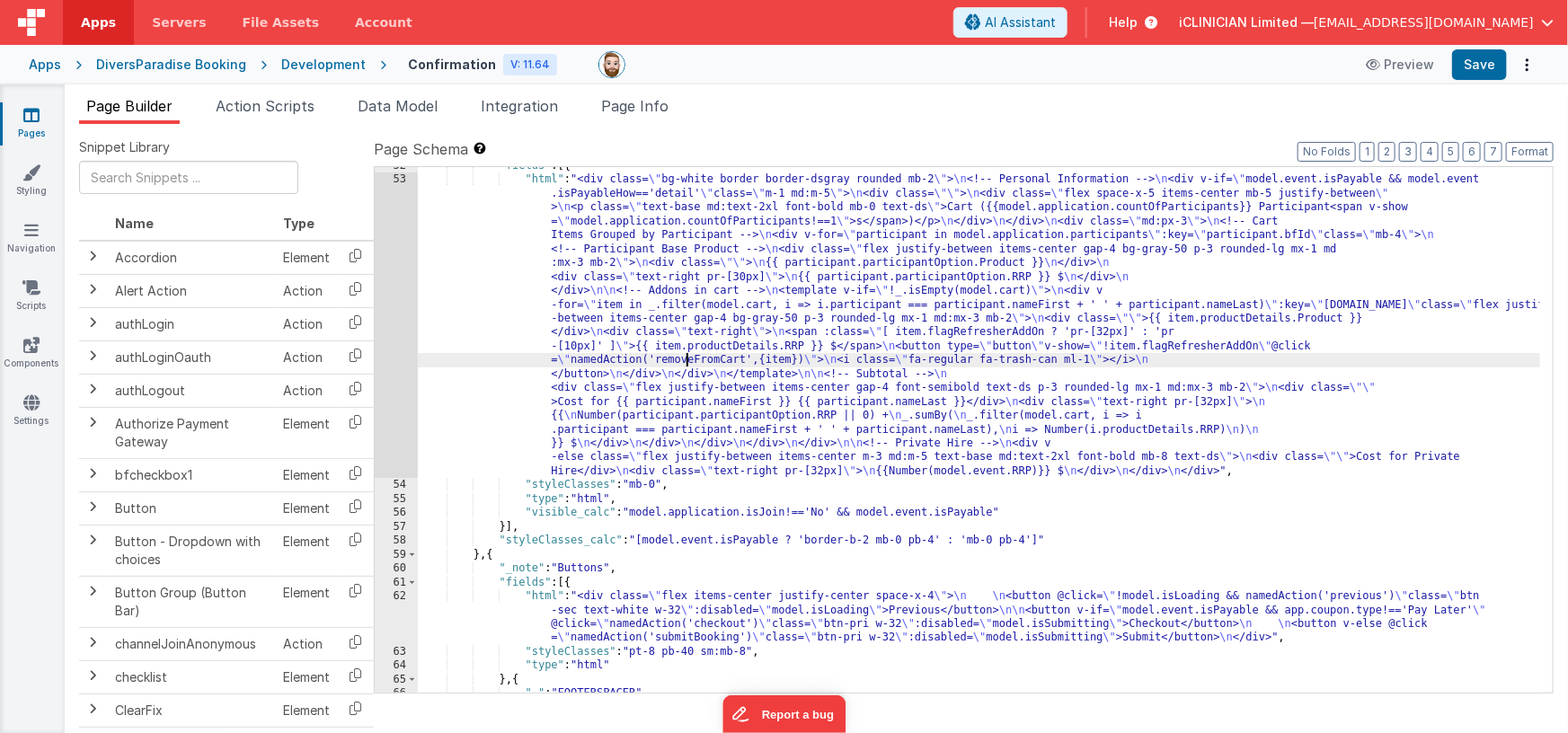
click at [690, 355] on div ""fields" : [{ "html" : "<div class= \" bg-white border border-dsgray rounded mb…" at bounding box center [979, 436] width 1124 height 554
click at [388, 355] on div "53" at bounding box center [396, 326] width 43 height 306
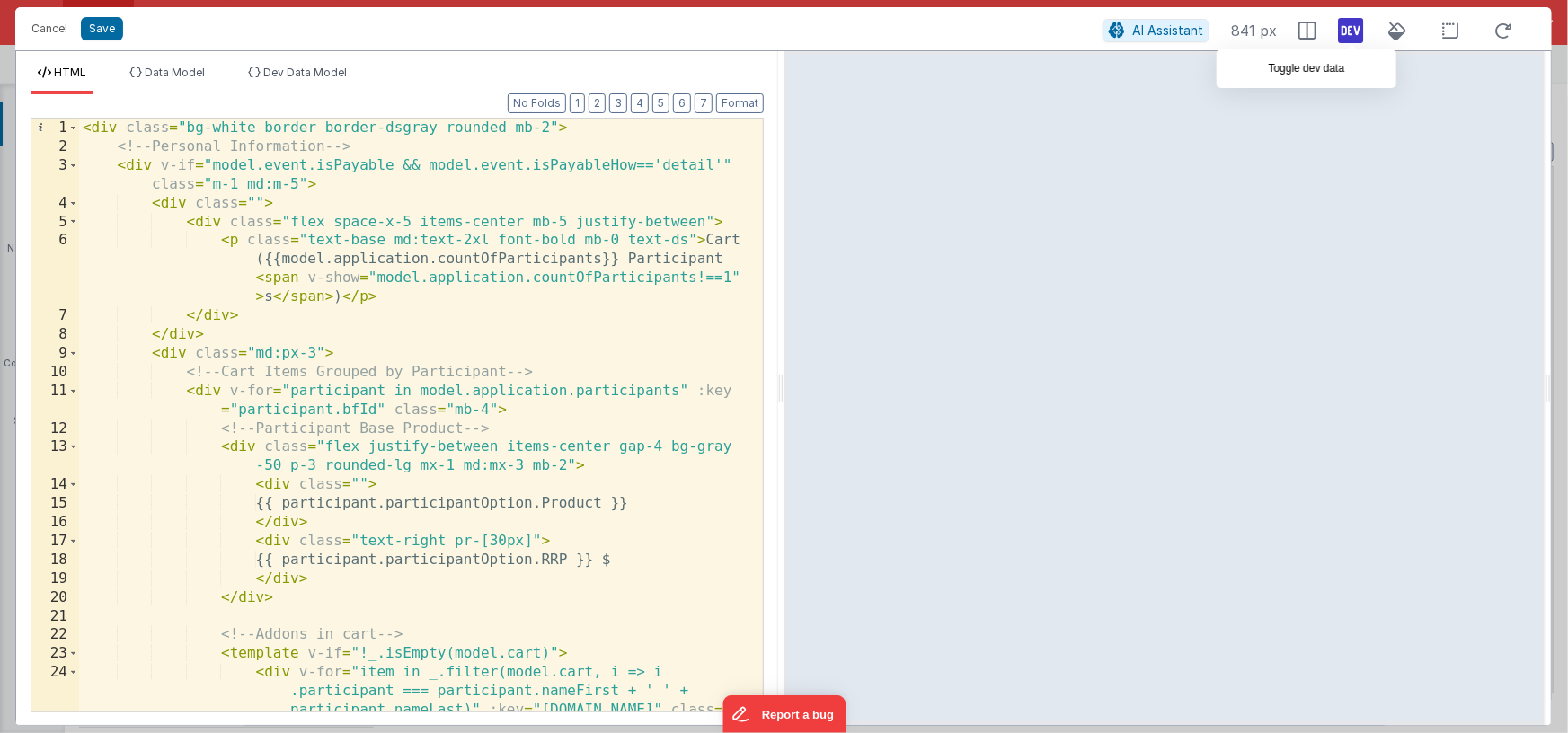
click at [1349, 30] on icon at bounding box center [1351, 30] width 25 height 28
click at [218, 167] on div "< div class = "bg-white border border-dsgray rounded mb-2" > <!-- Personal Info…" at bounding box center [414, 471] width 671 height 705
click at [214, 165] on div "< div class = "bg-white border border-dsgray rounded mb-2" > <!-- Personal Info…" at bounding box center [414, 471] width 671 height 705
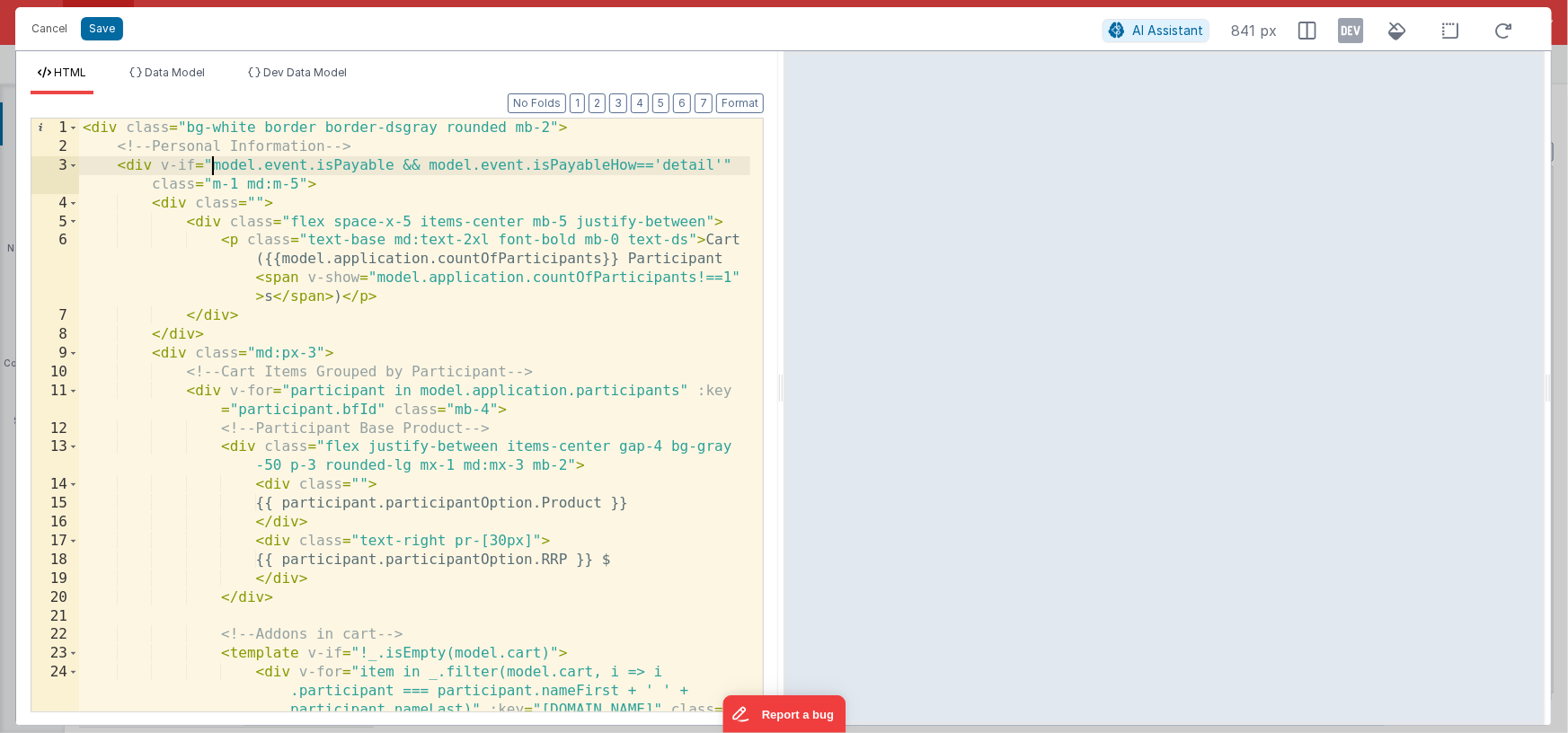
click at [1351, 35] on icon at bounding box center [1351, 30] width 25 height 28
click at [59, 29] on button "Cancel" at bounding box center [49, 28] width 54 height 25
